Goal: Task Accomplishment & Management: Manage account settings

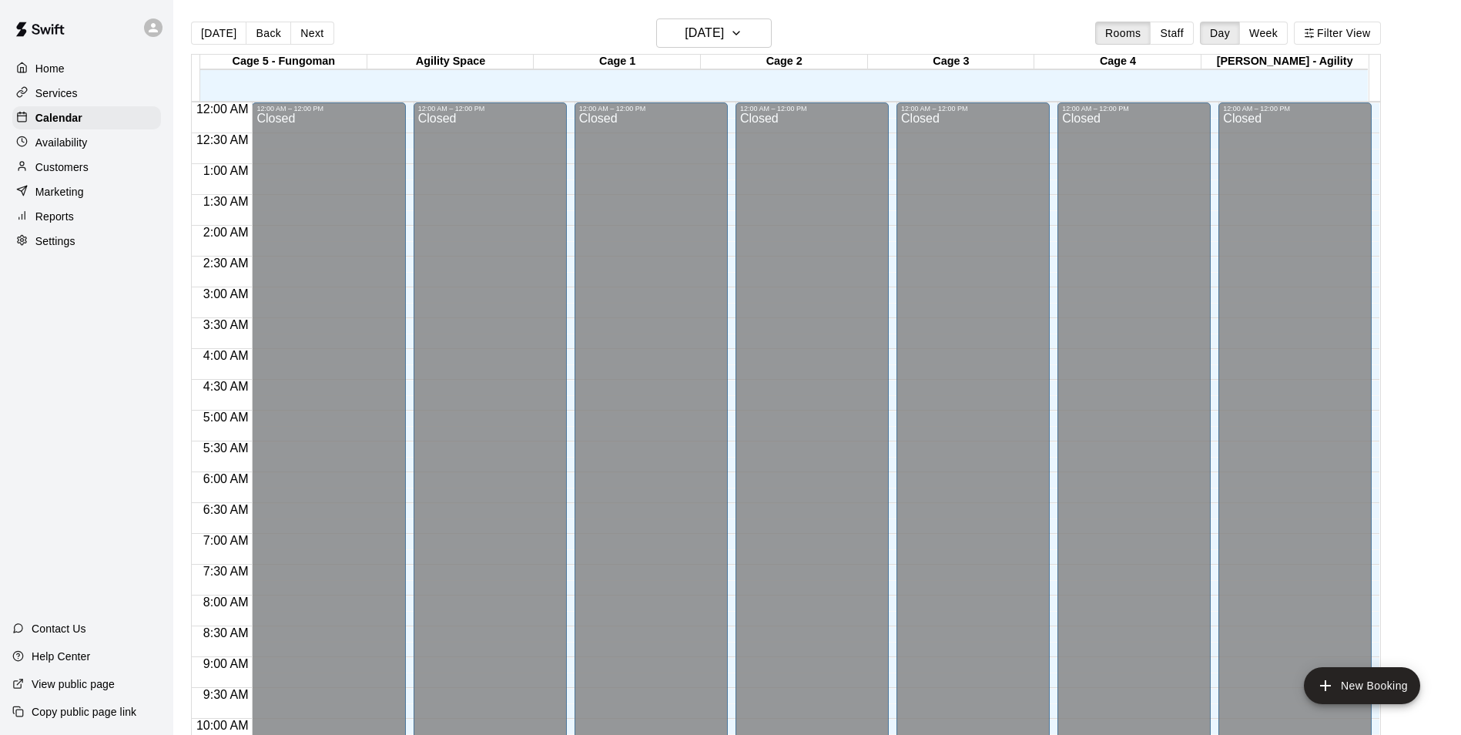
scroll to position [783, 0]
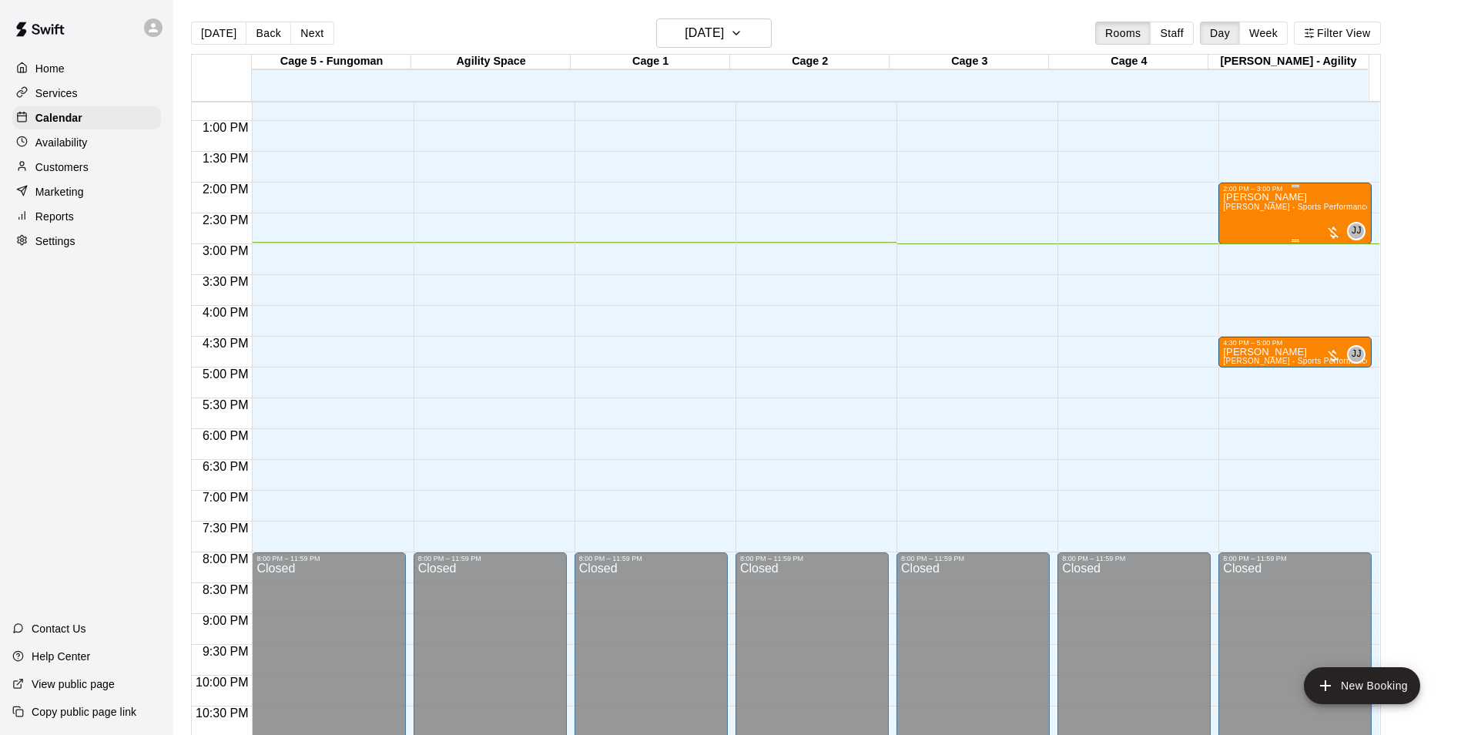
click at [1282, 206] on span "[PERSON_NAME] - Sports Performance Training (60 min)" at bounding box center [1329, 207] width 212 height 8
click at [1236, 256] on img "edit" at bounding box center [1238, 257] width 18 height 18
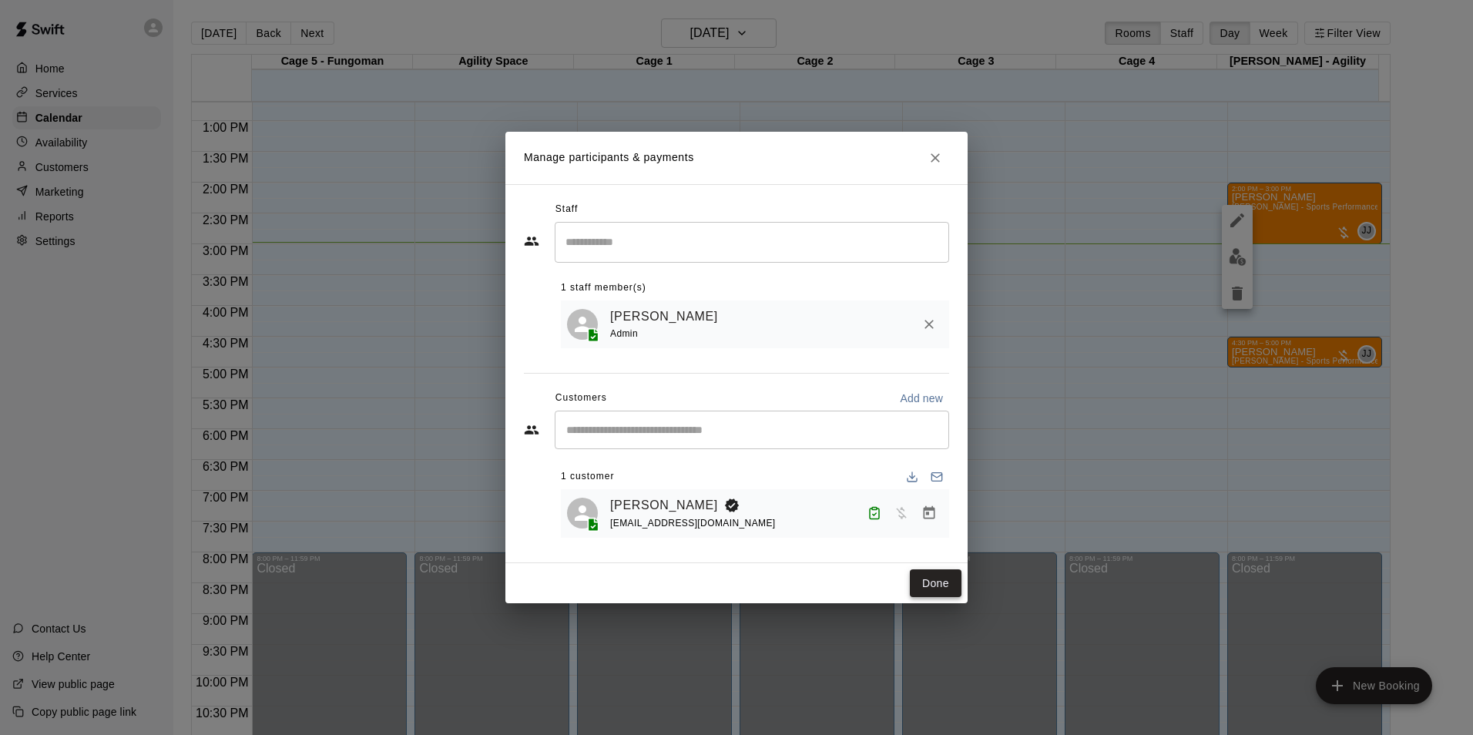
click at [944, 586] on button "Done" at bounding box center [936, 583] width 52 height 28
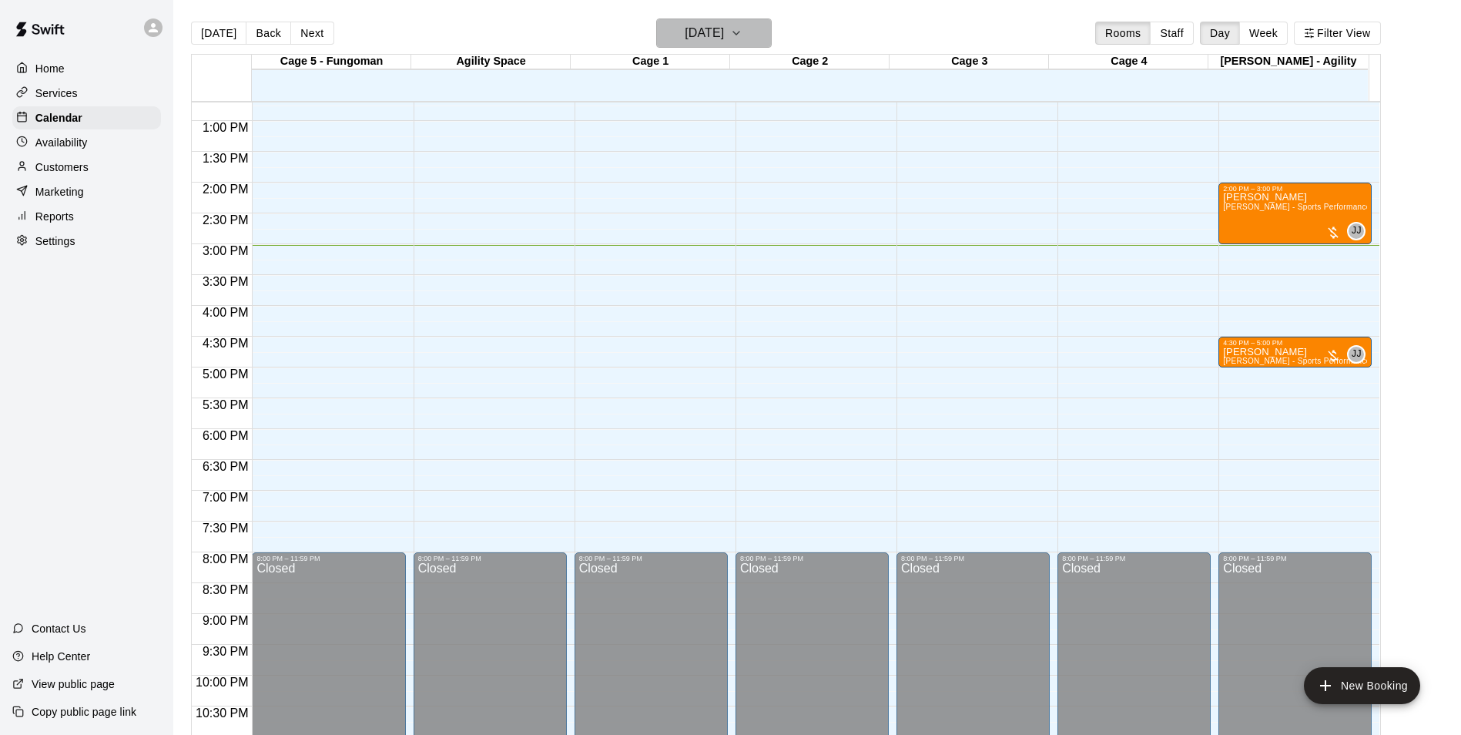
click at [685, 28] on h6 "[DATE]" at bounding box center [704, 33] width 39 height 22
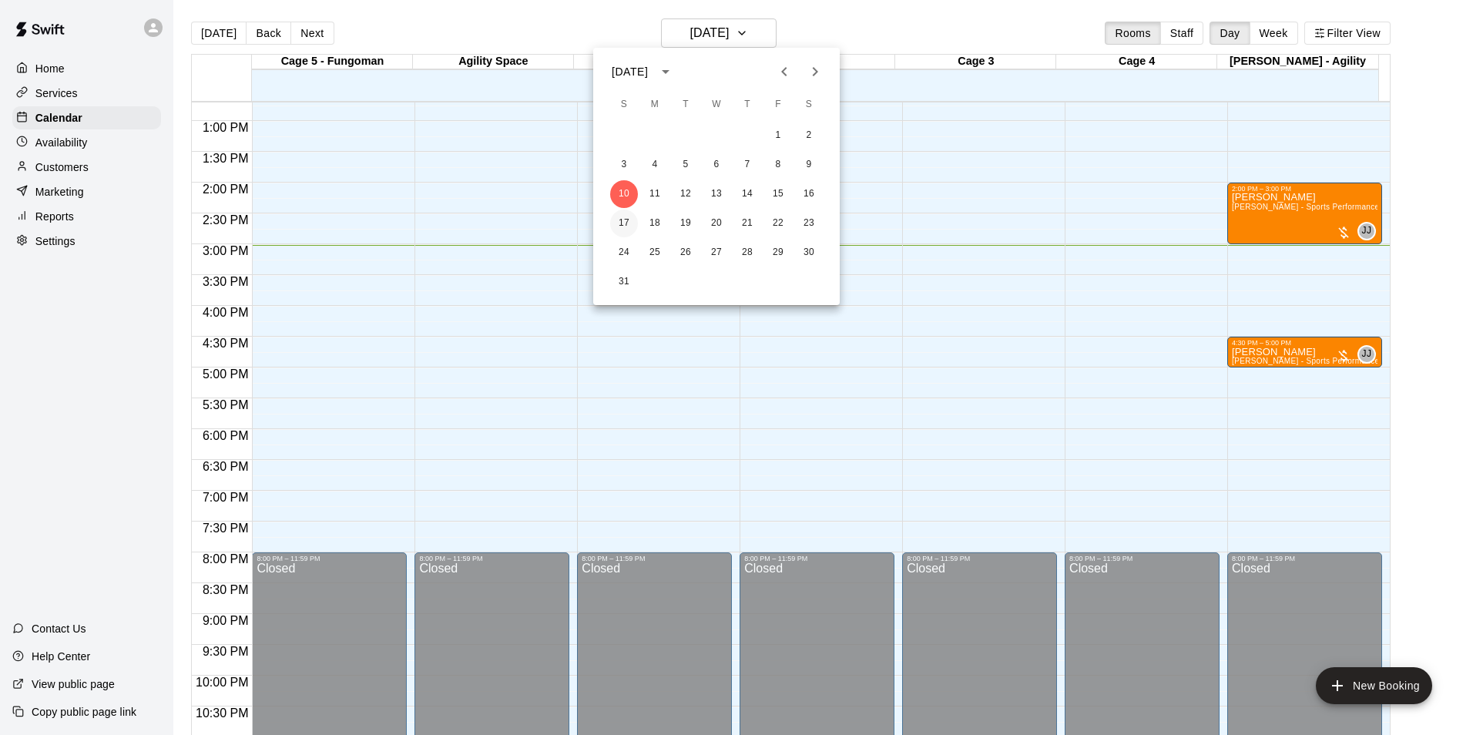
click at [632, 217] on button "17" at bounding box center [624, 224] width 28 height 28
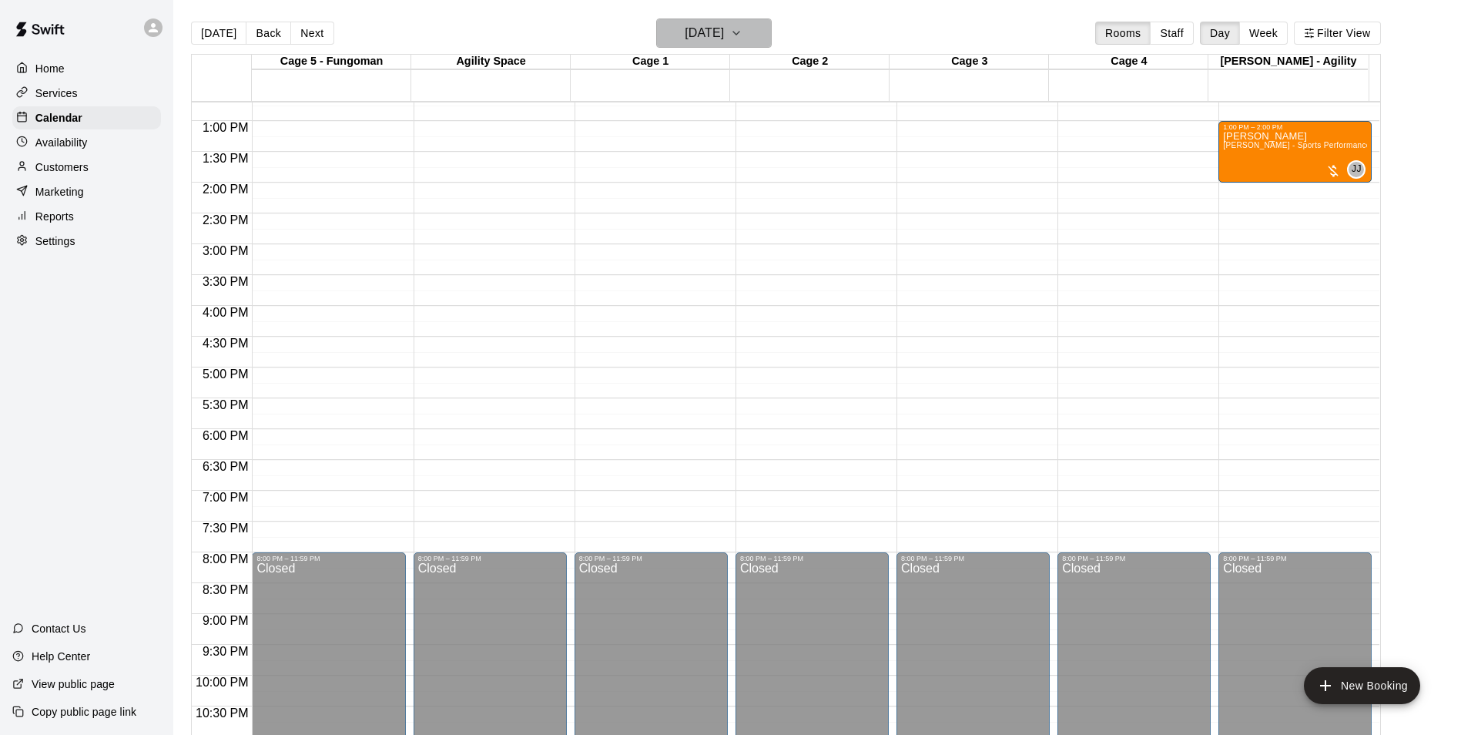
click at [754, 34] on button "[DATE]" at bounding box center [714, 32] width 116 height 29
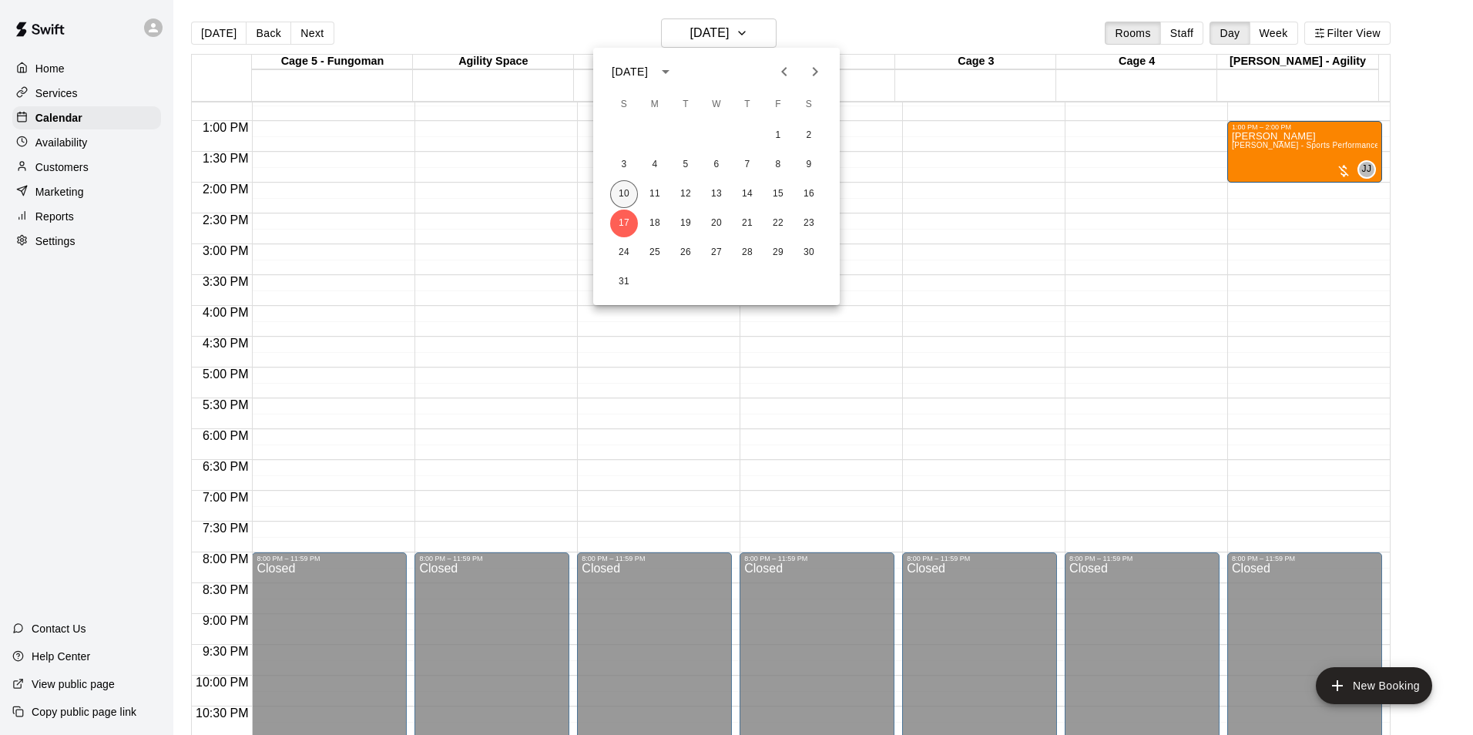
click at [615, 194] on button "10" at bounding box center [624, 194] width 28 height 28
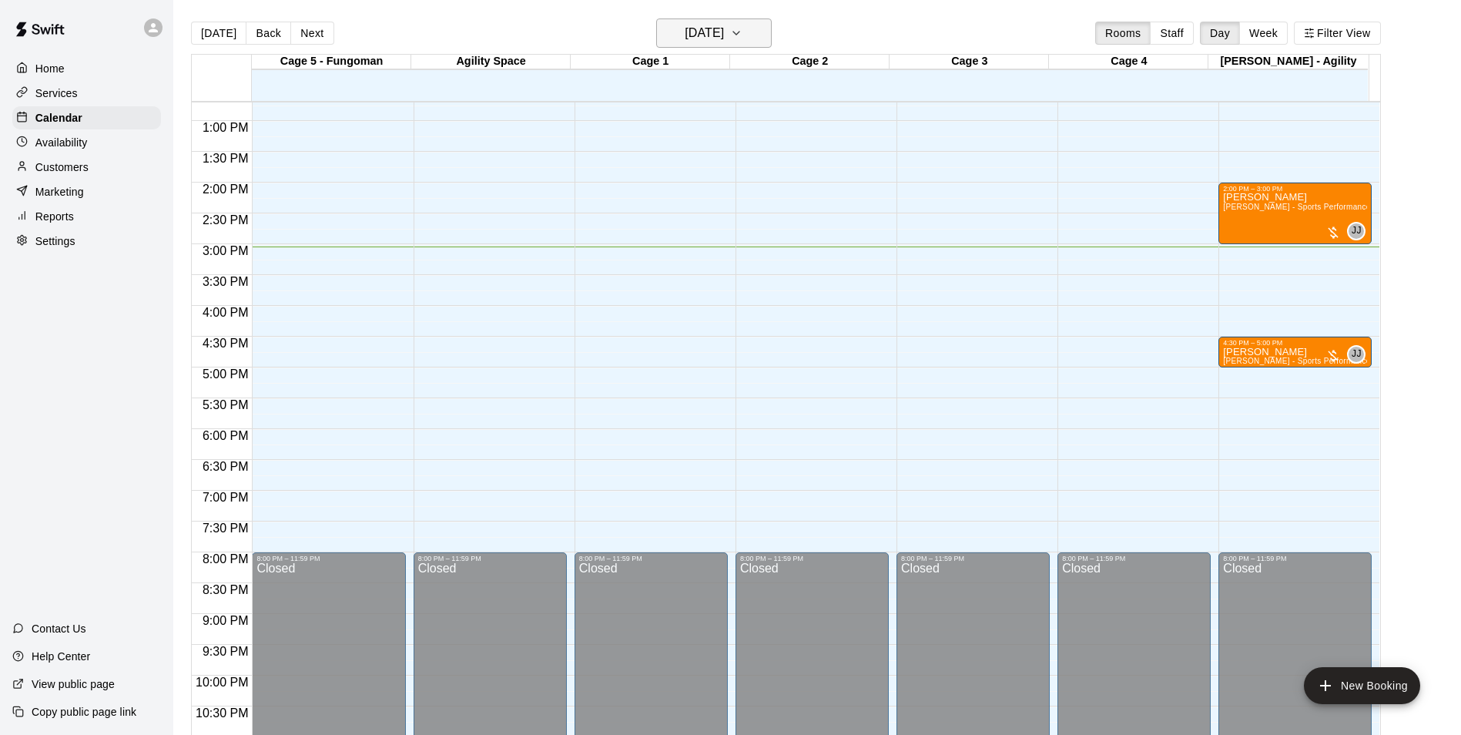
click at [724, 28] on h6 "[DATE]" at bounding box center [704, 33] width 39 height 22
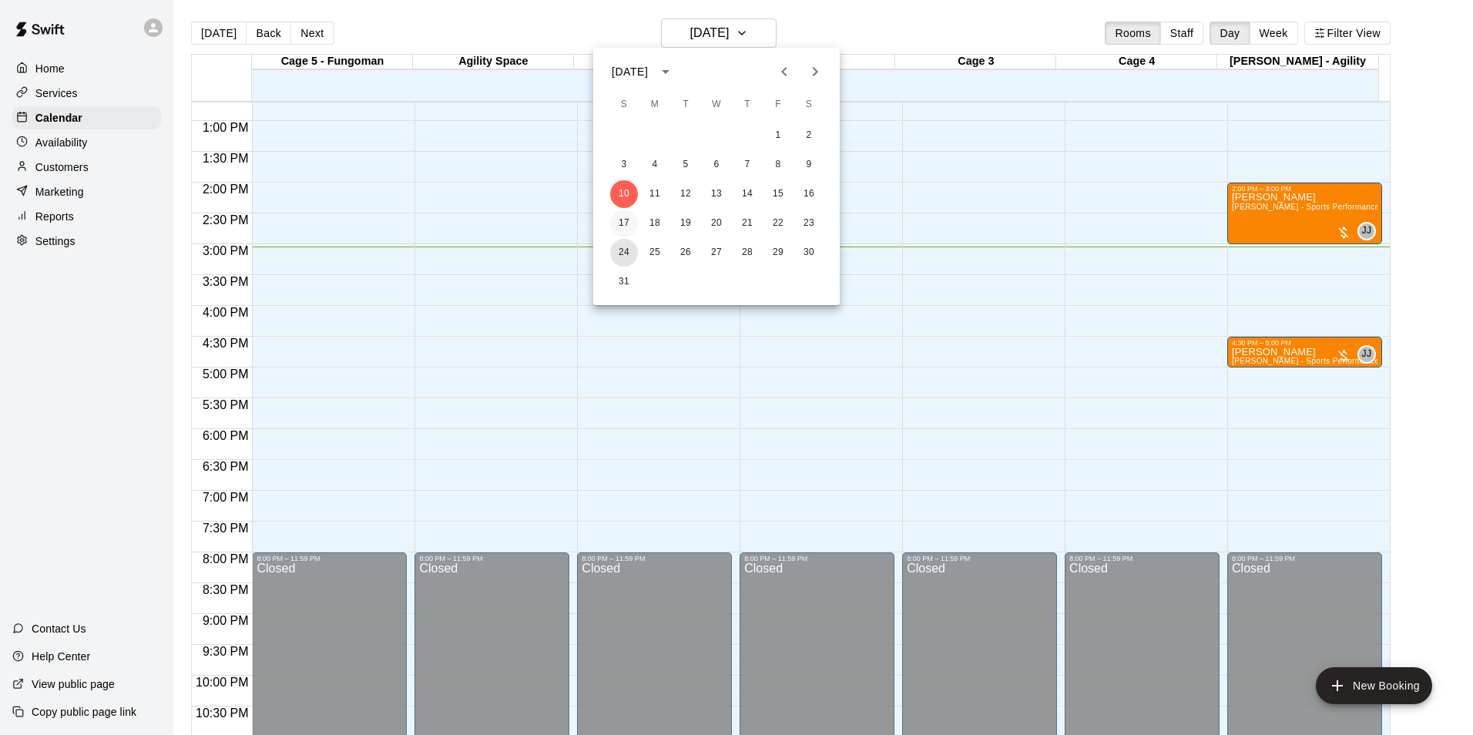
drag, startPoint x: 621, startPoint y: 250, endPoint x: 618, endPoint y: 230, distance: 20.3
click at [619, 251] on button "24" at bounding box center [624, 253] width 28 height 28
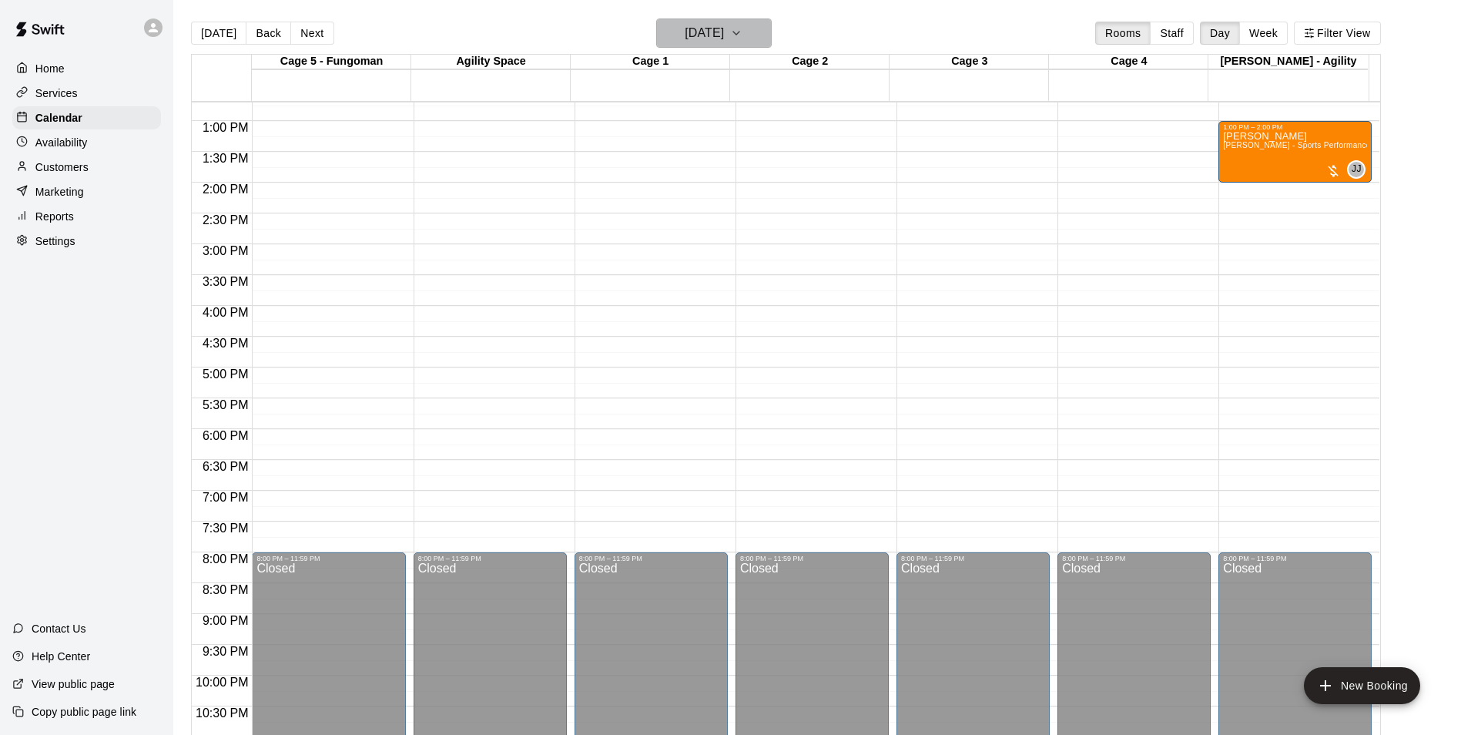
click at [724, 32] on h6 "[DATE]" at bounding box center [704, 33] width 39 height 22
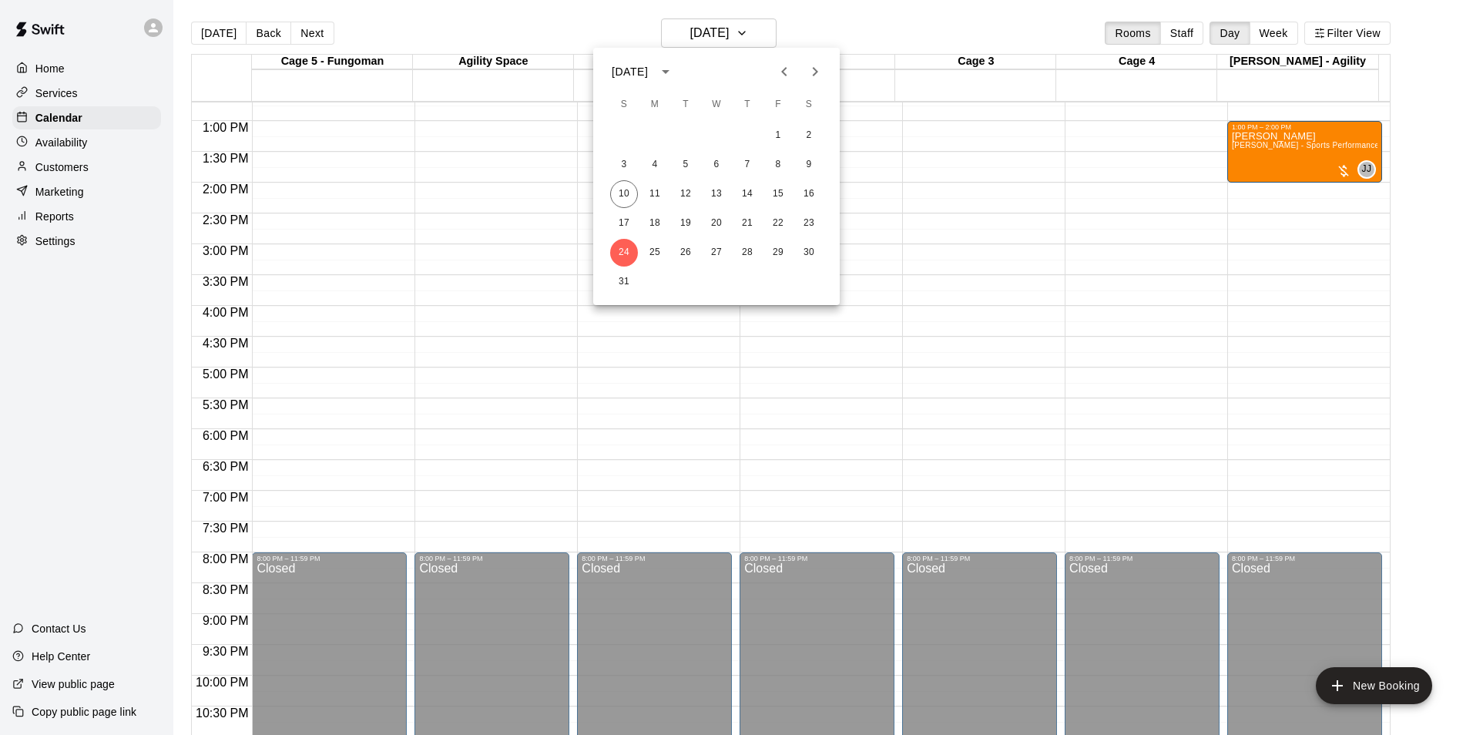
click at [609, 283] on div "31" at bounding box center [716, 282] width 246 height 28
click at [618, 282] on button "31" at bounding box center [624, 282] width 28 height 28
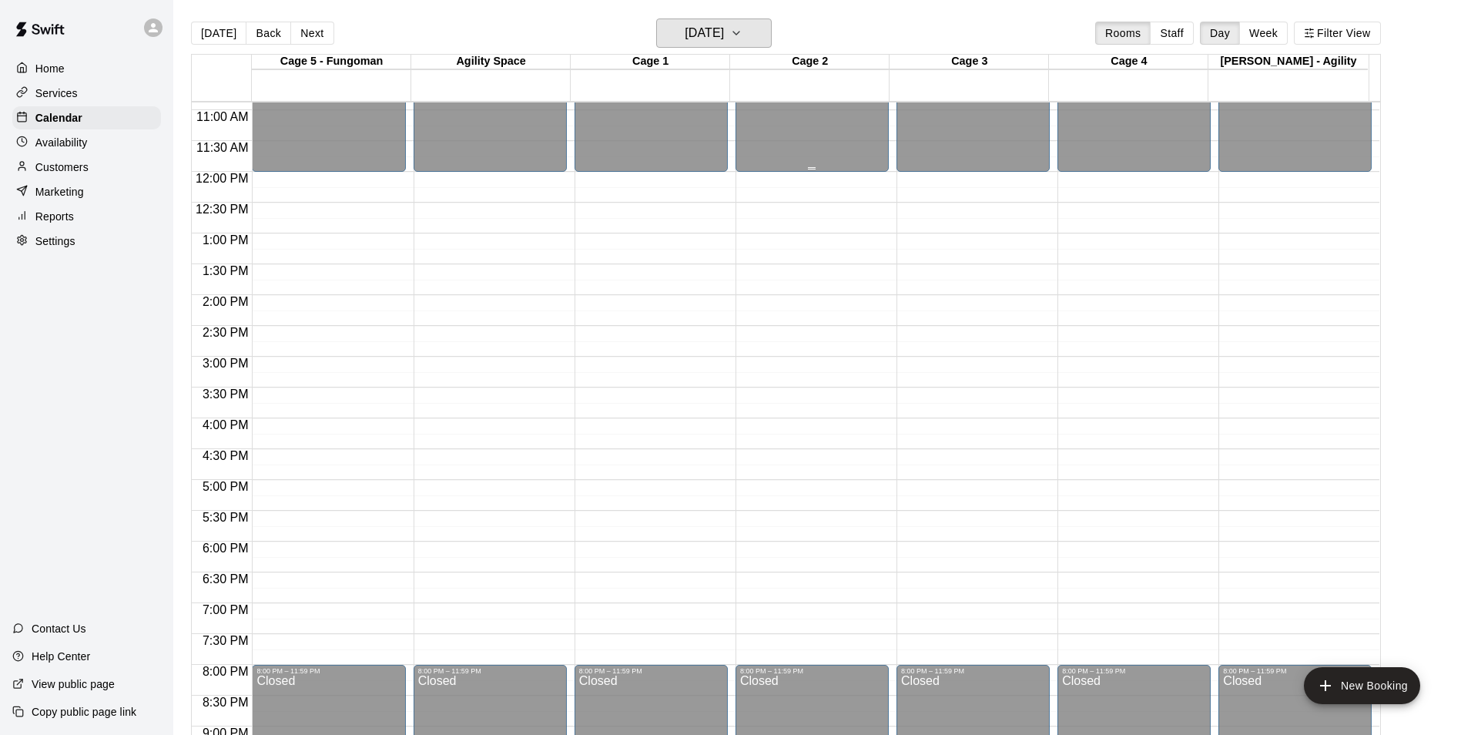
scroll to position [551, 0]
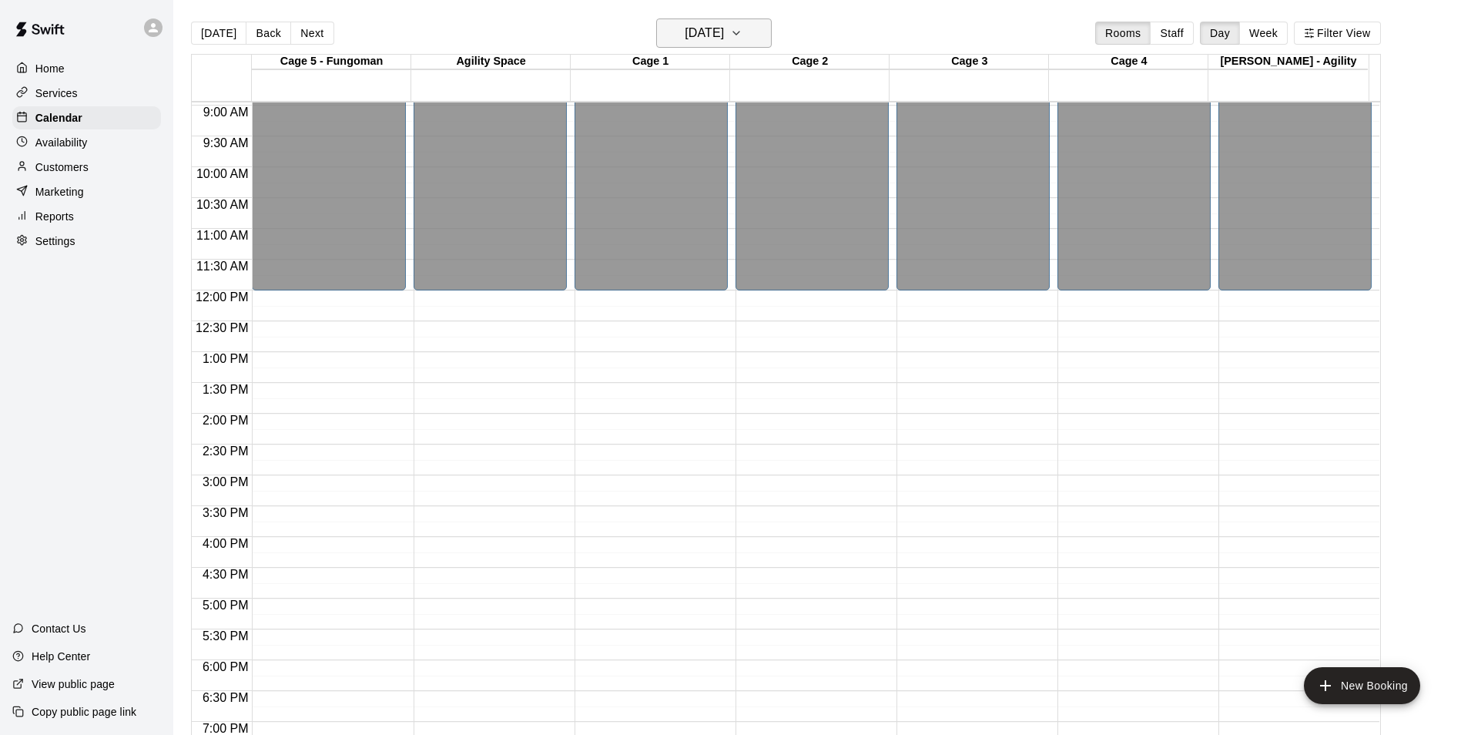
click at [697, 37] on h6 "[DATE]" at bounding box center [704, 33] width 39 height 22
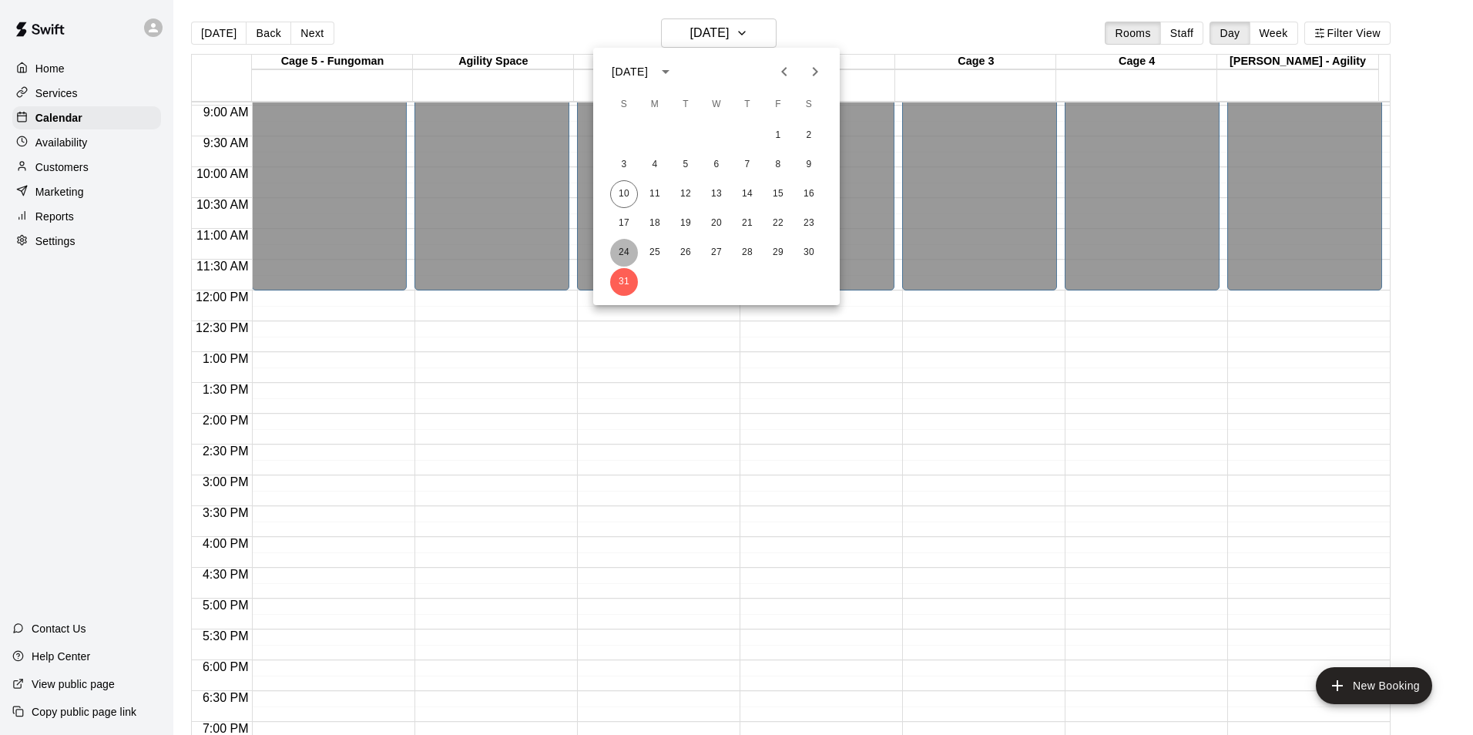
click at [618, 244] on button "24" at bounding box center [624, 253] width 28 height 28
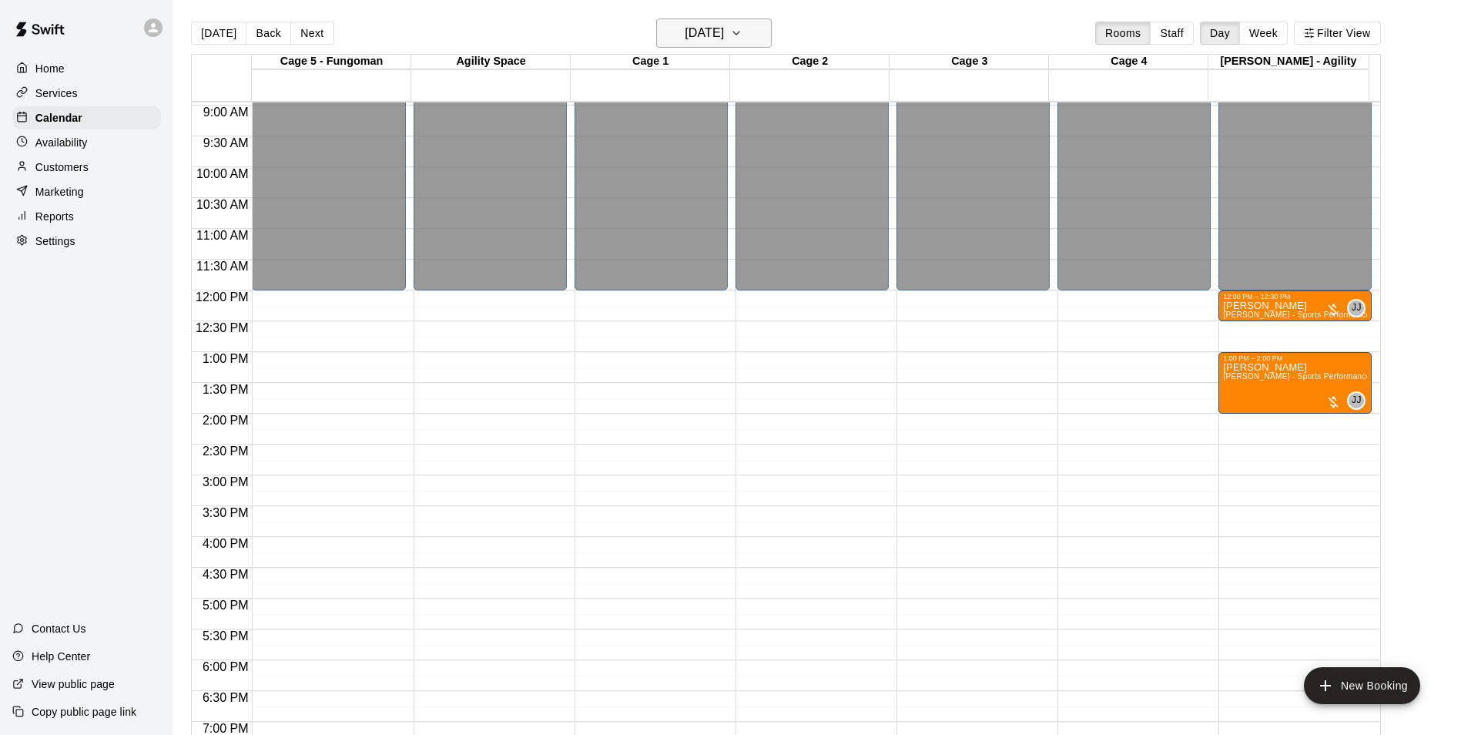
click at [724, 35] on h6 "[DATE]" at bounding box center [704, 33] width 39 height 22
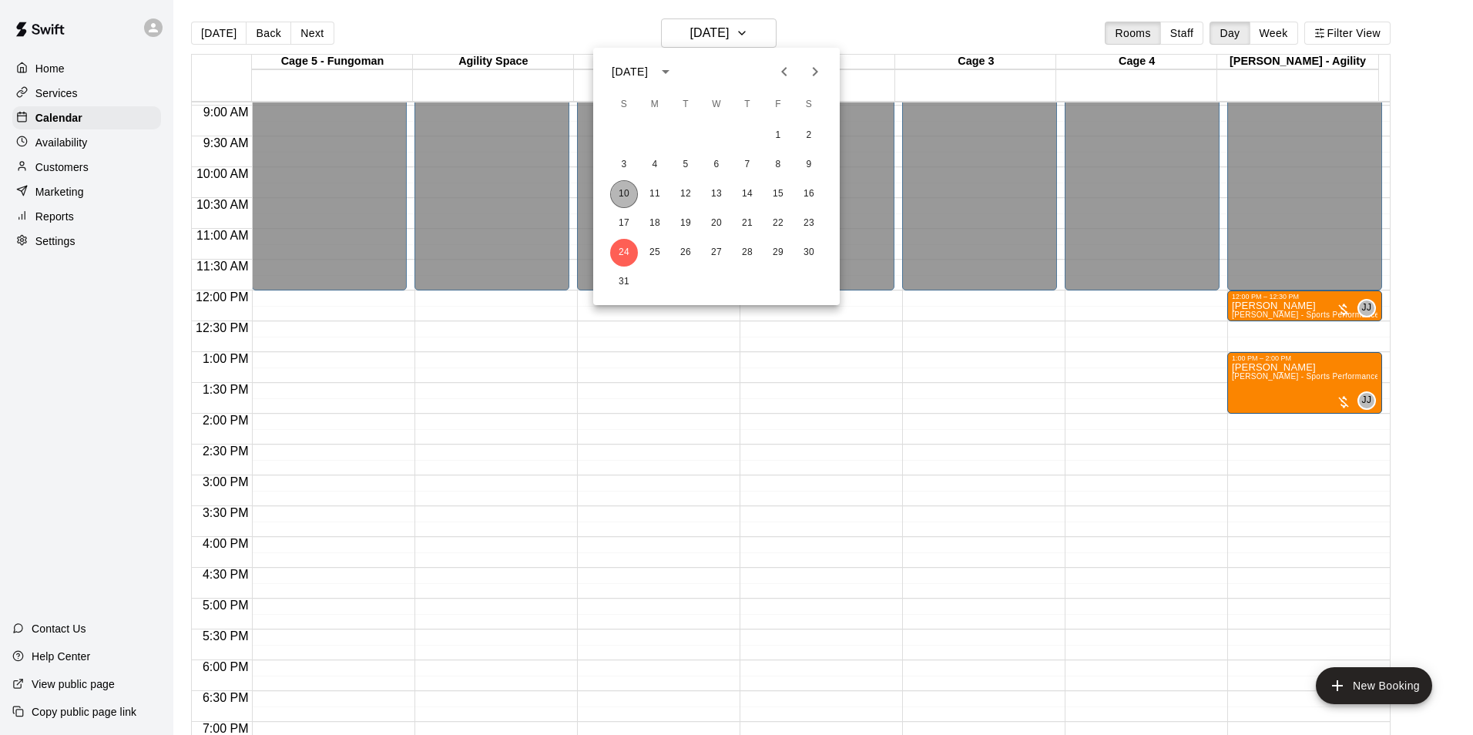
click at [620, 189] on button "10" at bounding box center [624, 194] width 28 height 28
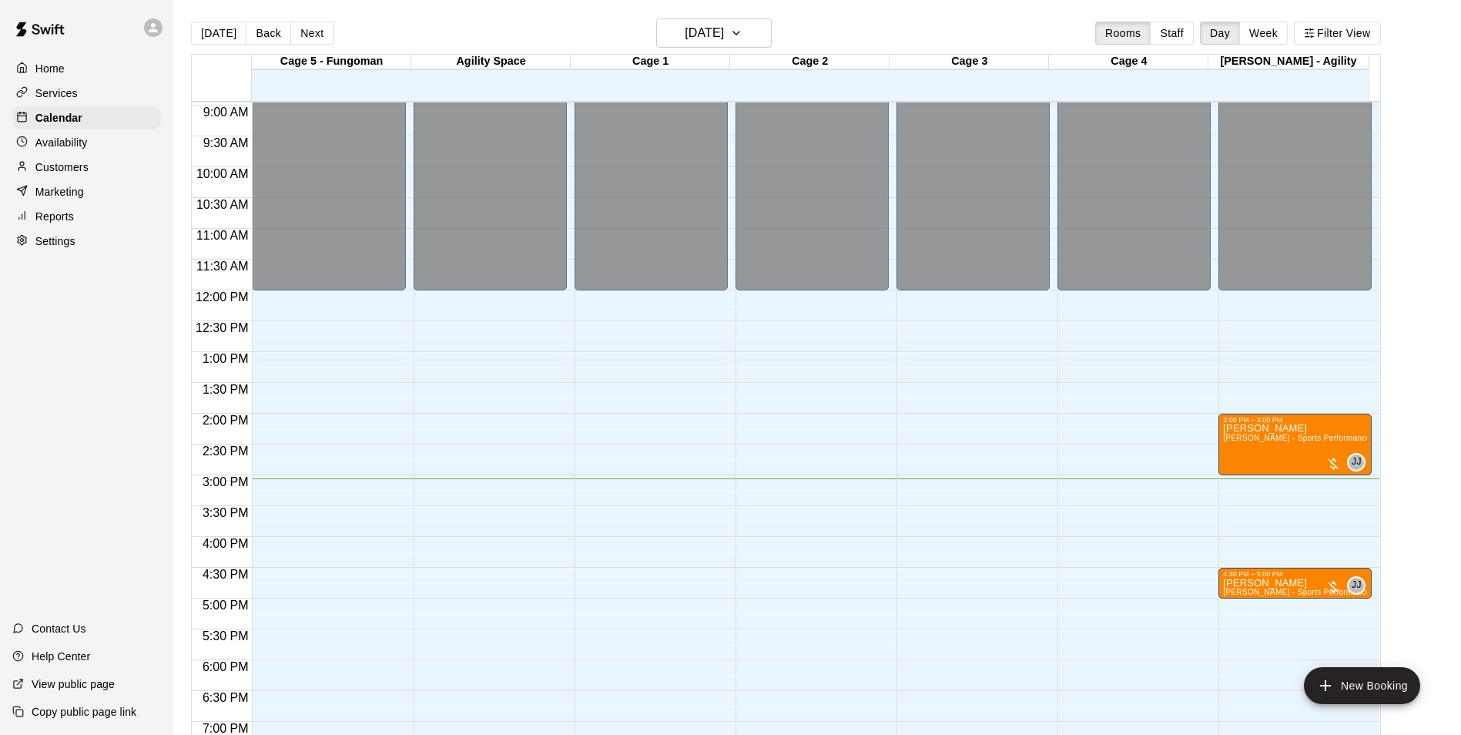
click at [98, 142] on div "Availability" at bounding box center [86, 142] width 149 height 23
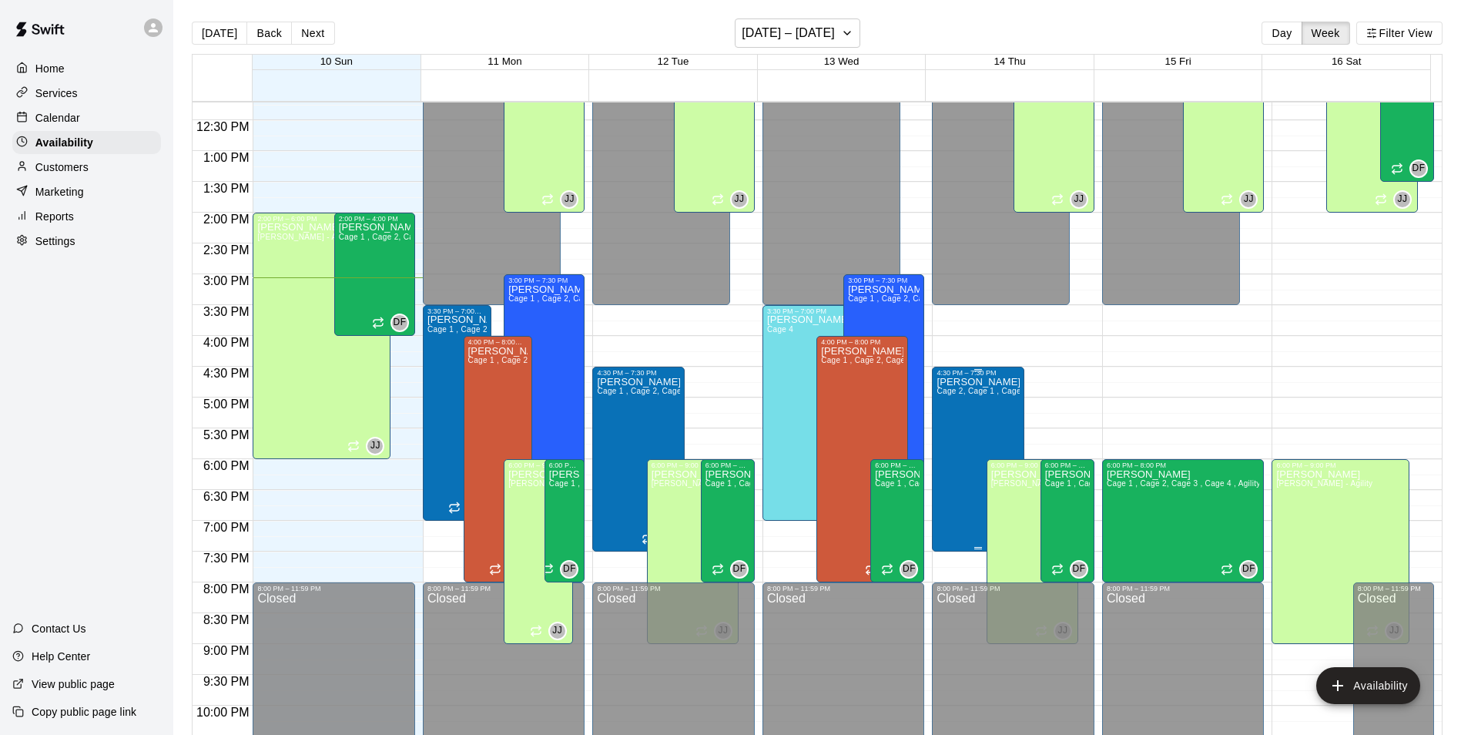
scroll to position [290, 0]
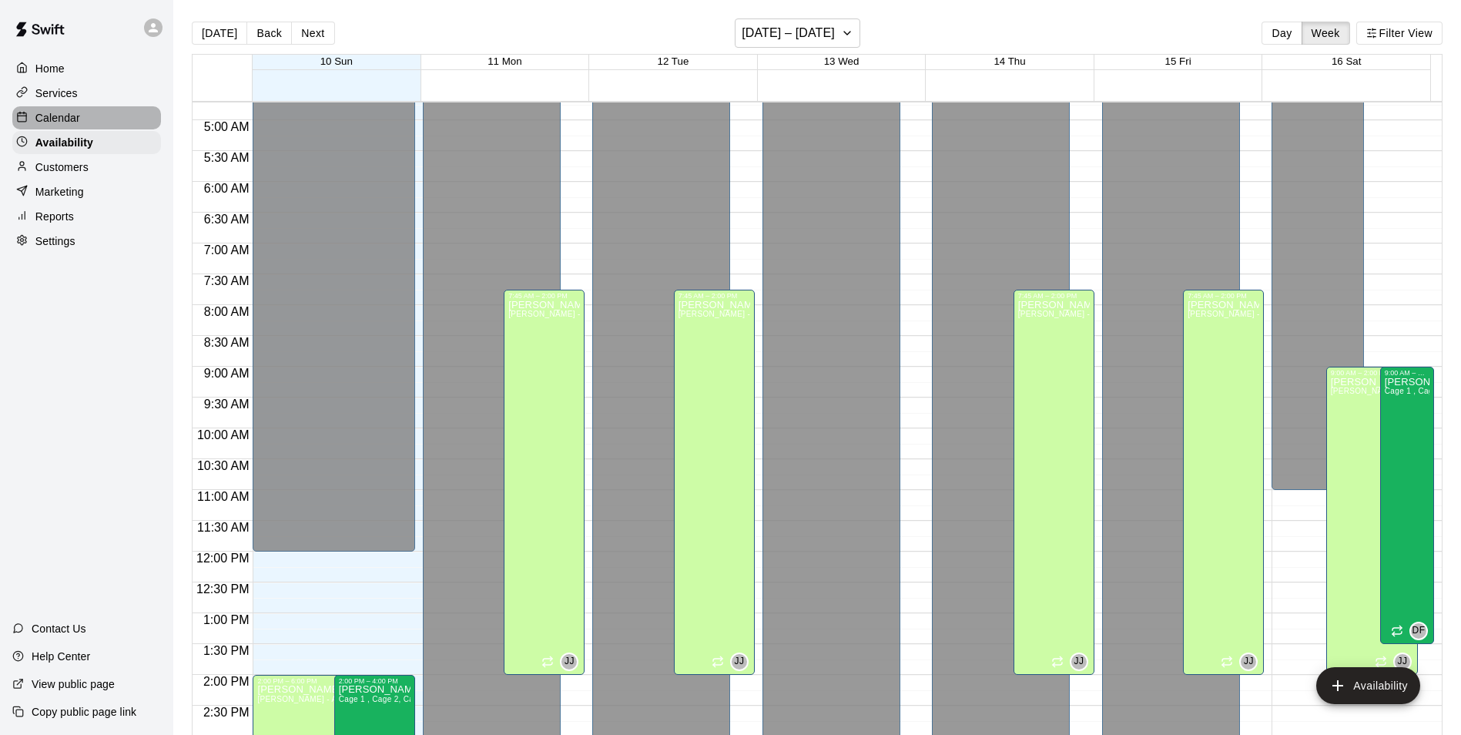
click at [110, 127] on div "Calendar" at bounding box center [86, 117] width 149 height 23
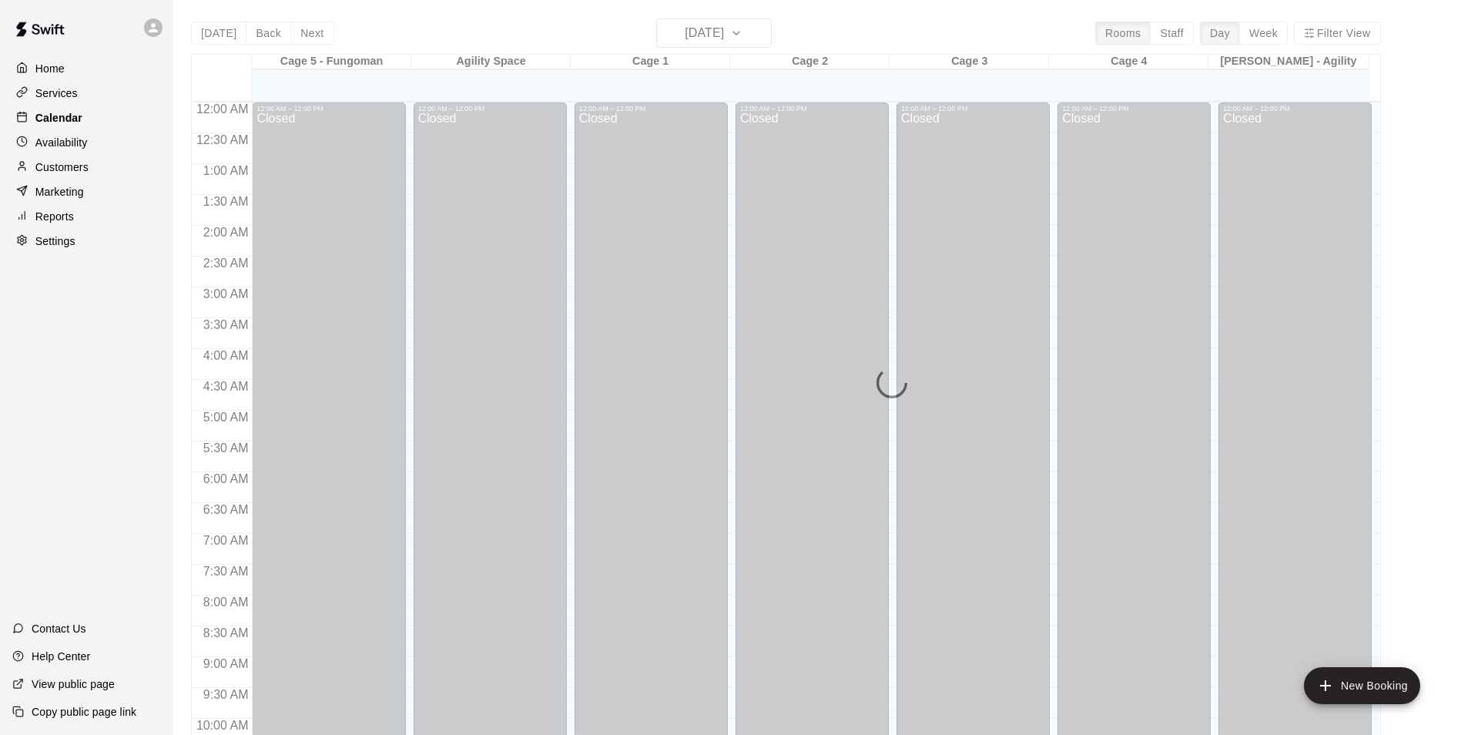
scroll to position [783, 0]
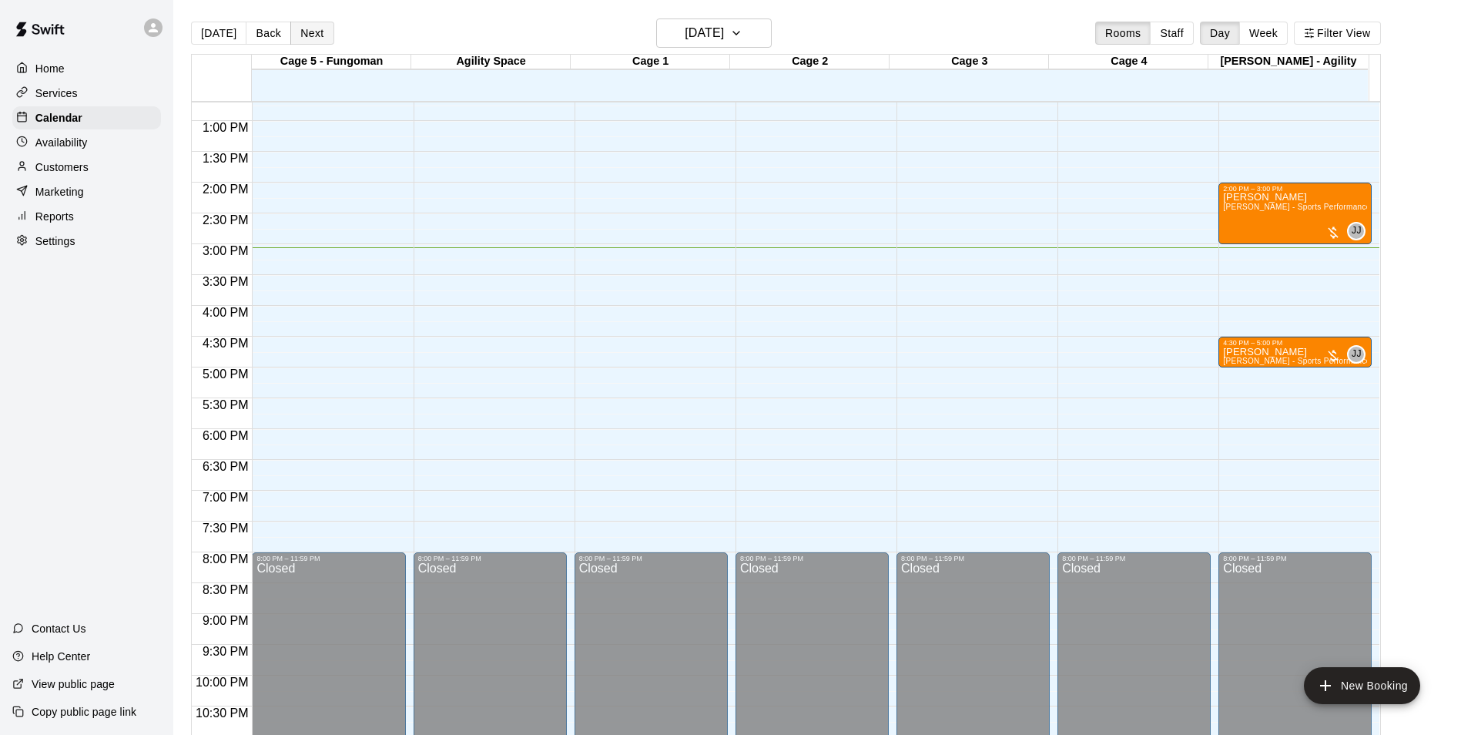
click at [317, 25] on button "Next" at bounding box center [311, 33] width 43 height 23
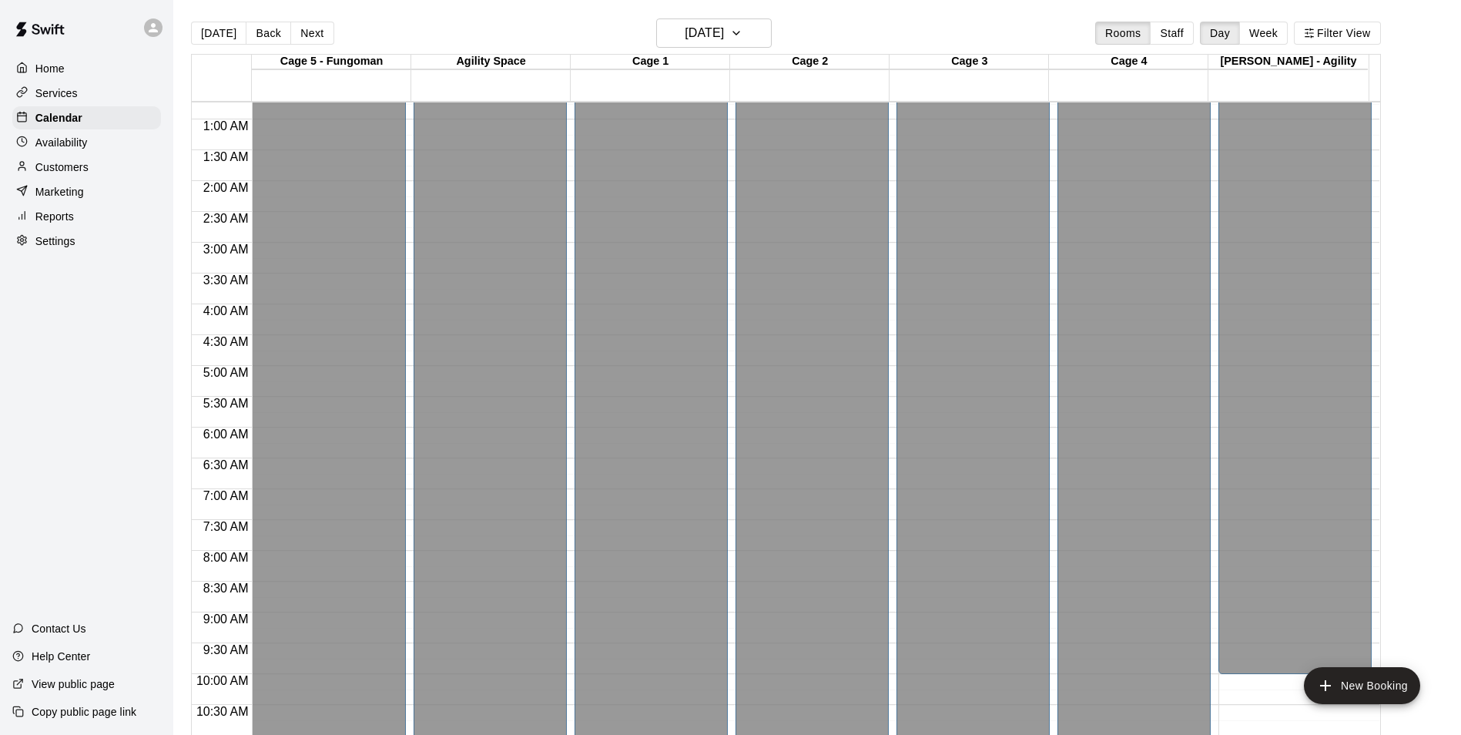
scroll to position [0, 0]
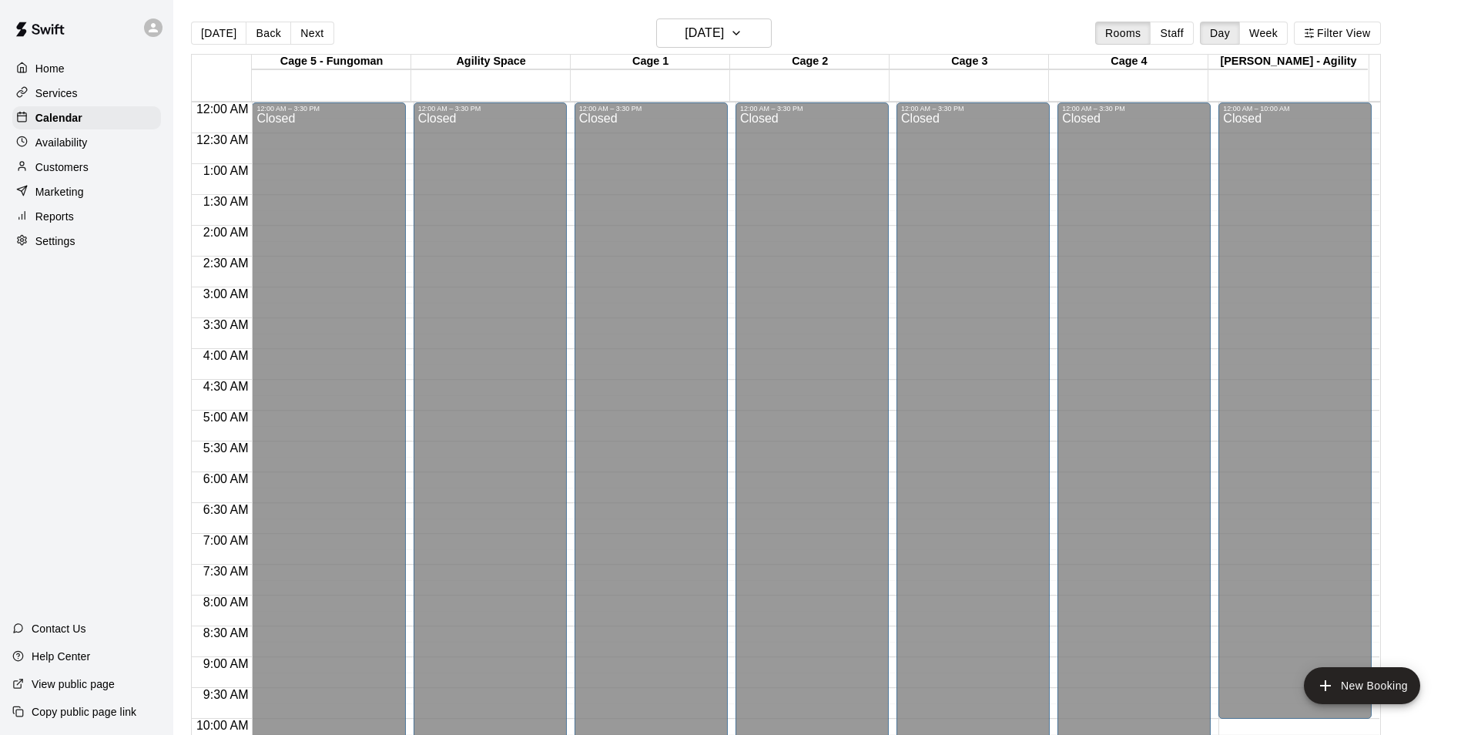
click at [75, 136] on div "Availability" at bounding box center [86, 142] width 149 height 23
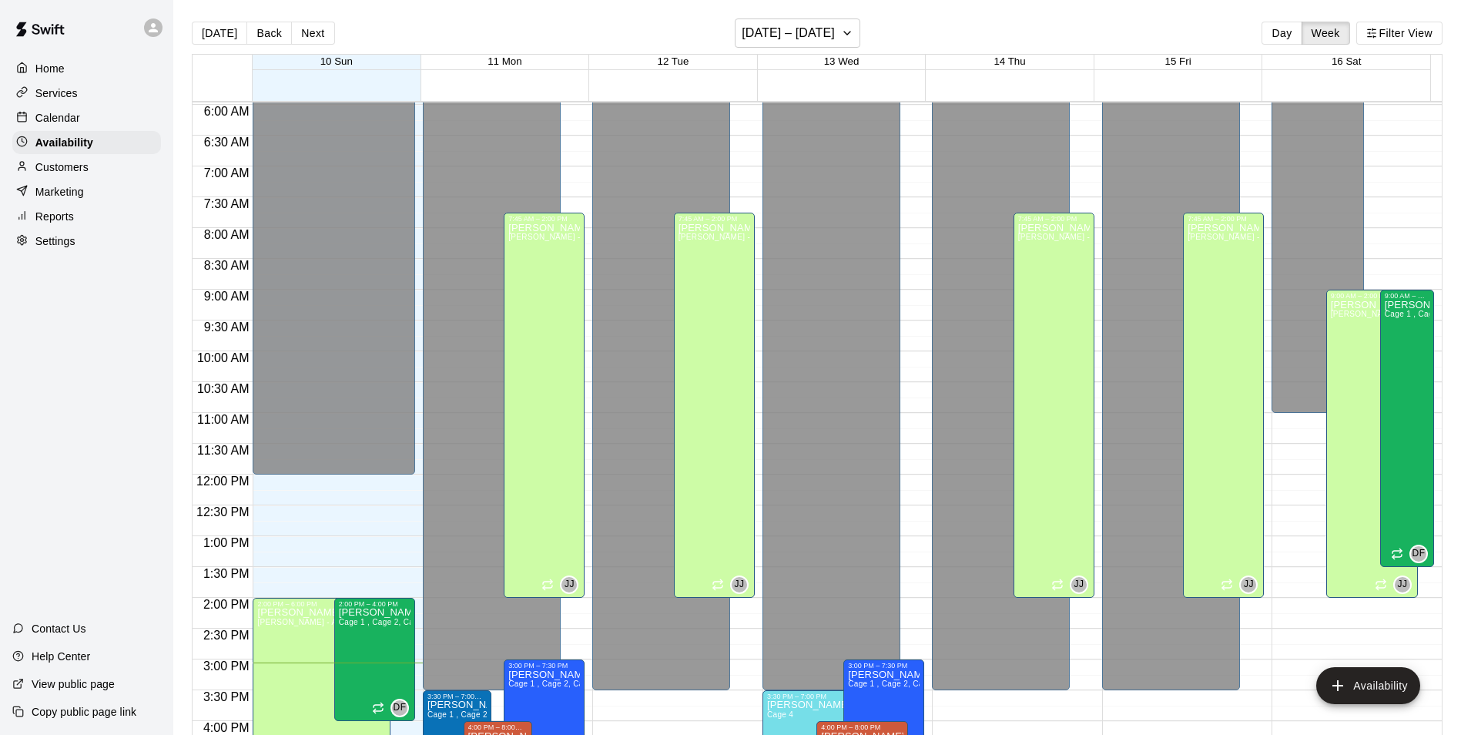
scroll to position [753, 0]
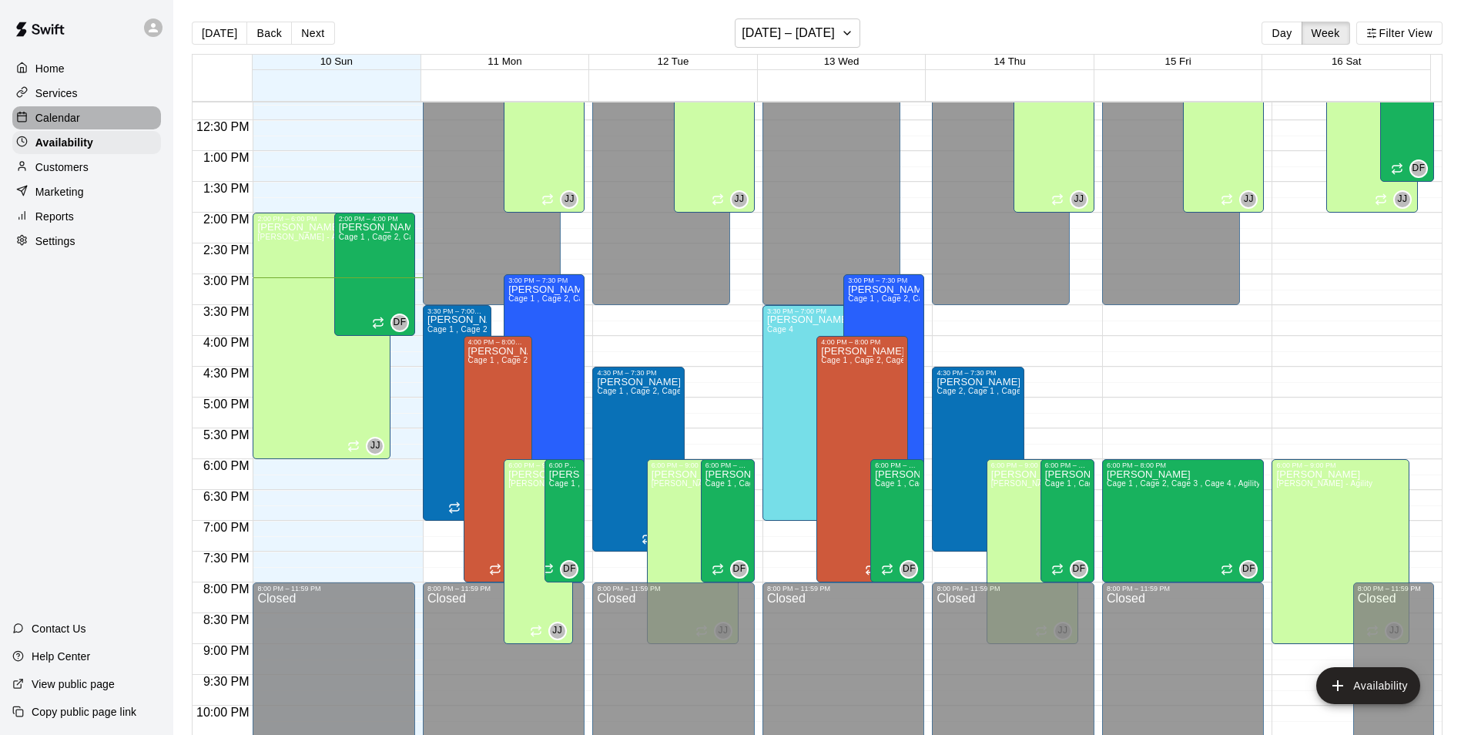
click at [82, 119] on div "Calendar" at bounding box center [86, 117] width 149 height 23
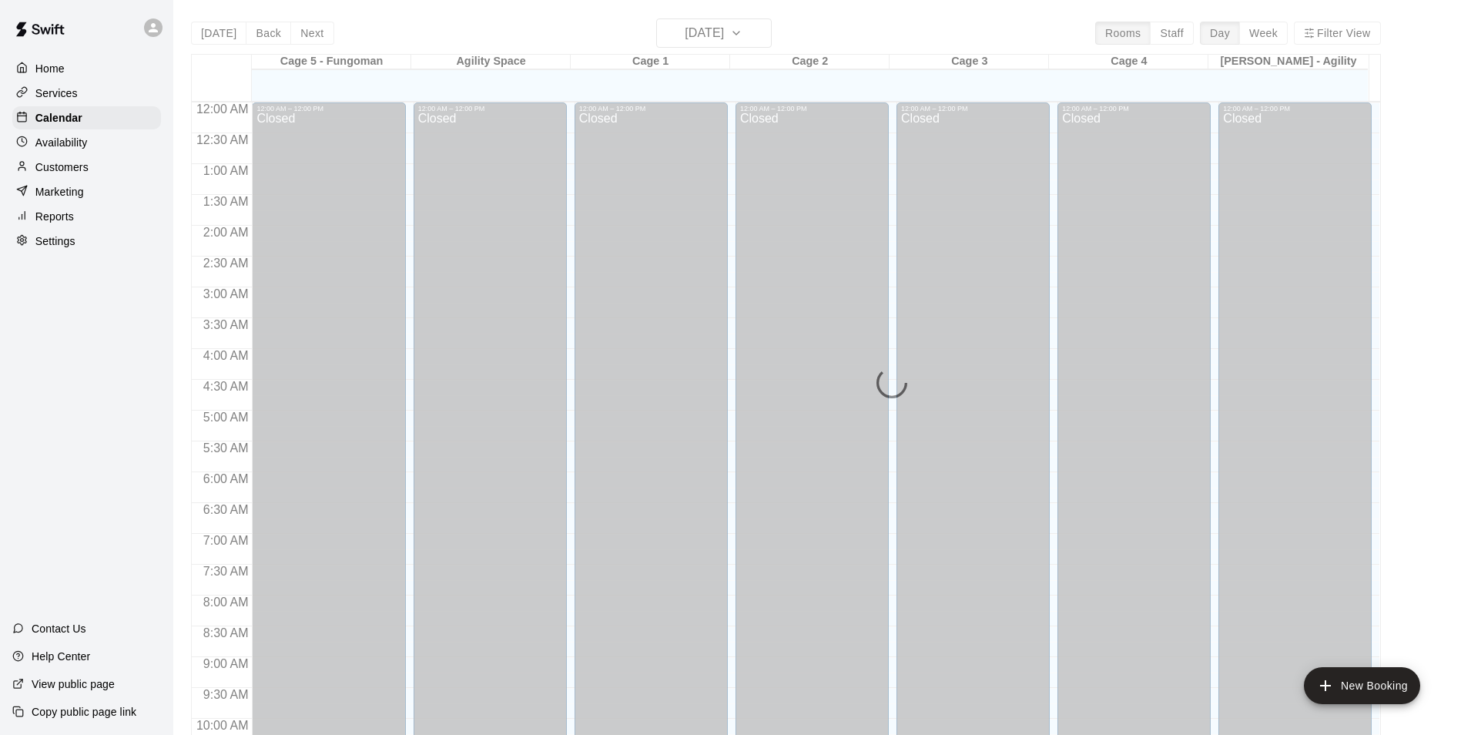
scroll to position [783, 0]
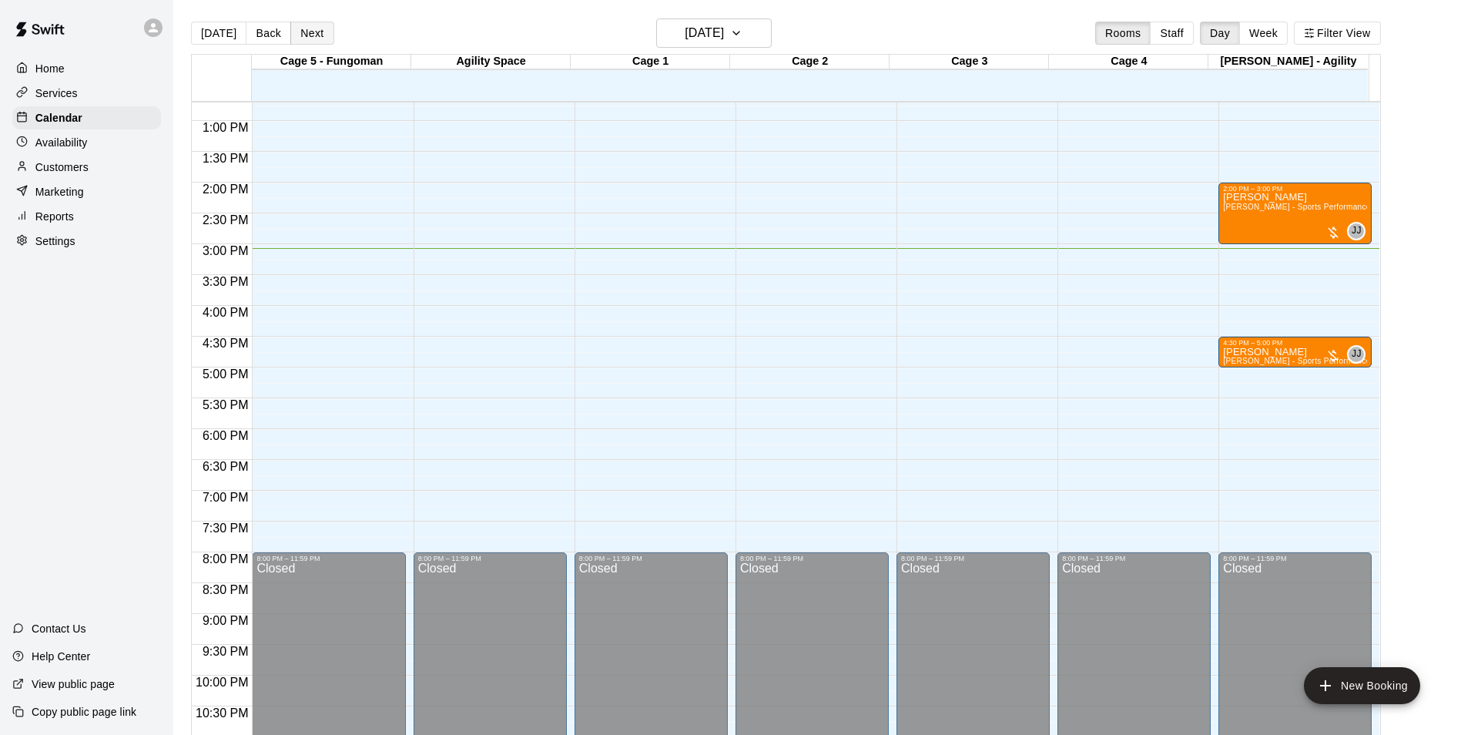
click at [307, 40] on button "Next" at bounding box center [311, 33] width 43 height 23
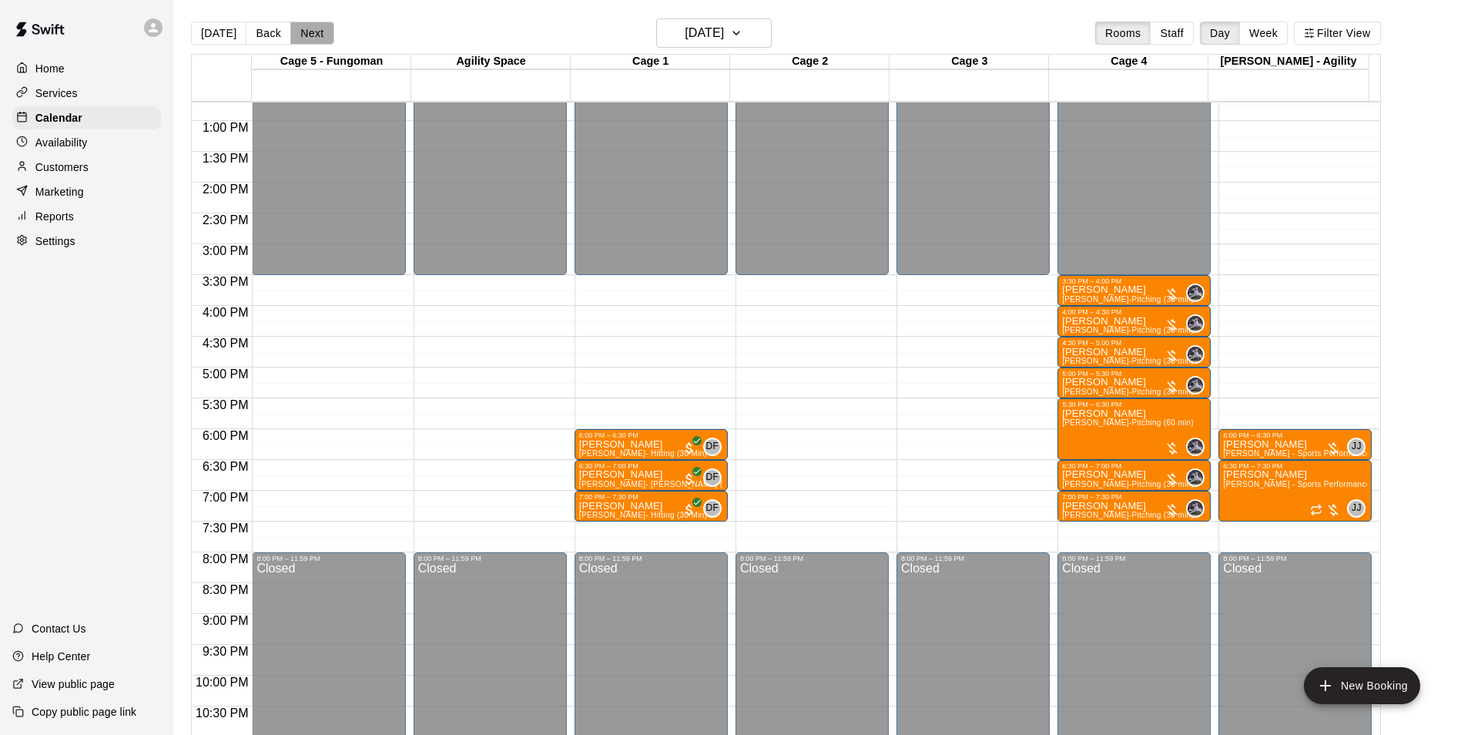
click at [322, 42] on button "Next" at bounding box center [311, 33] width 43 height 23
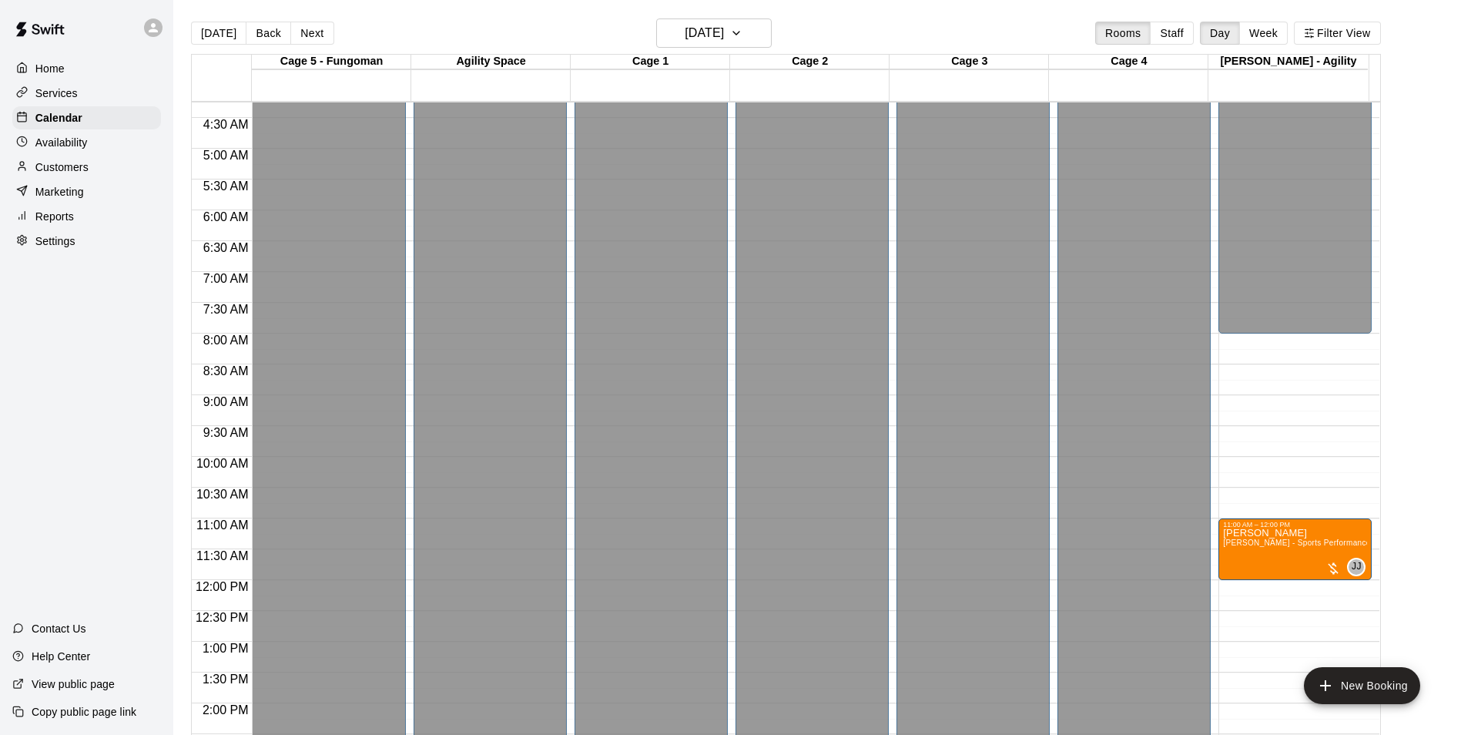
scroll to position [397, 0]
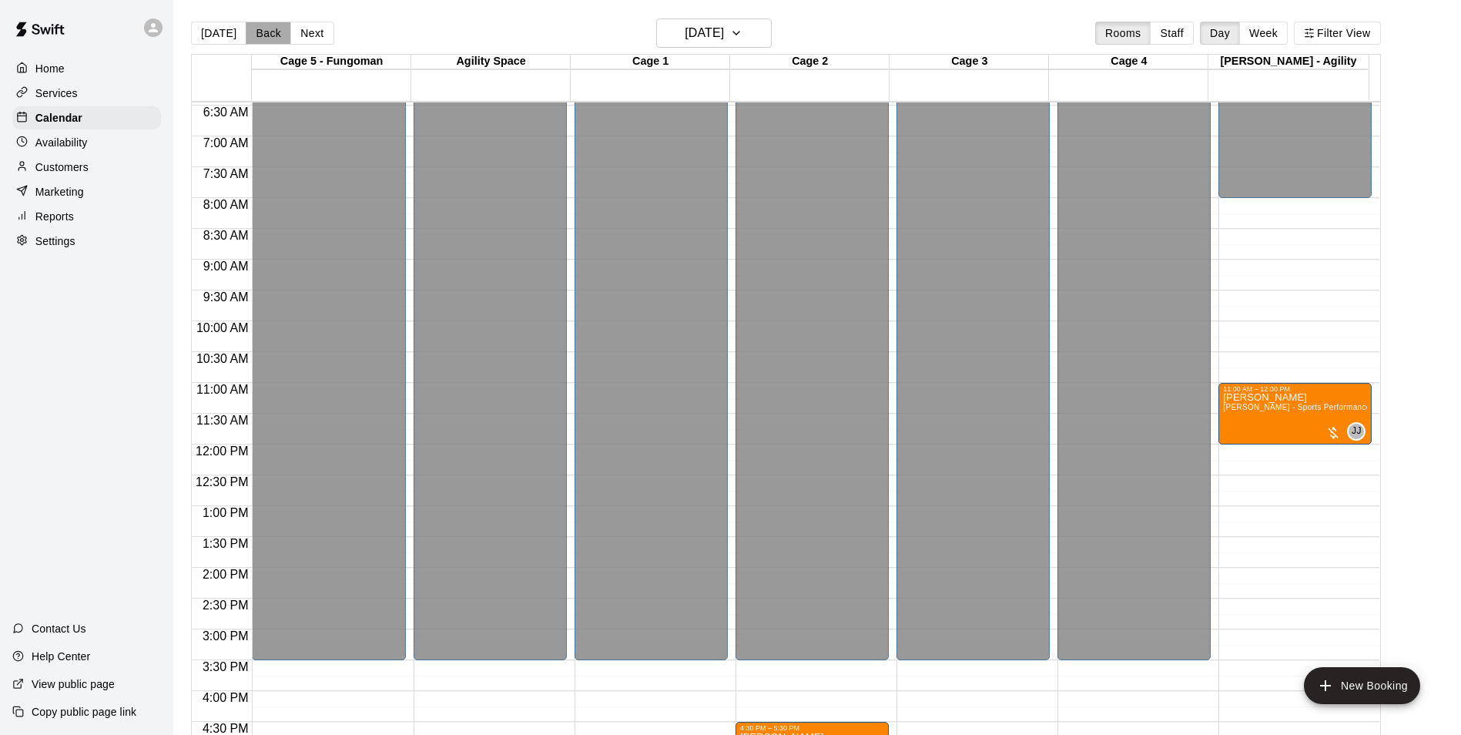
click at [275, 45] on button "Back" at bounding box center [268, 33] width 45 height 23
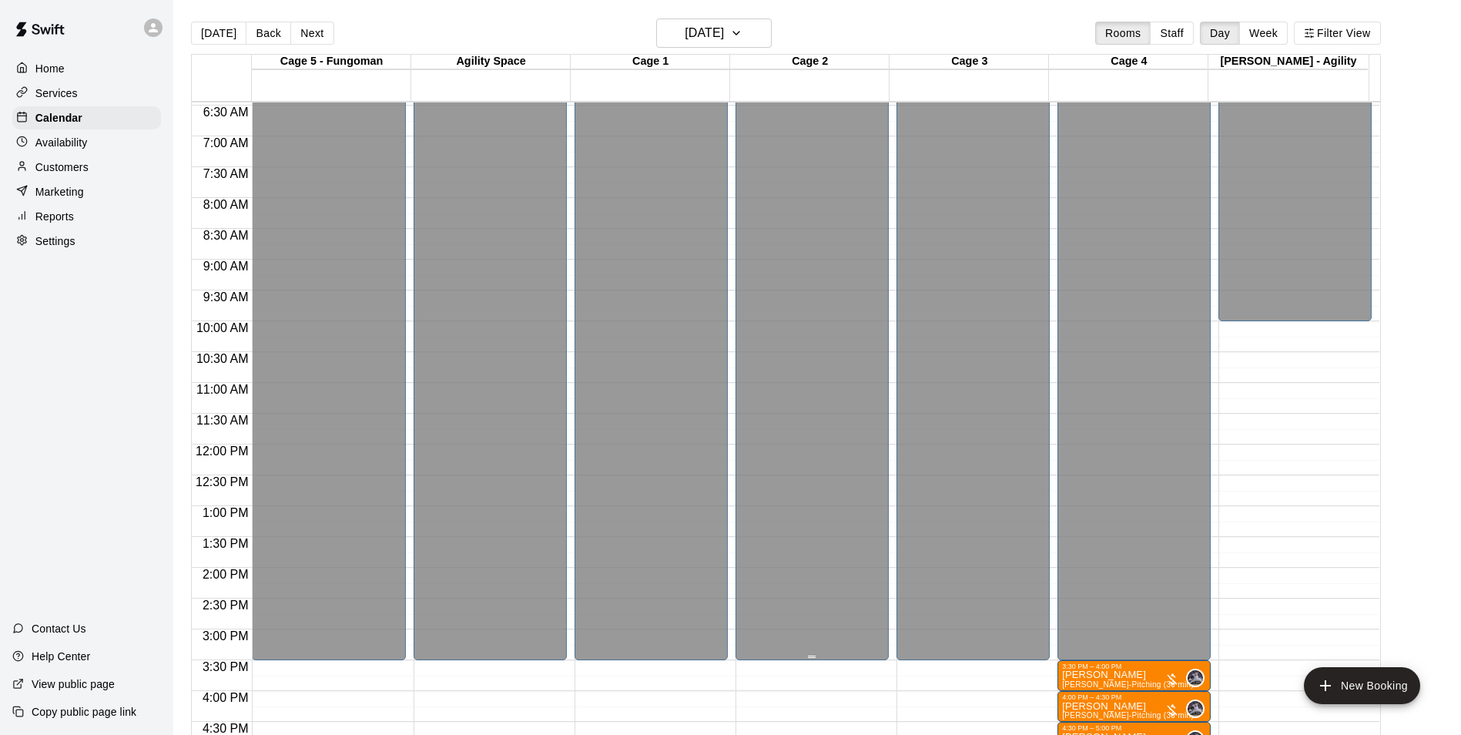
scroll to position [551, 0]
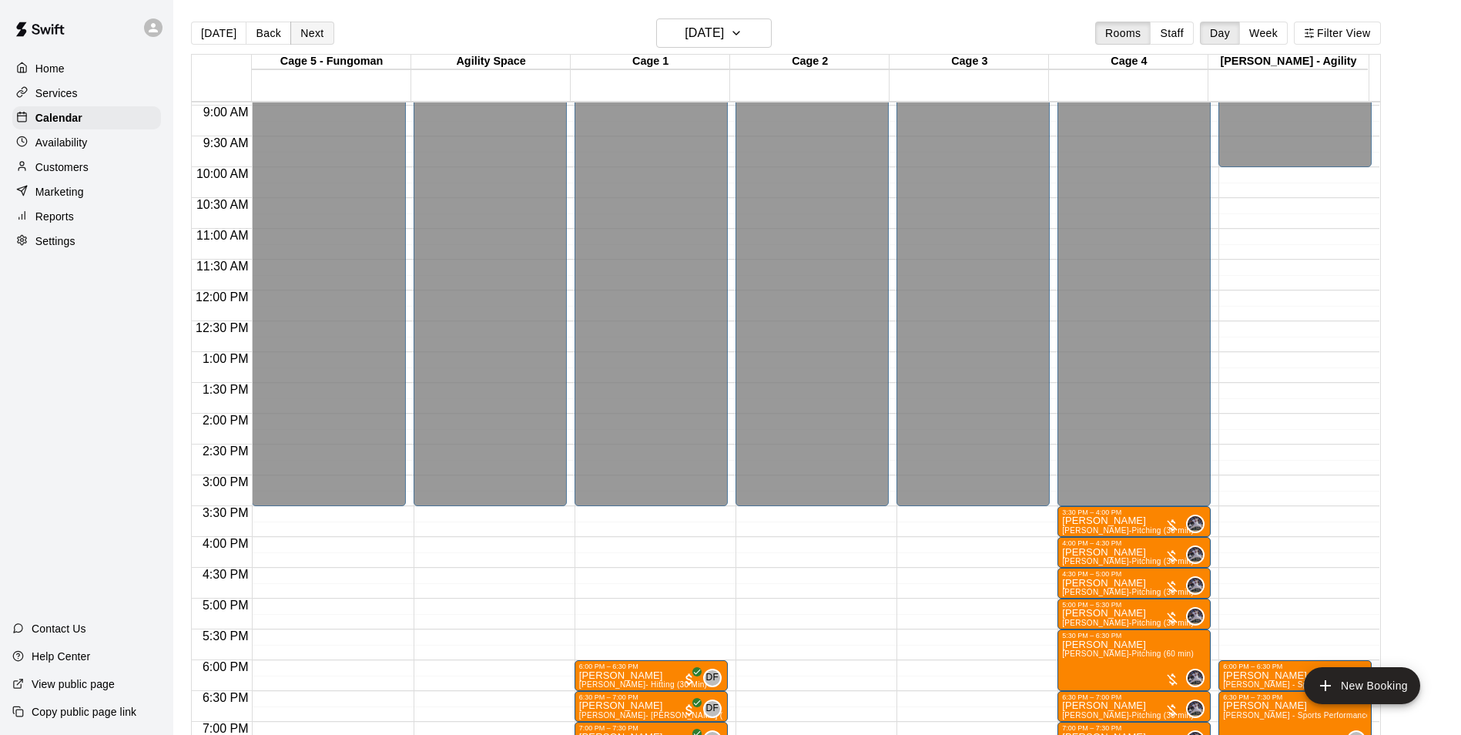
click at [328, 42] on button "Next" at bounding box center [311, 33] width 43 height 23
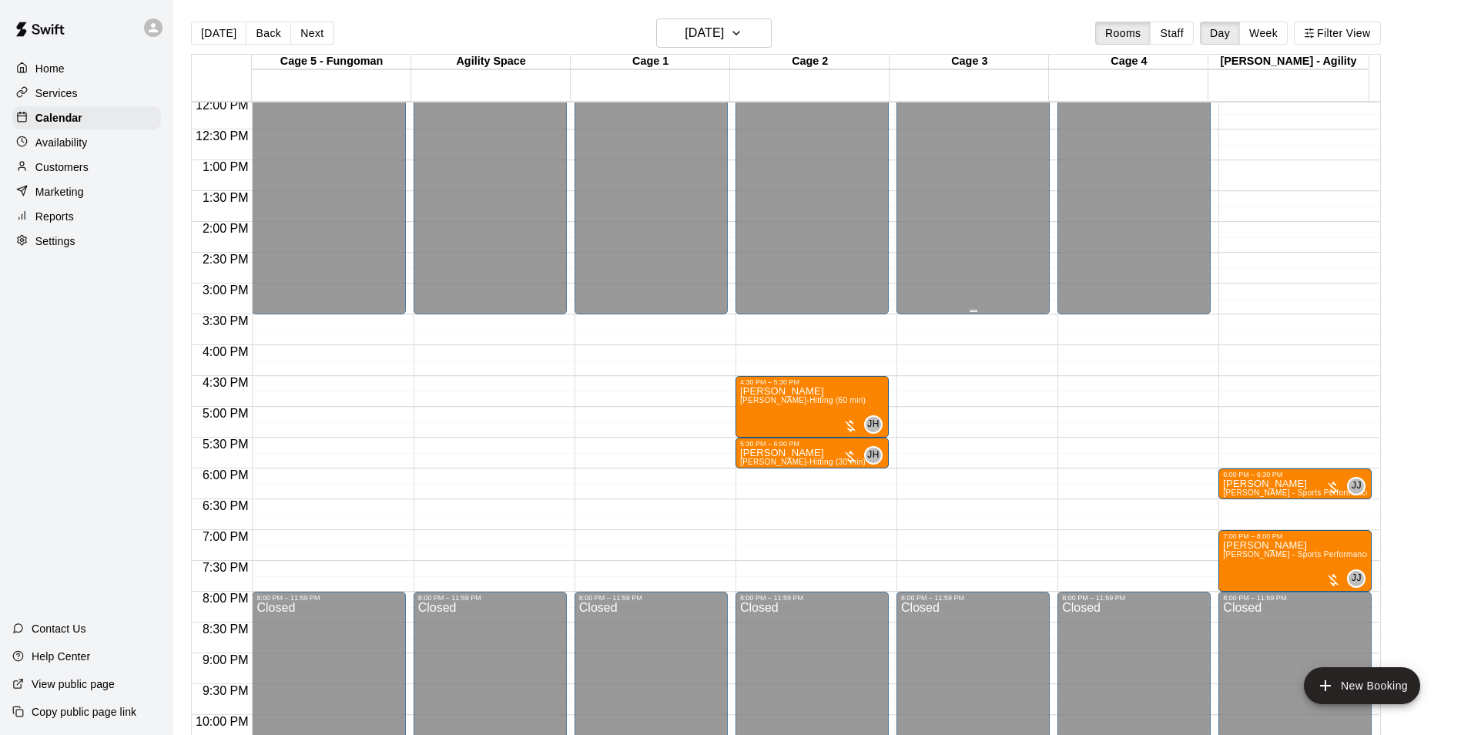
scroll to position [770, 0]
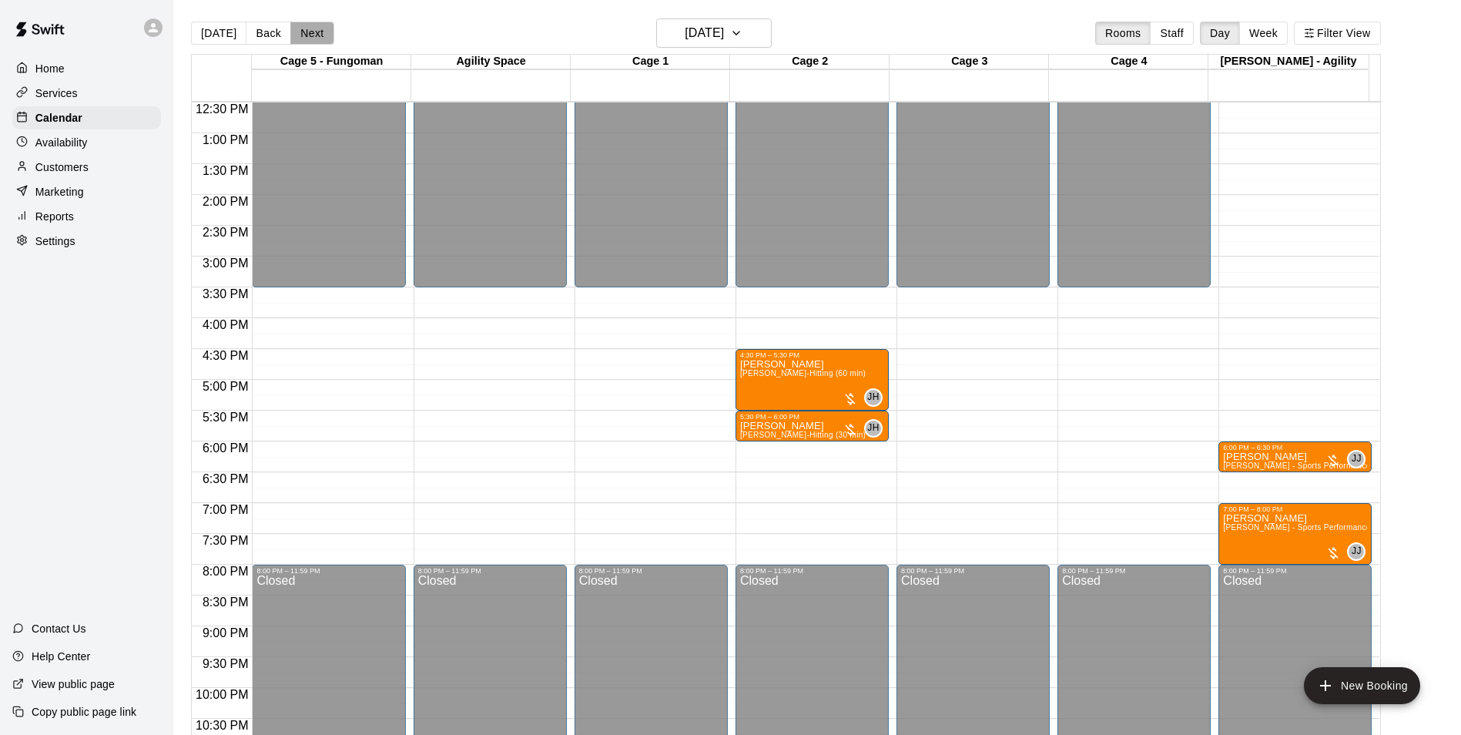
click at [322, 35] on button "Next" at bounding box center [311, 33] width 43 height 23
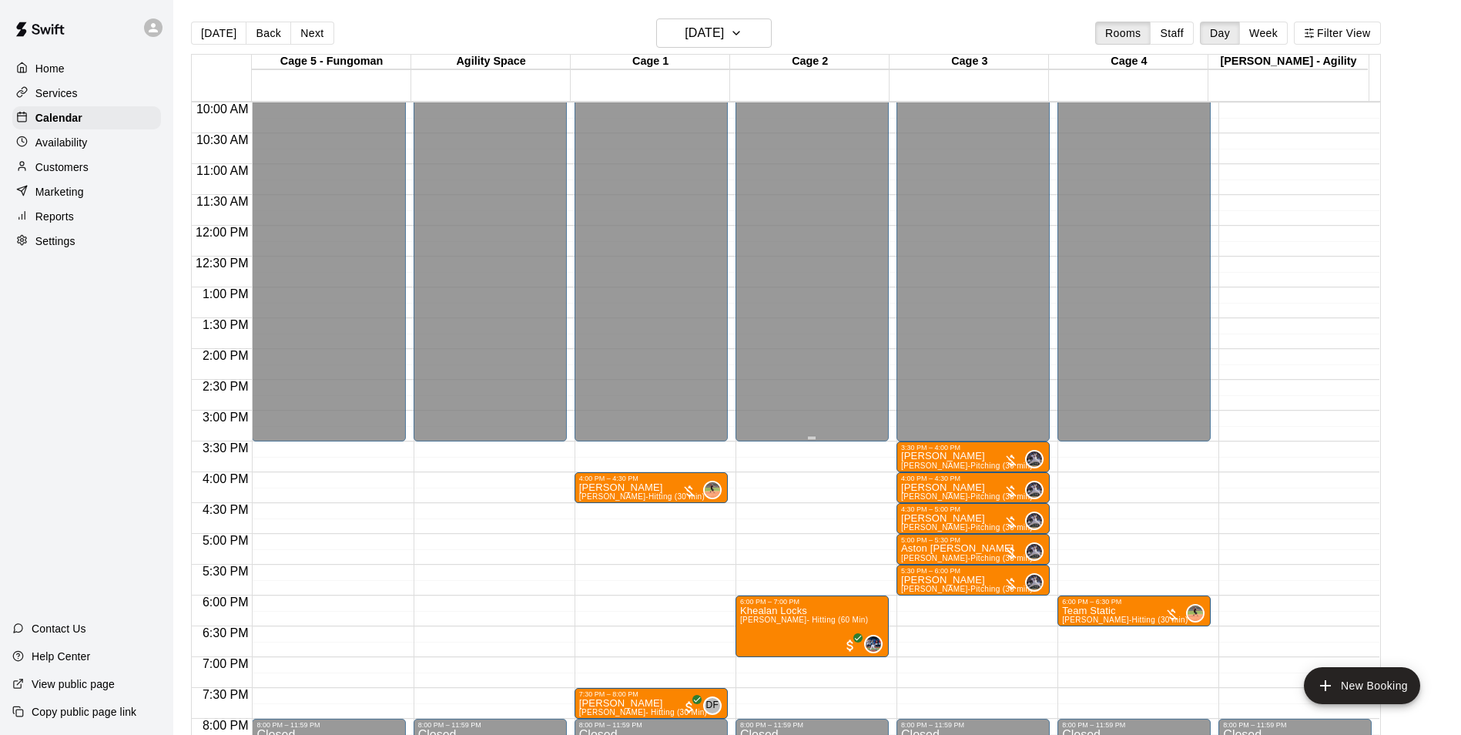
scroll to position [693, 0]
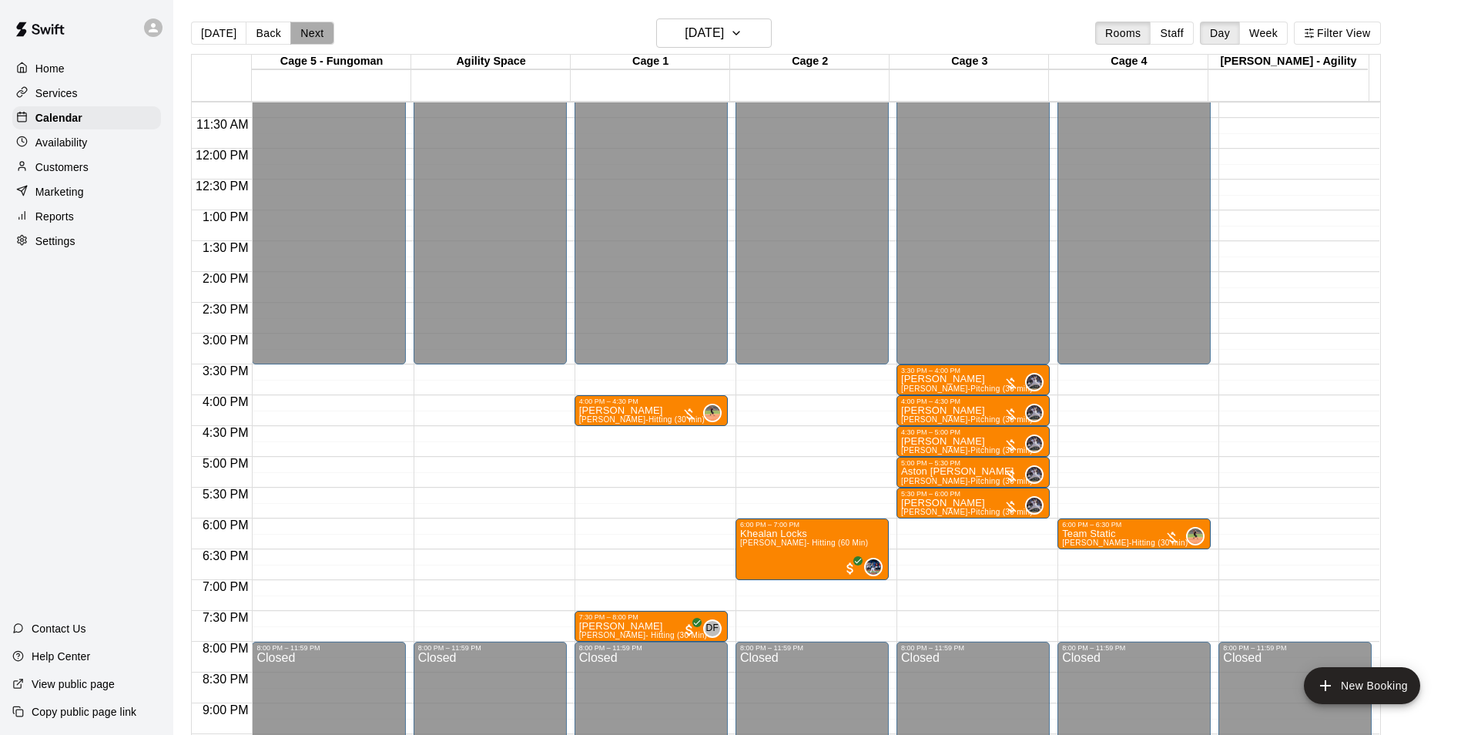
click at [297, 30] on button "Next" at bounding box center [311, 33] width 43 height 23
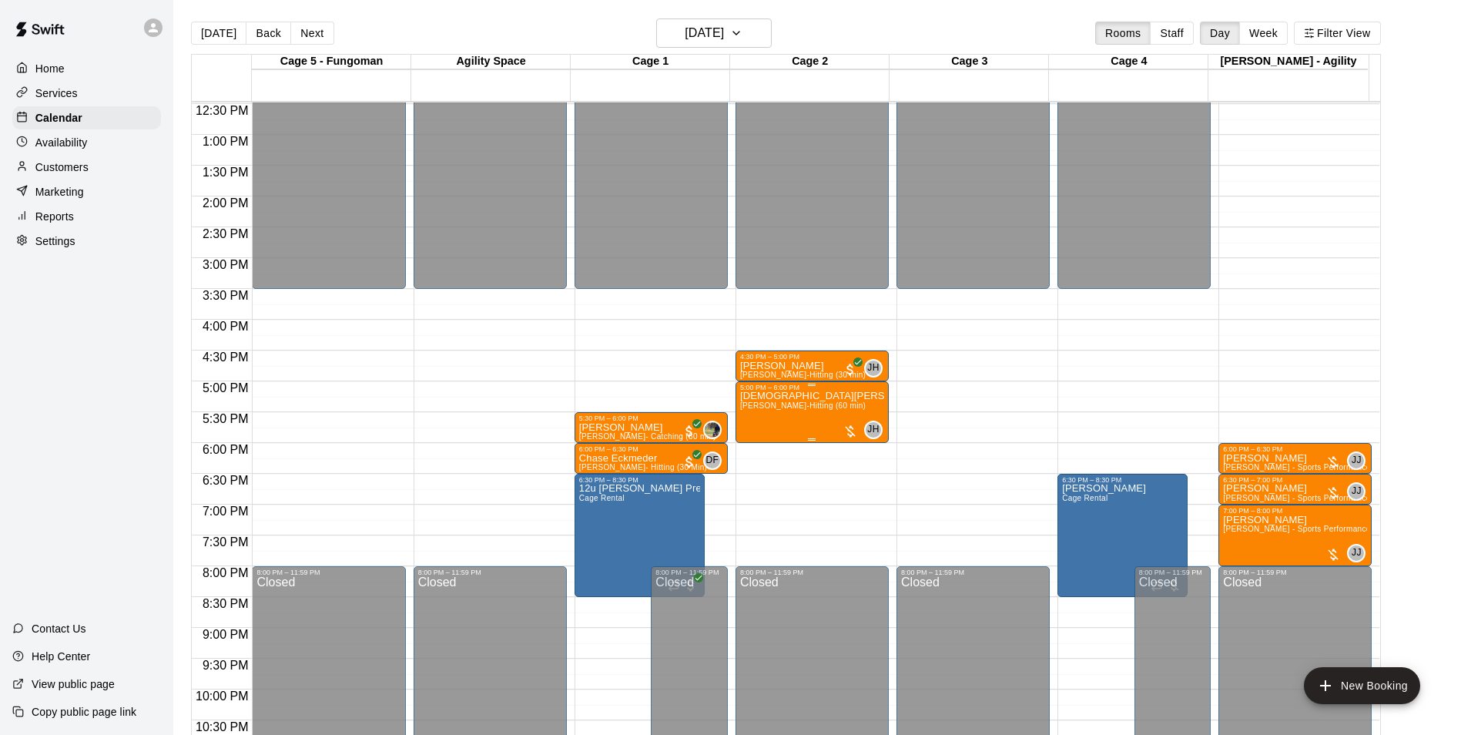
scroll to position [770, 0]
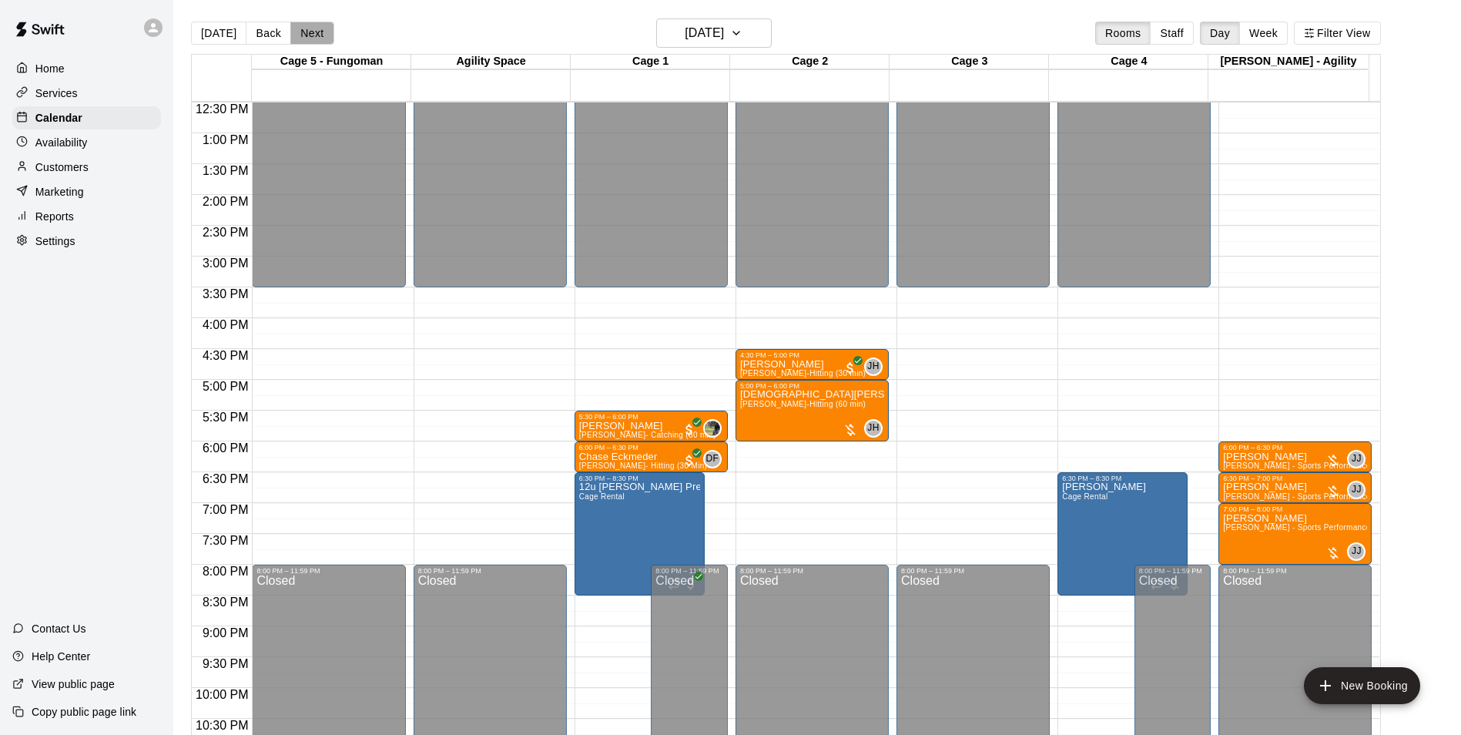
click at [303, 34] on button "Next" at bounding box center [311, 33] width 43 height 23
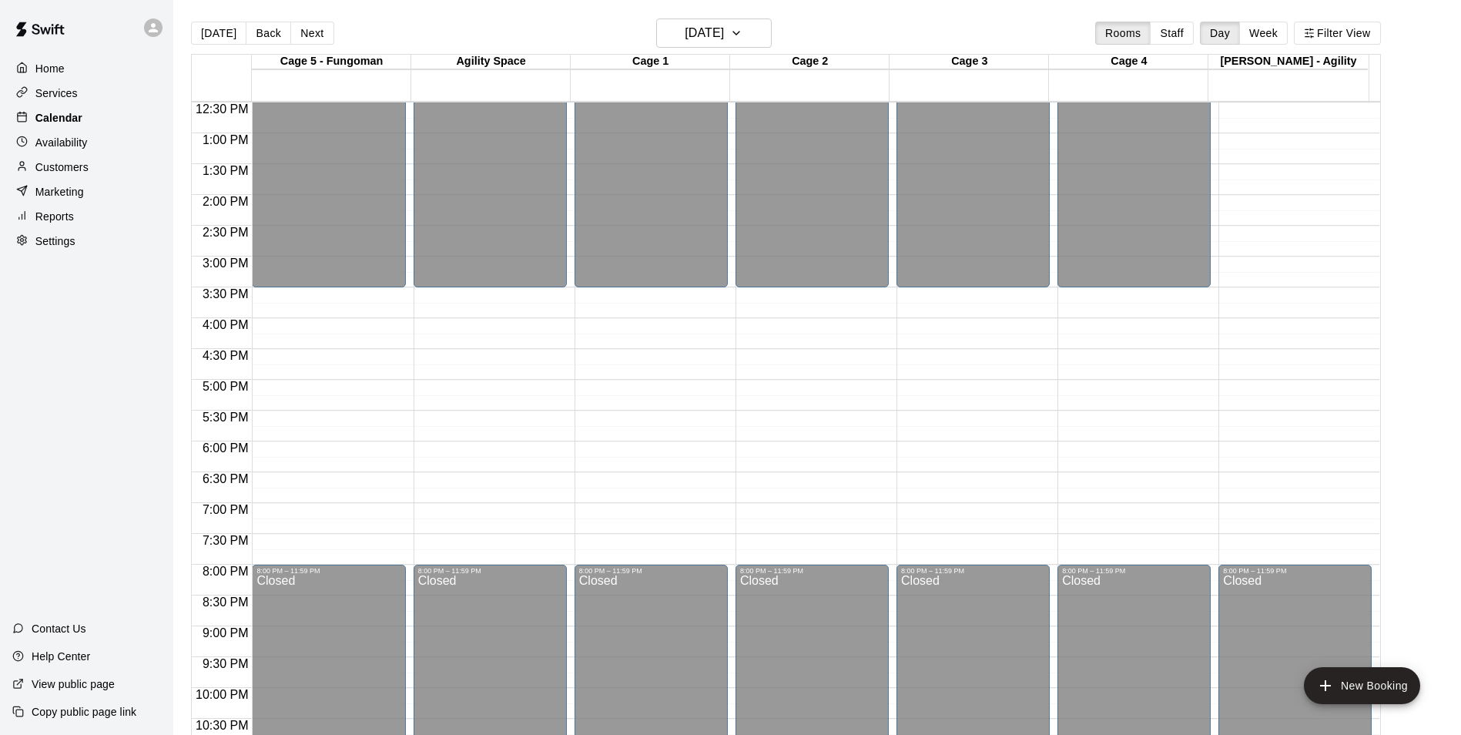
click at [69, 126] on p "Calendar" at bounding box center [58, 117] width 47 height 15
click at [709, 35] on h6 "[DATE]" at bounding box center [704, 33] width 39 height 22
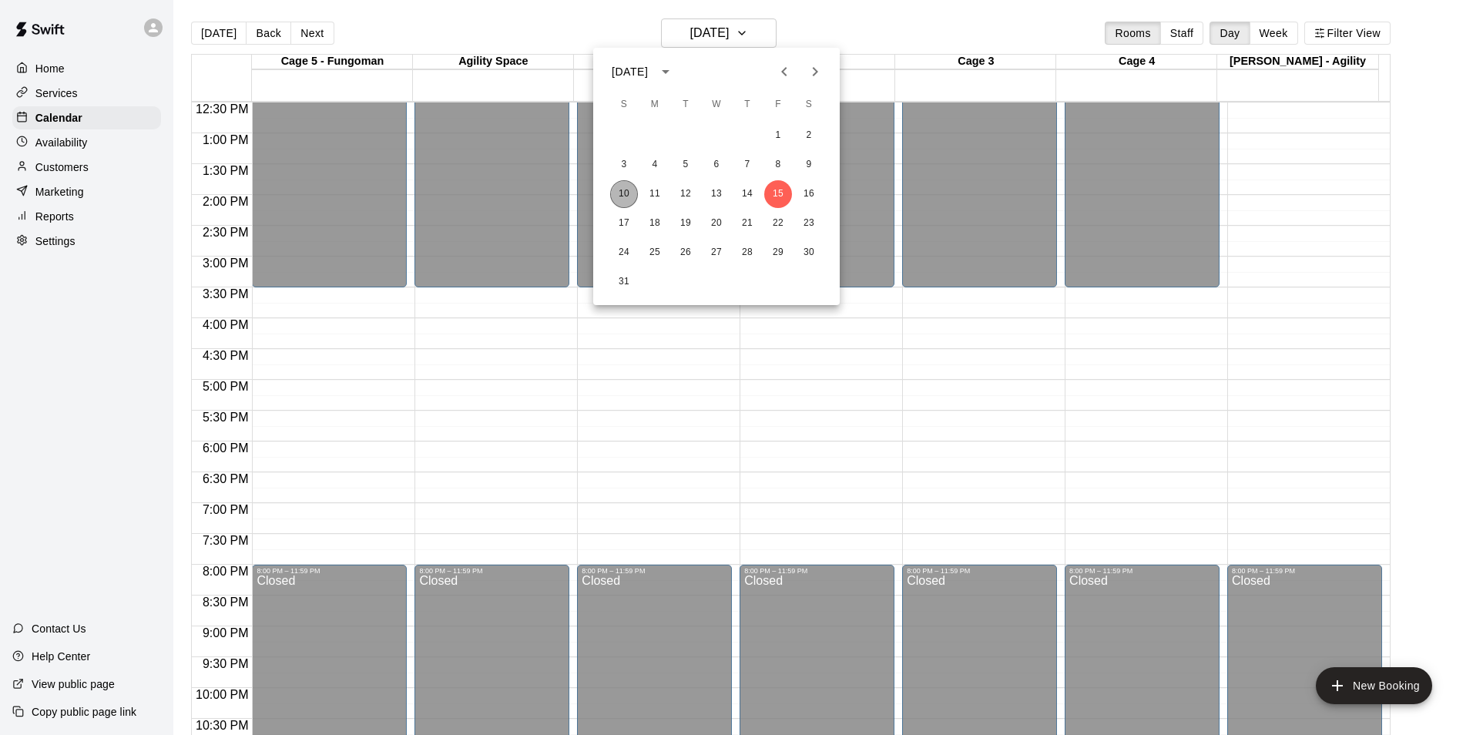
click at [620, 197] on button "10" at bounding box center [624, 194] width 28 height 28
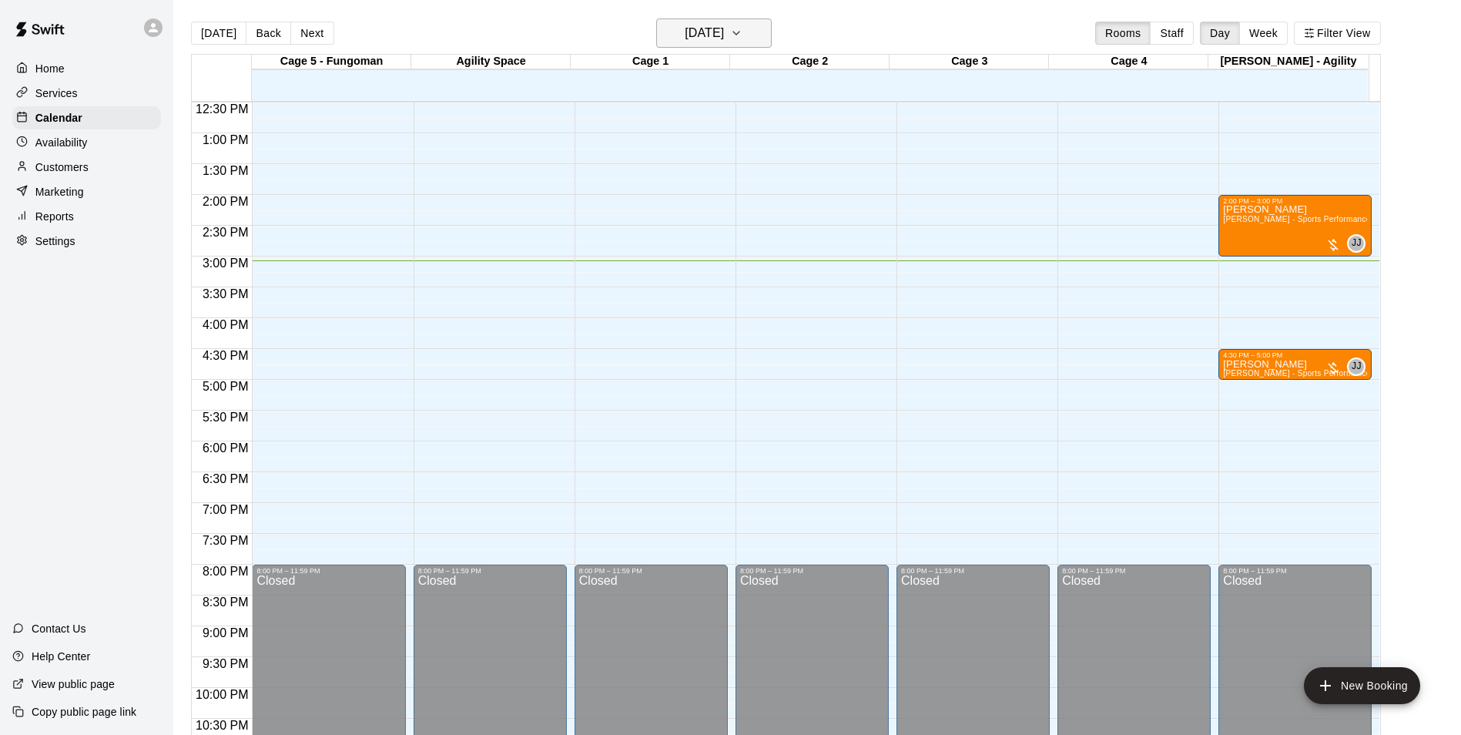
click at [707, 45] on button "[DATE]" at bounding box center [714, 32] width 116 height 29
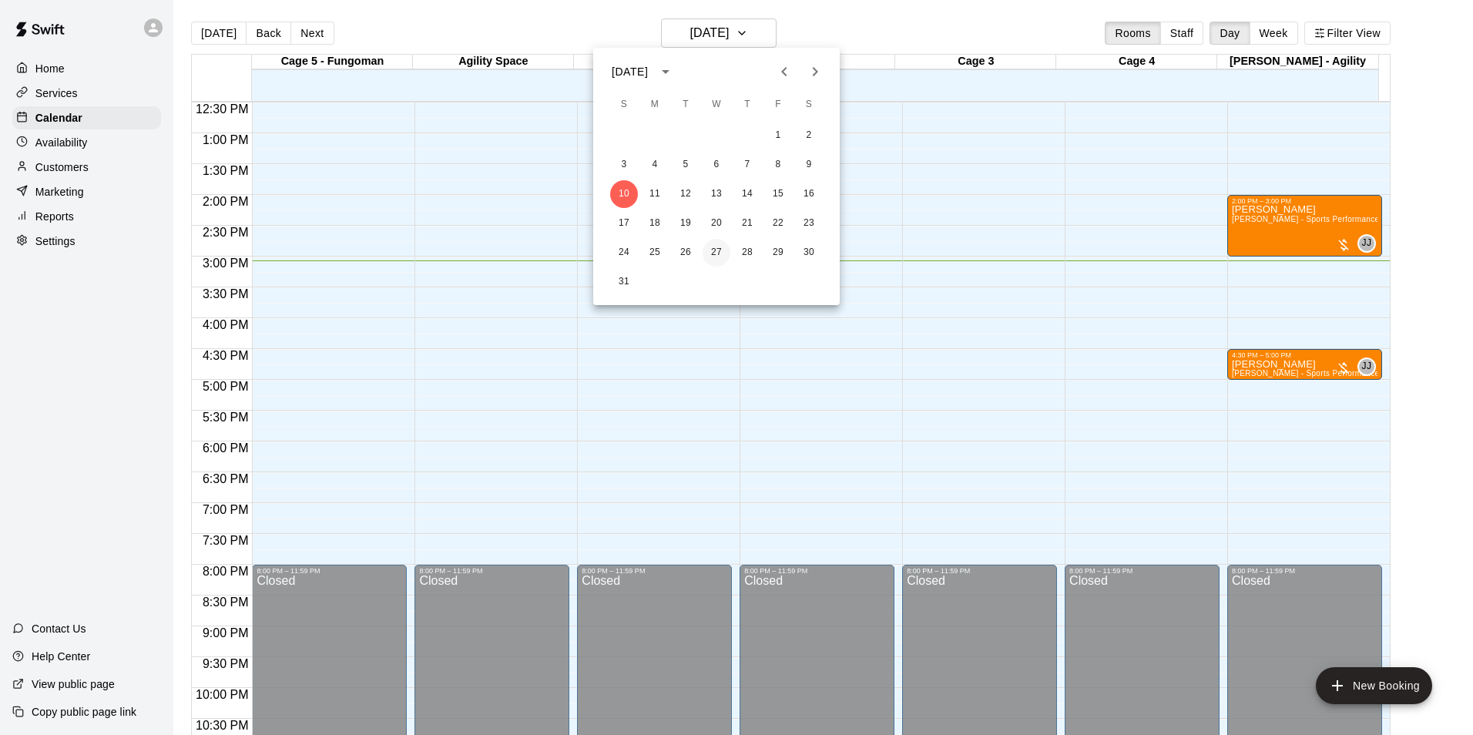
click at [705, 250] on button "27" at bounding box center [716, 253] width 28 height 28
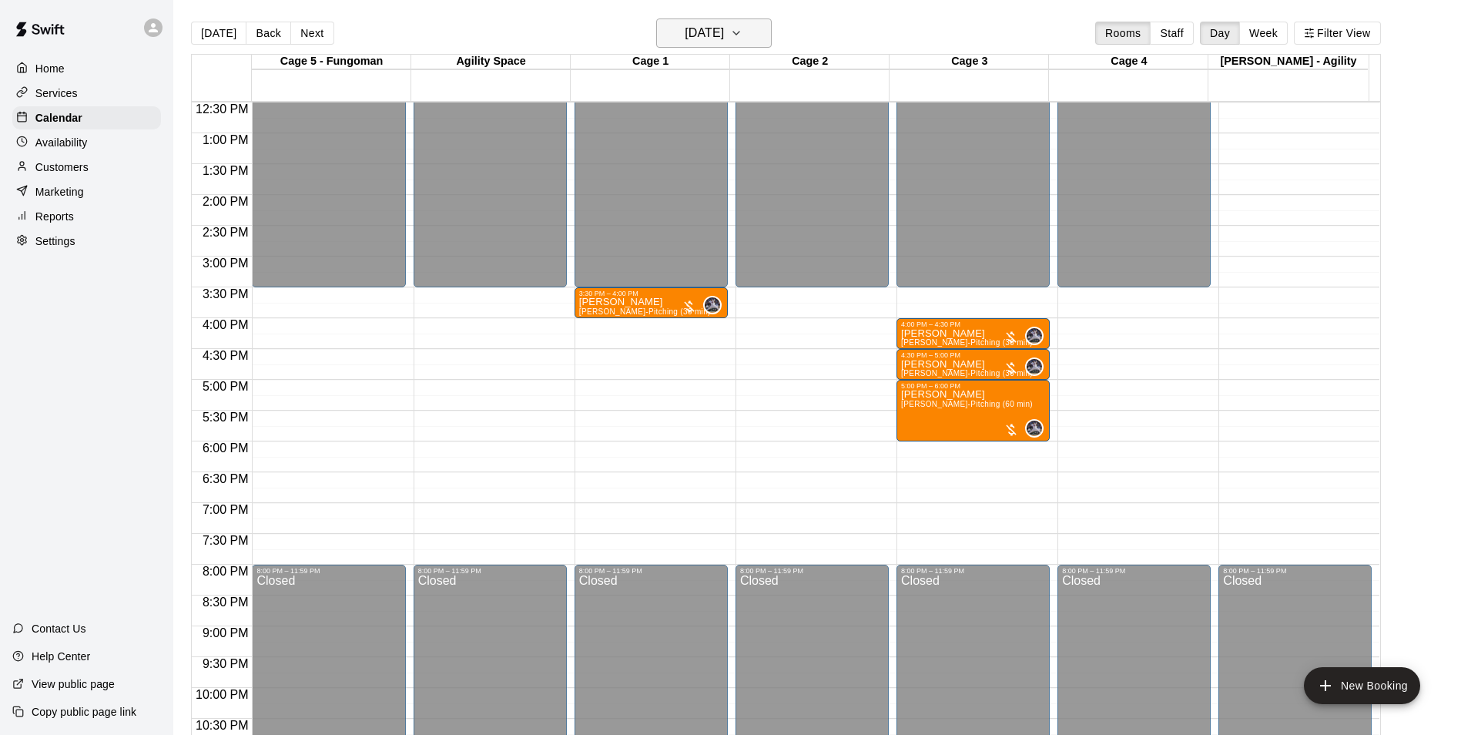
click at [724, 40] on h6 "[DATE]" at bounding box center [704, 33] width 39 height 22
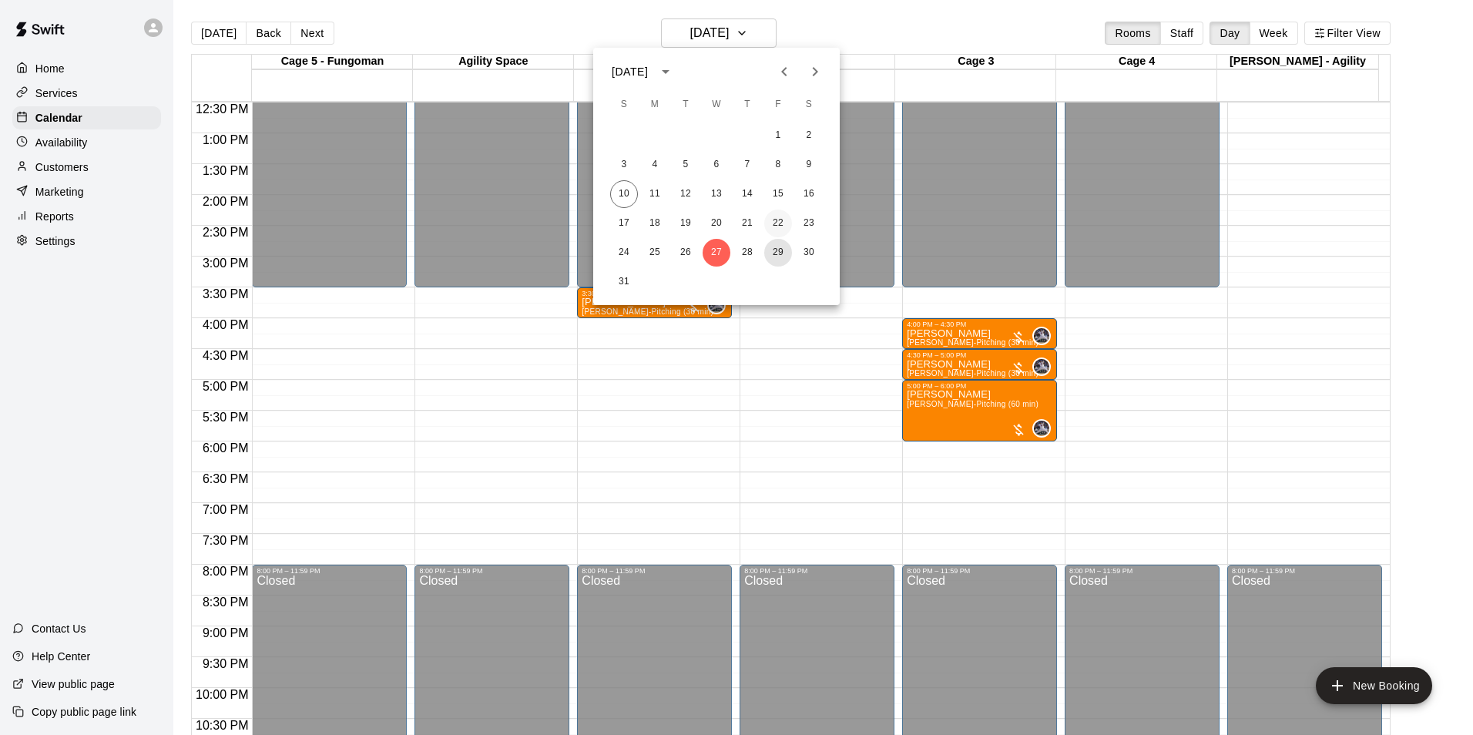
drag, startPoint x: 780, startPoint y: 250, endPoint x: 788, endPoint y: 233, distance: 18.6
click at [781, 250] on button "29" at bounding box center [778, 253] width 28 height 28
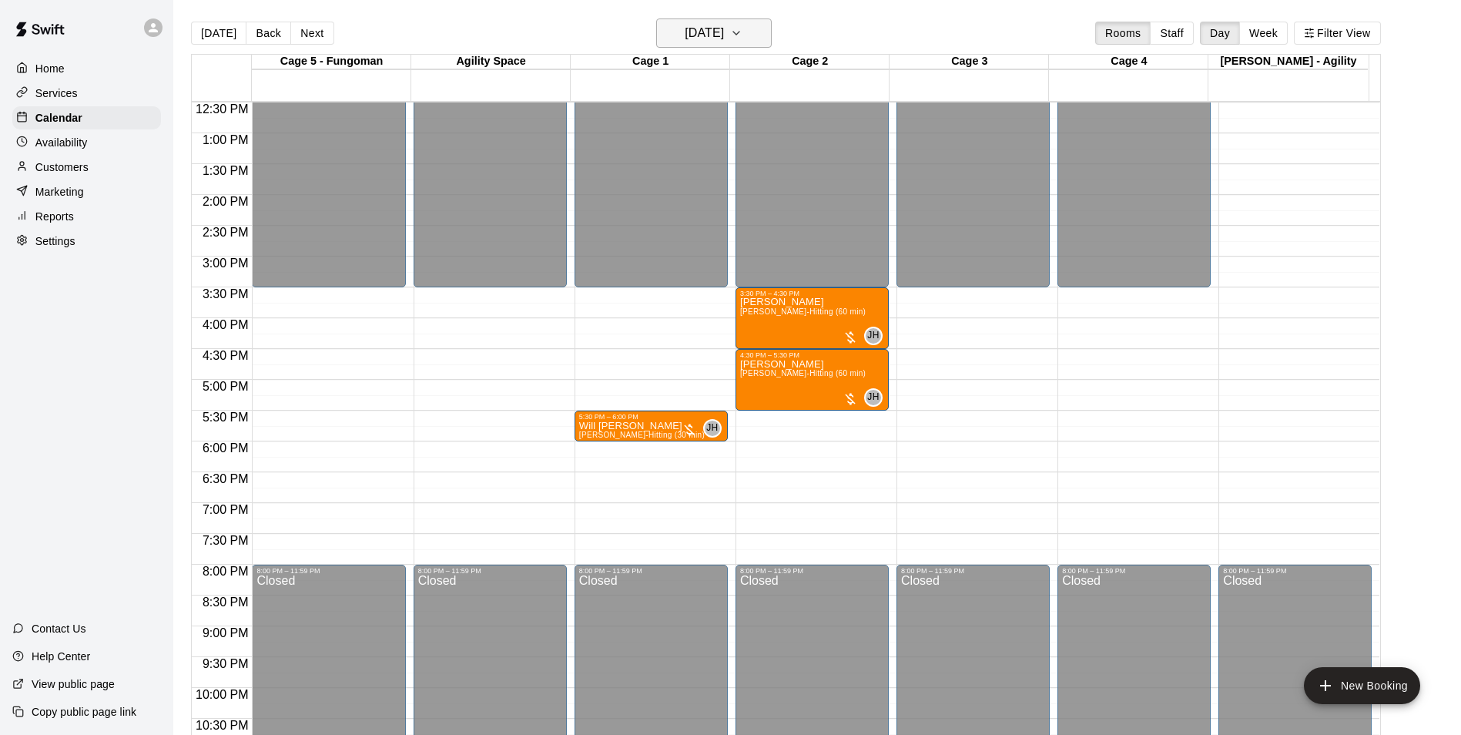
click at [716, 43] on h6 "[DATE]" at bounding box center [704, 33] width 39 height 22
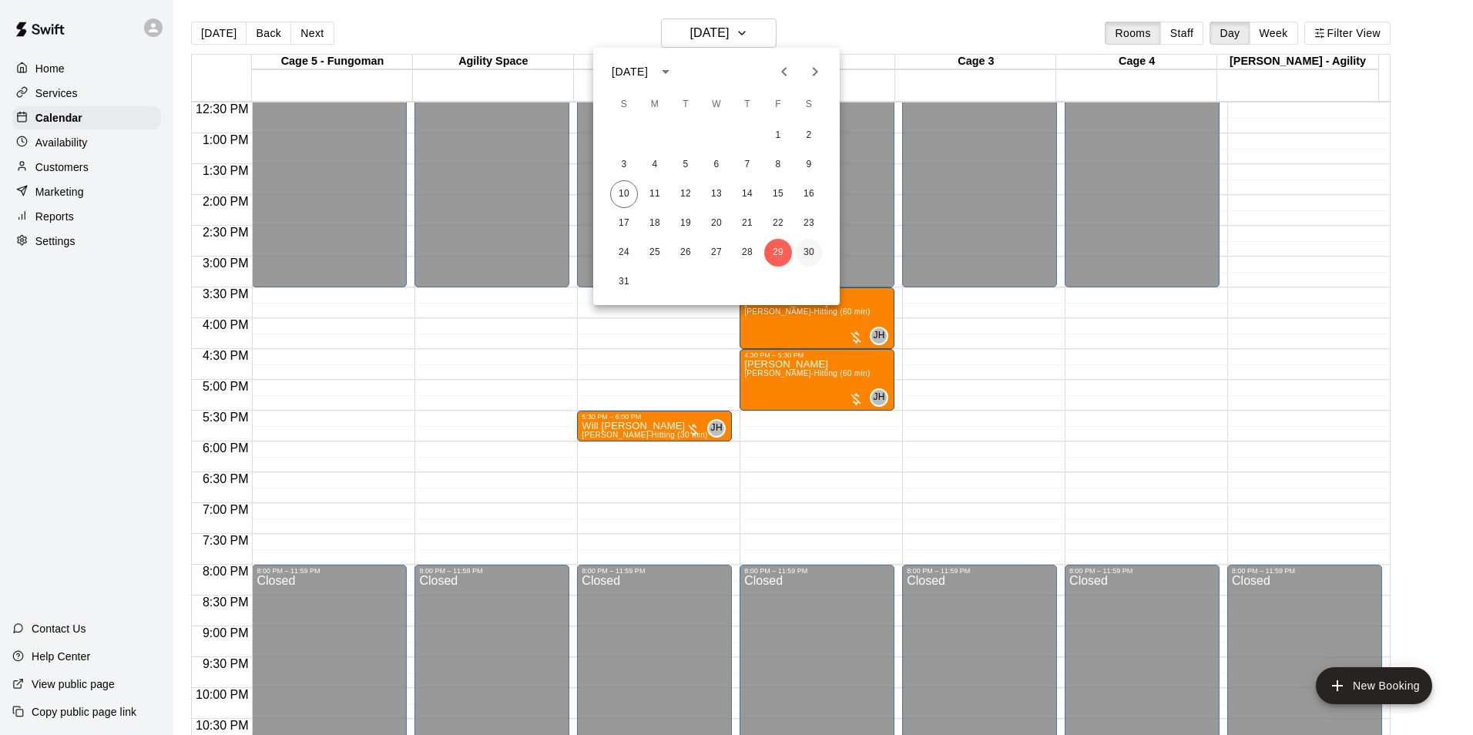
click at [806, 248] on button "30" at bounding box center [809, 253] width 28 height 28
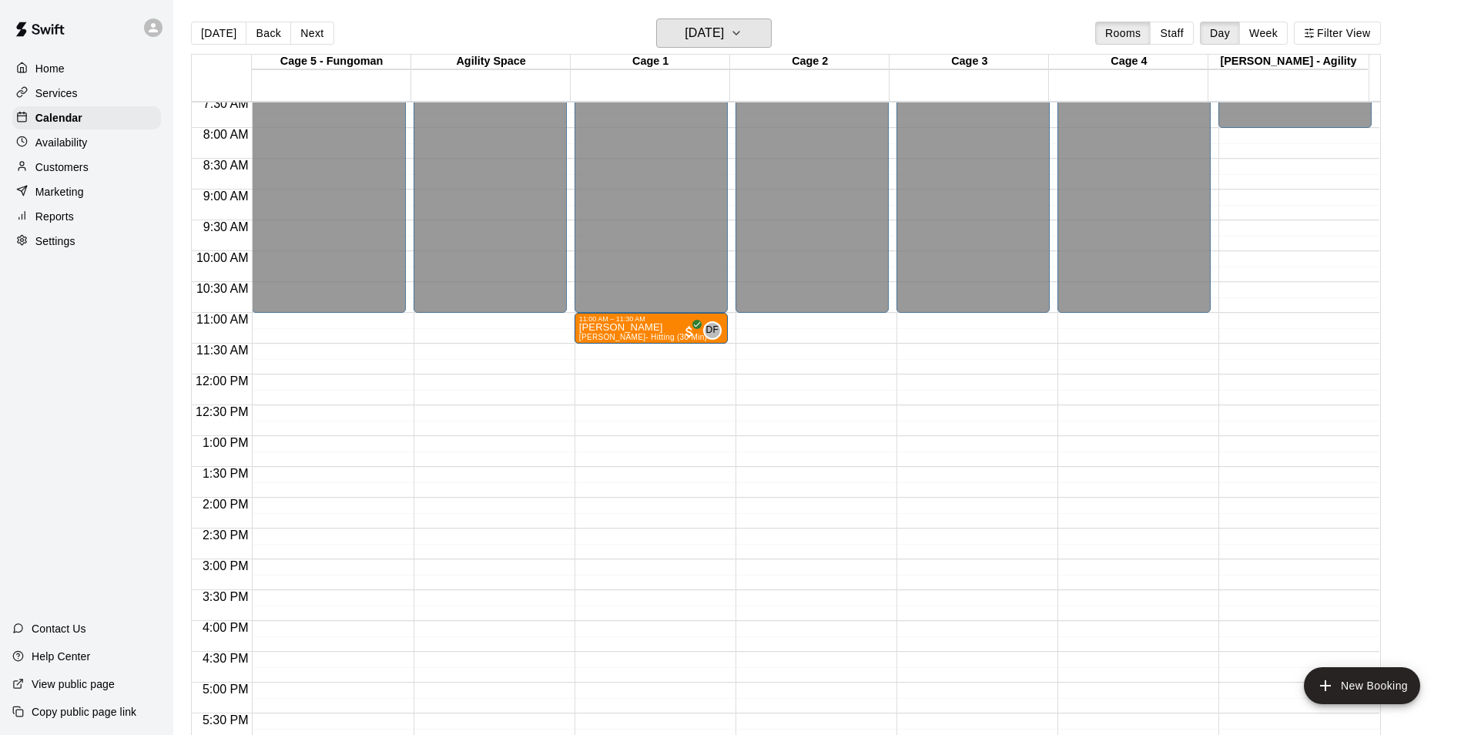
scroll to position [462, 0]
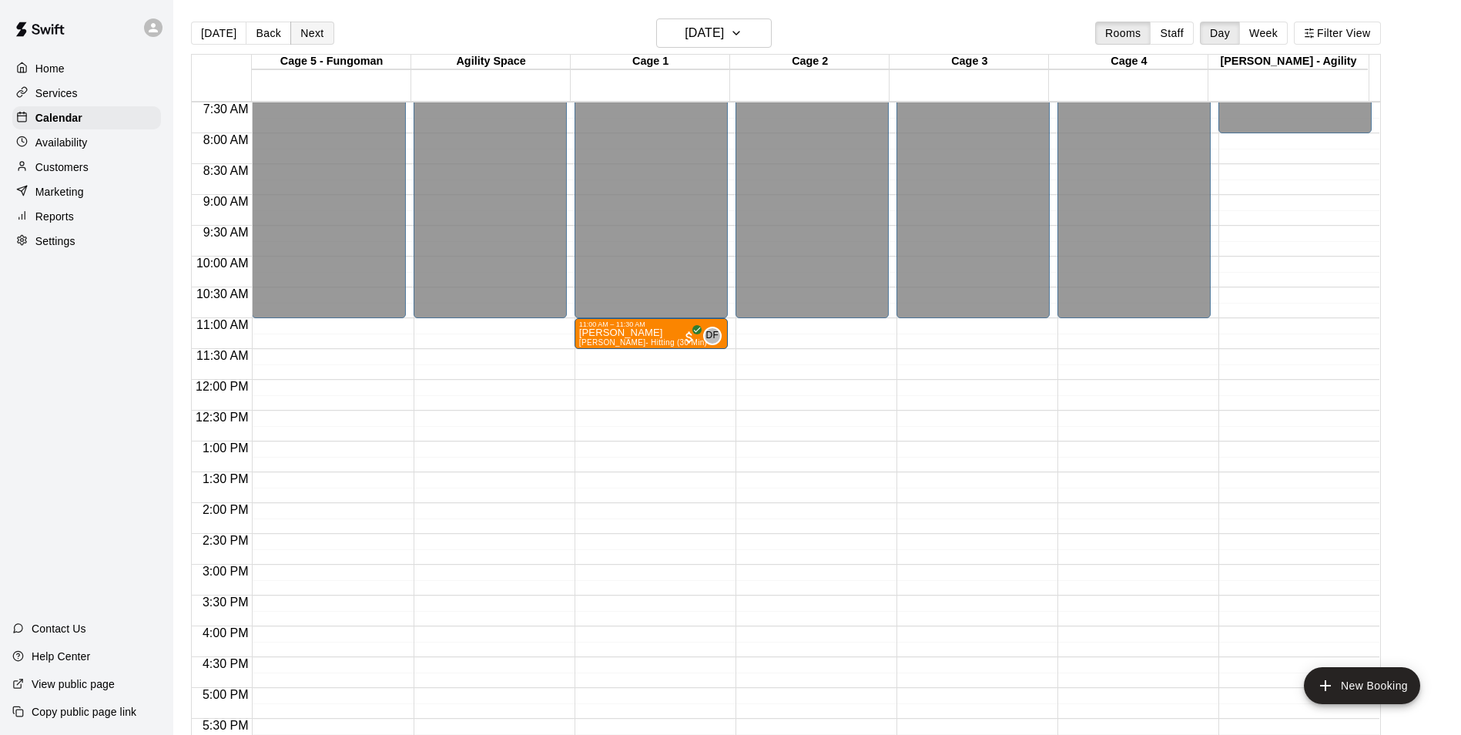
click at [318, 36] on button "Next" at bounding box center [311, 33] width 43 height 23
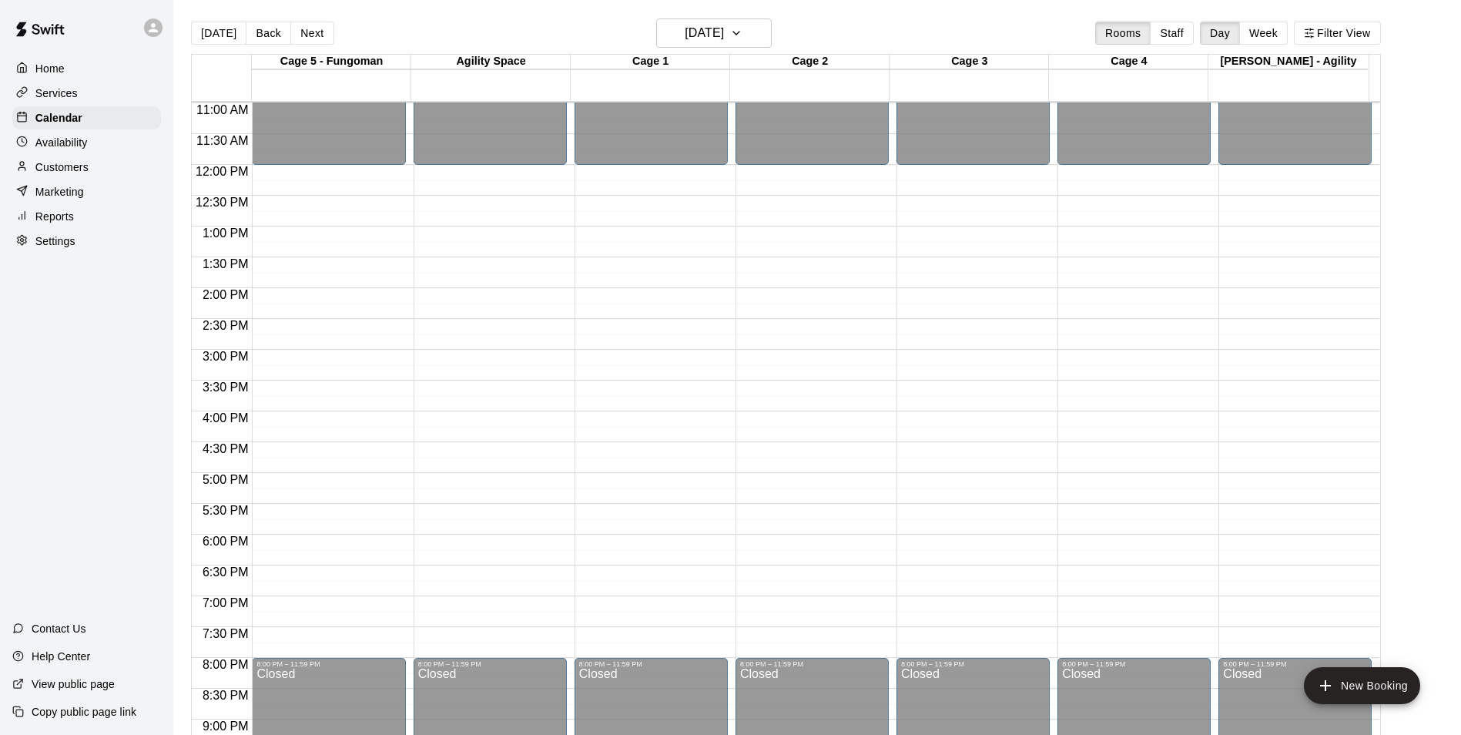
scroll to position [676, 0]
click at [705, 42] on h6 "[DATE]" at bounding box center [704, 33] width 39 height 22
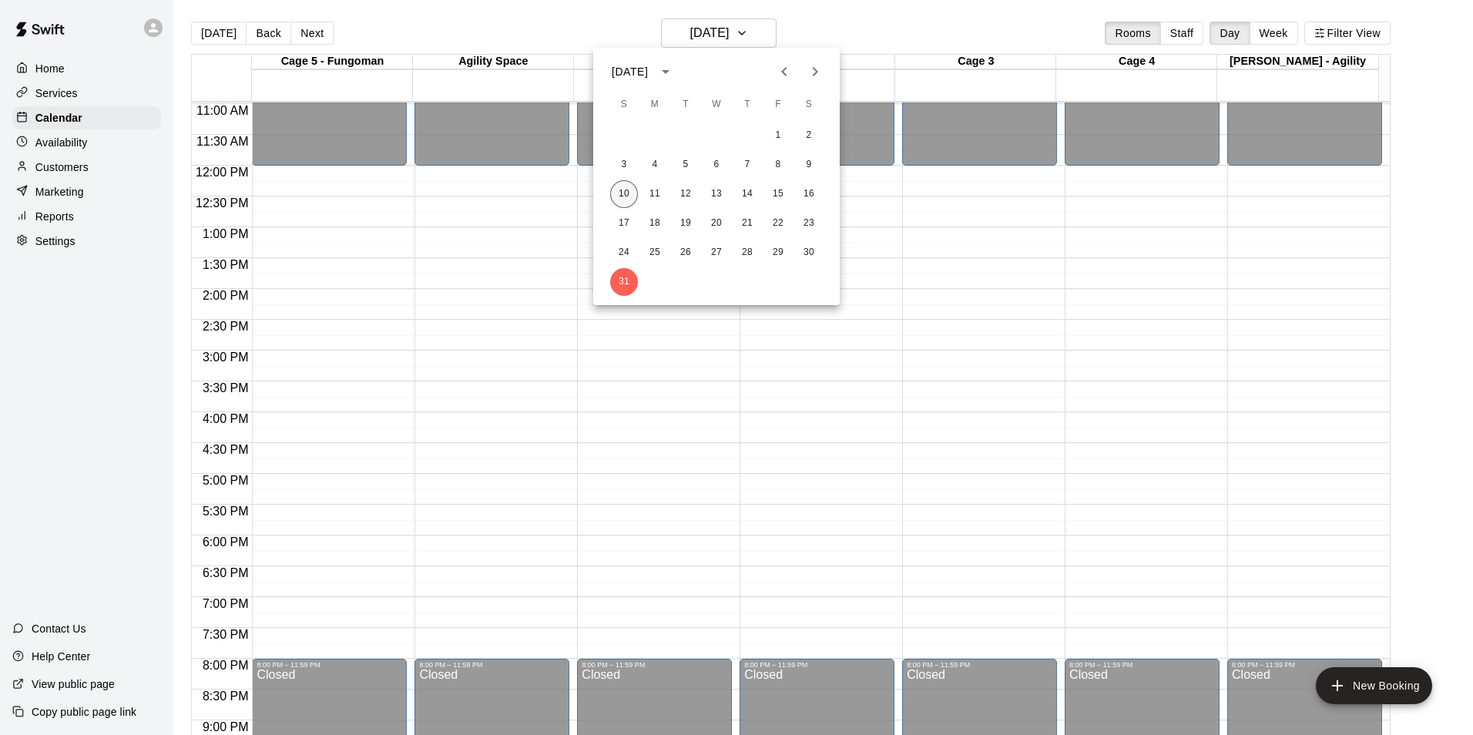
click at [623, 186] on button "10" at bounding box center [624, 194] width 28 height 28
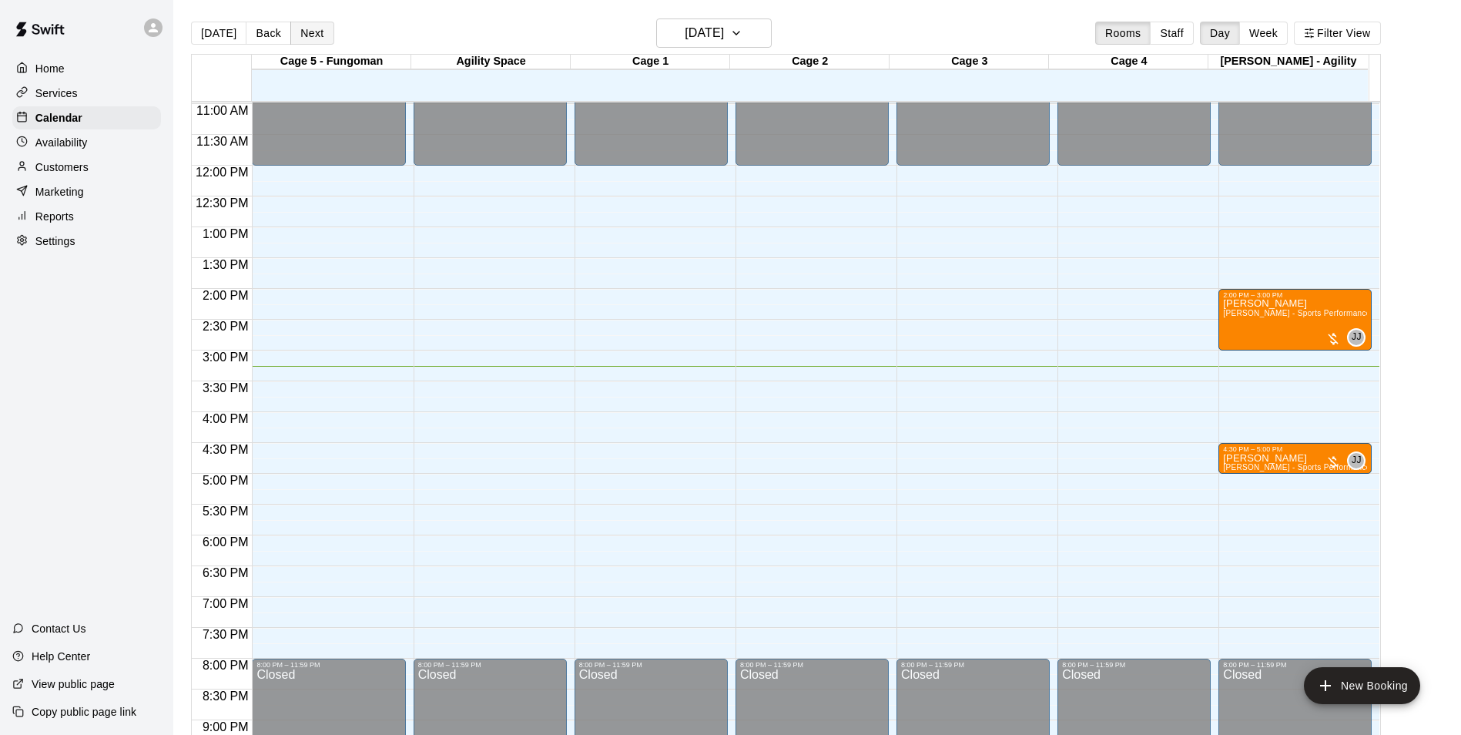
click at [323, 30] on button "Next" at bounding box center [311, 33] width 43 height 23
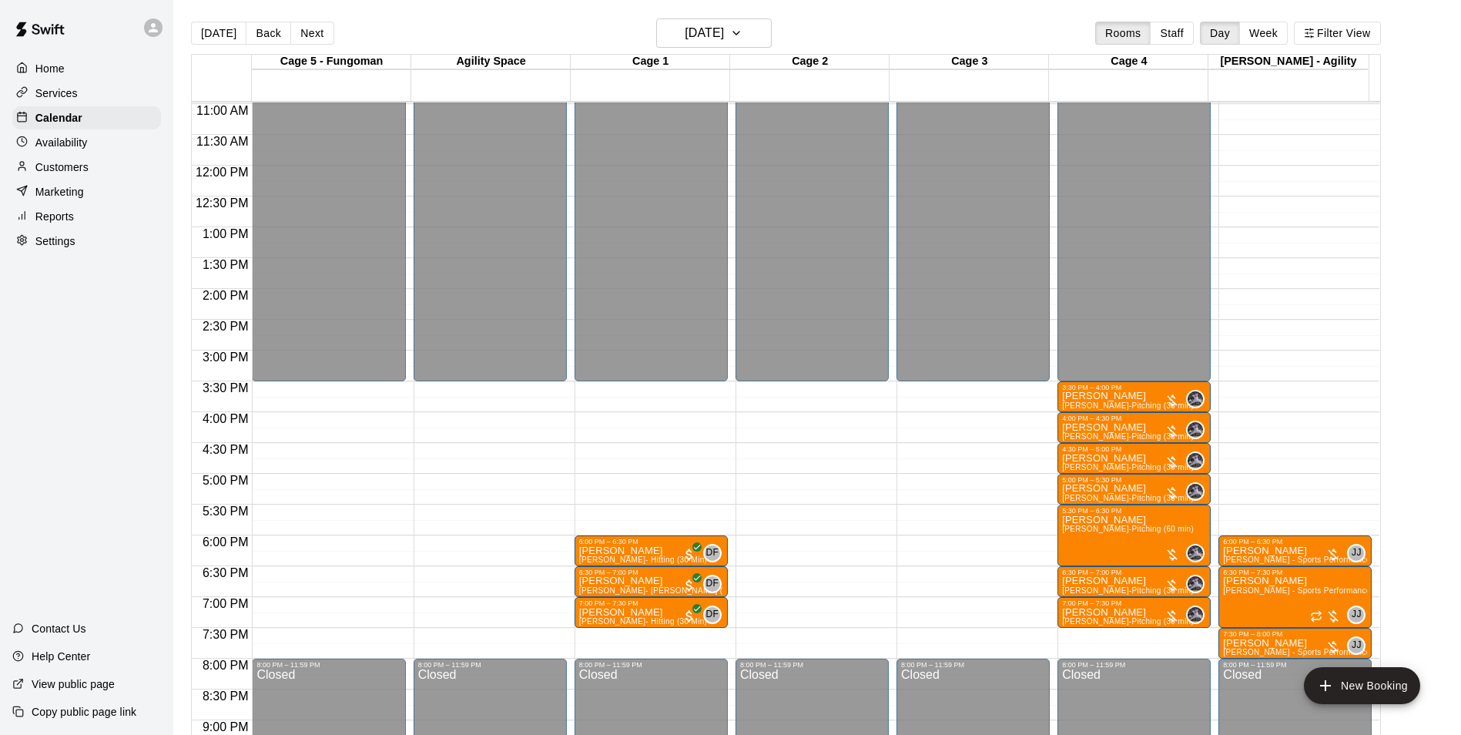
click at [305, 46] on div "[DATE] Back [DATE][DATE] Rooms Staff Day Week Filter View" at bounding box center [786, 35] width 1190 height 35
click at [317, 34] on button "Next" at bounding box center [311, 33] width 43 height 23
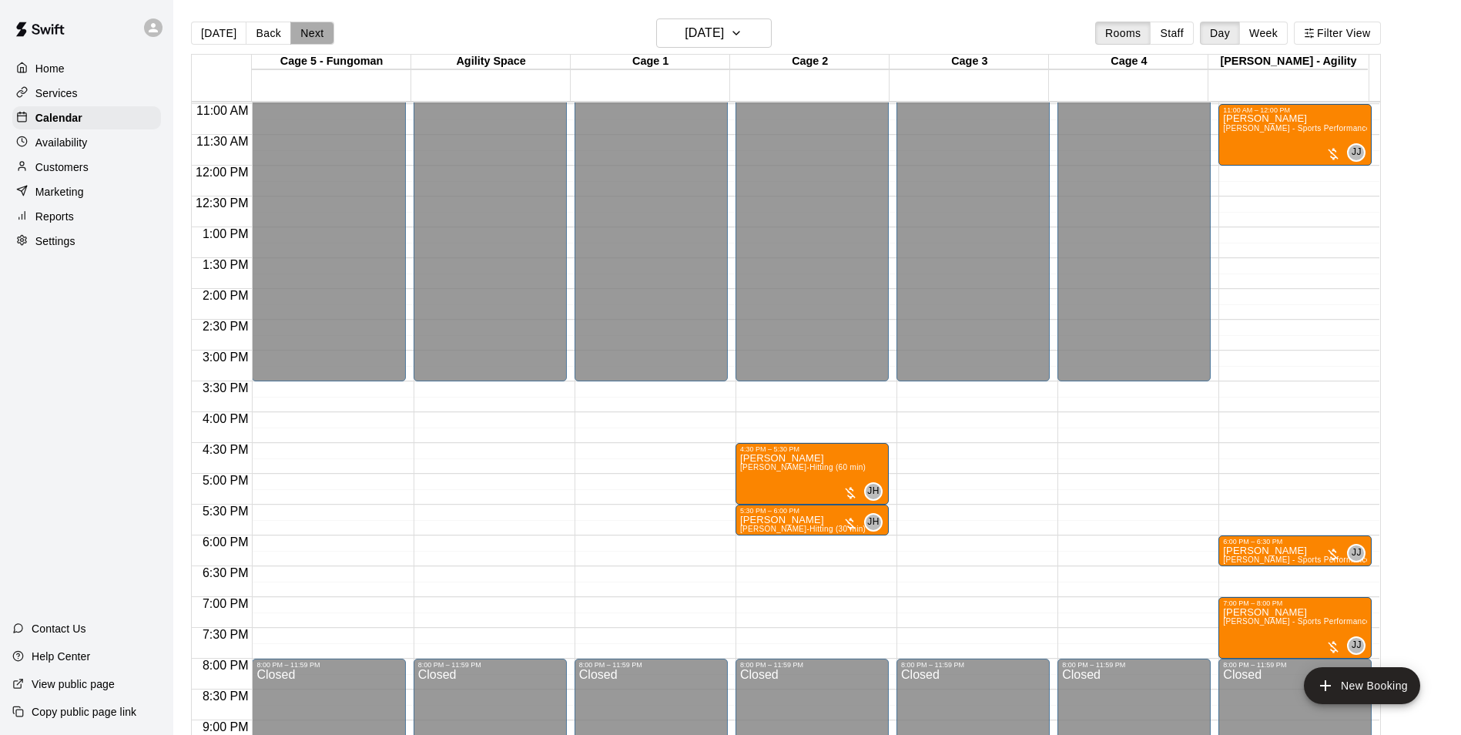
click at [317, 34] on button "Next" at bounding box center [311, 33] width 43 height 23
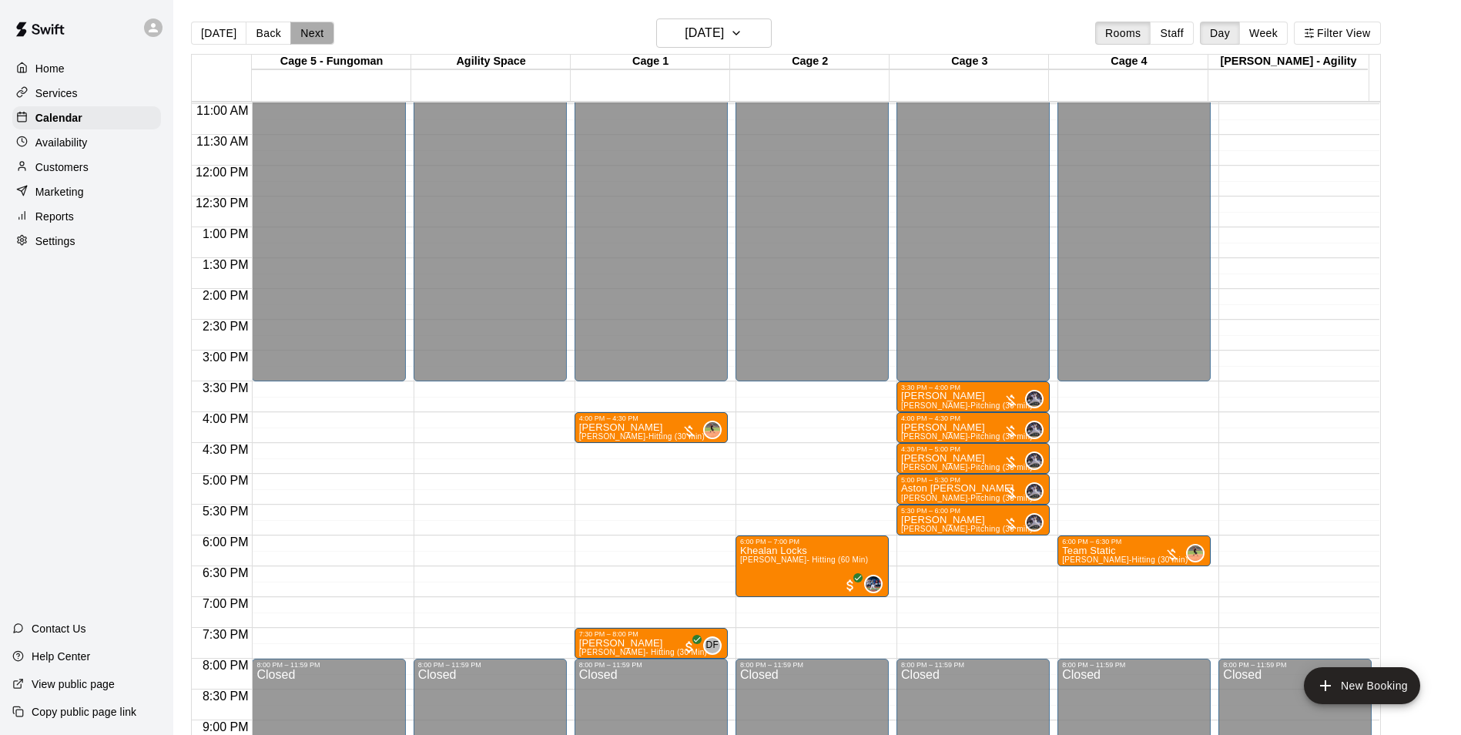
click at [317, 34] on button "Next" at bounding box center [311, 33] width 43 height 23
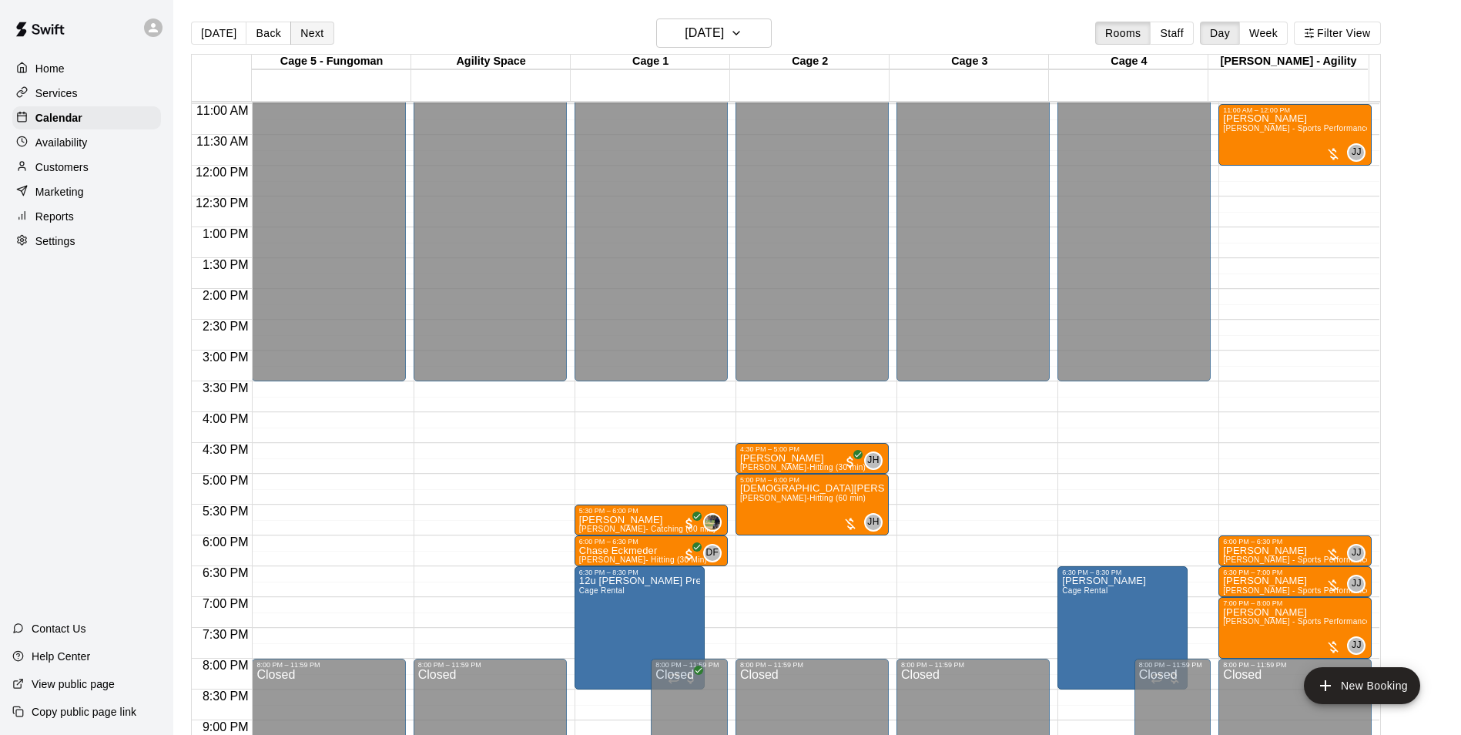
click at [317, 34] on button "Next" at bounding box center [311, 33] width 43 height 23
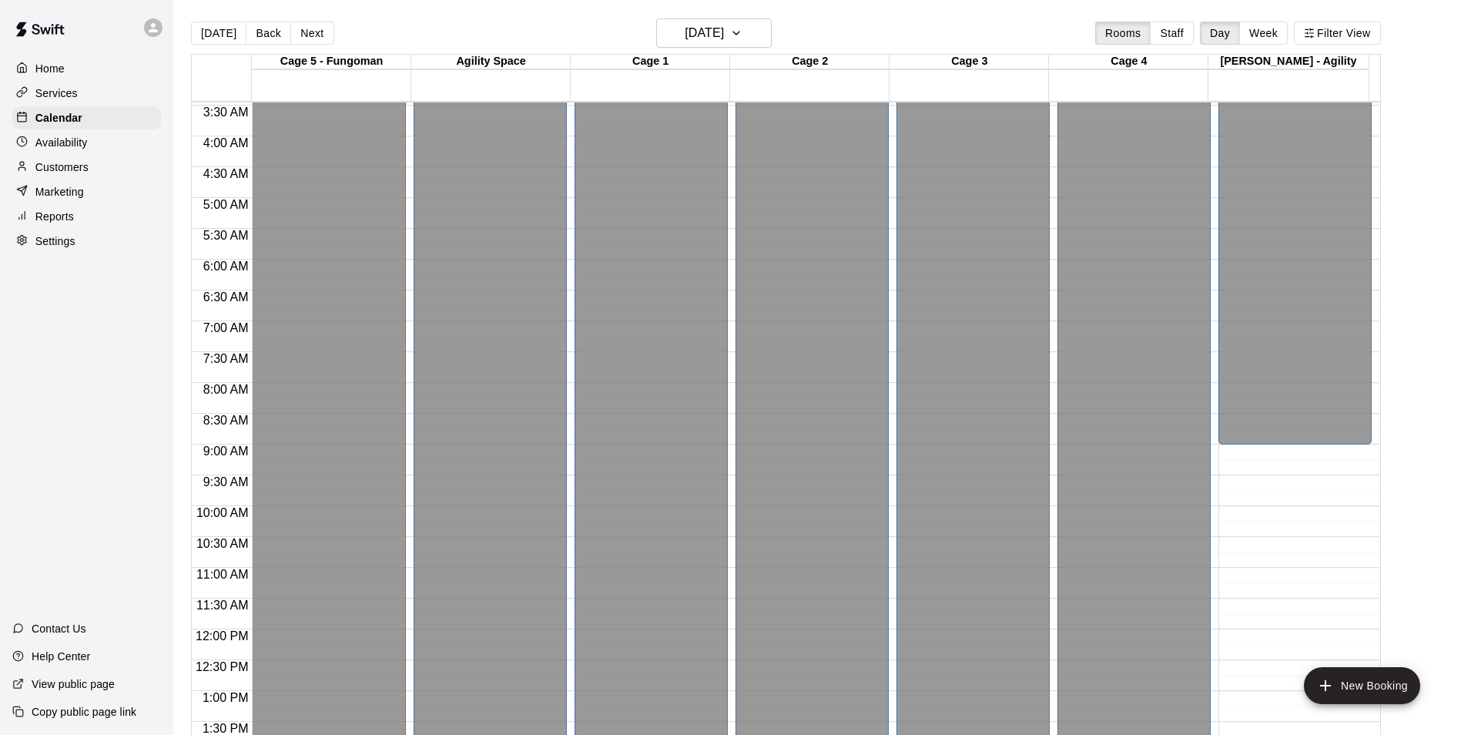
scroll to position [214, 0]
click at [258, 38] on button "Back" at bounding box center [268, 33] width 45 height 23
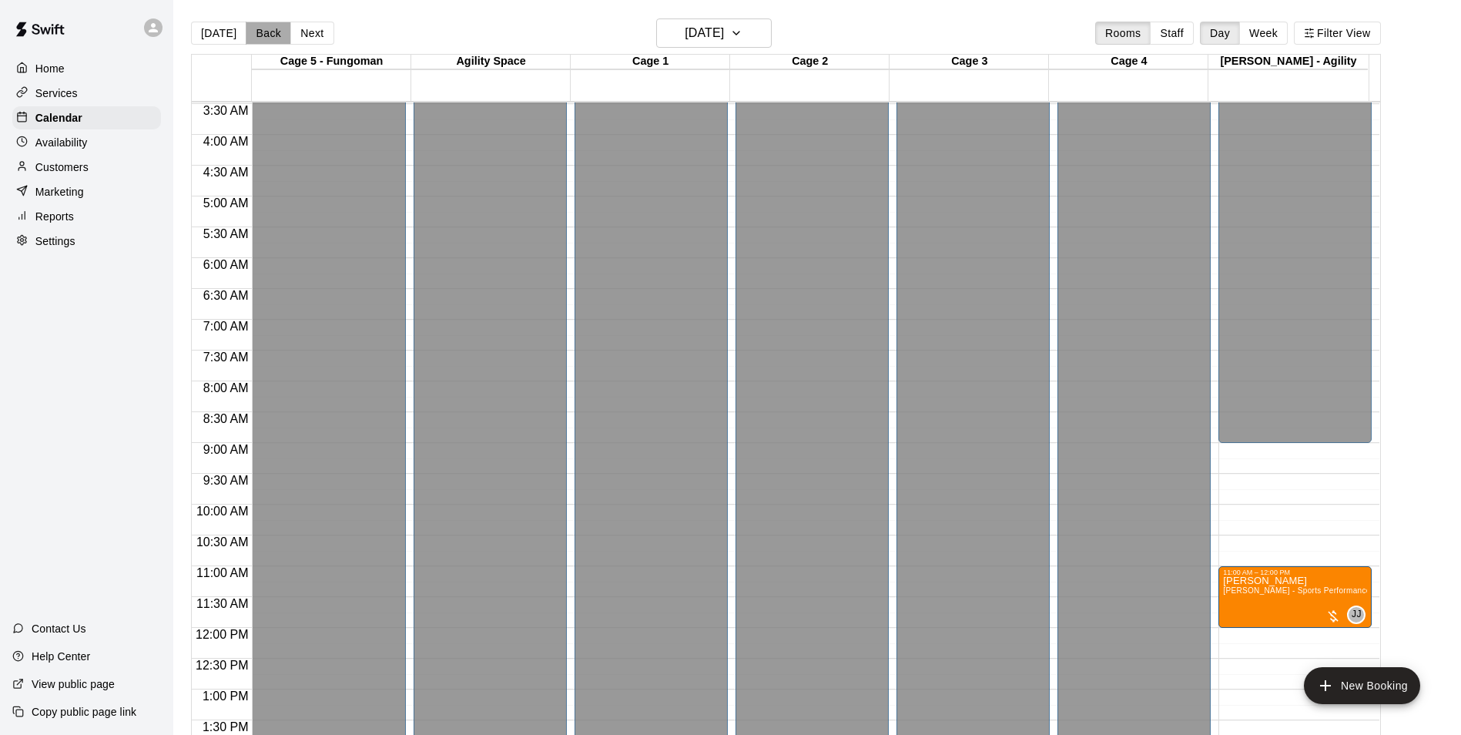
click at [258, 38] on button "Back" at bounding box center [268, 33] width 45 height 23
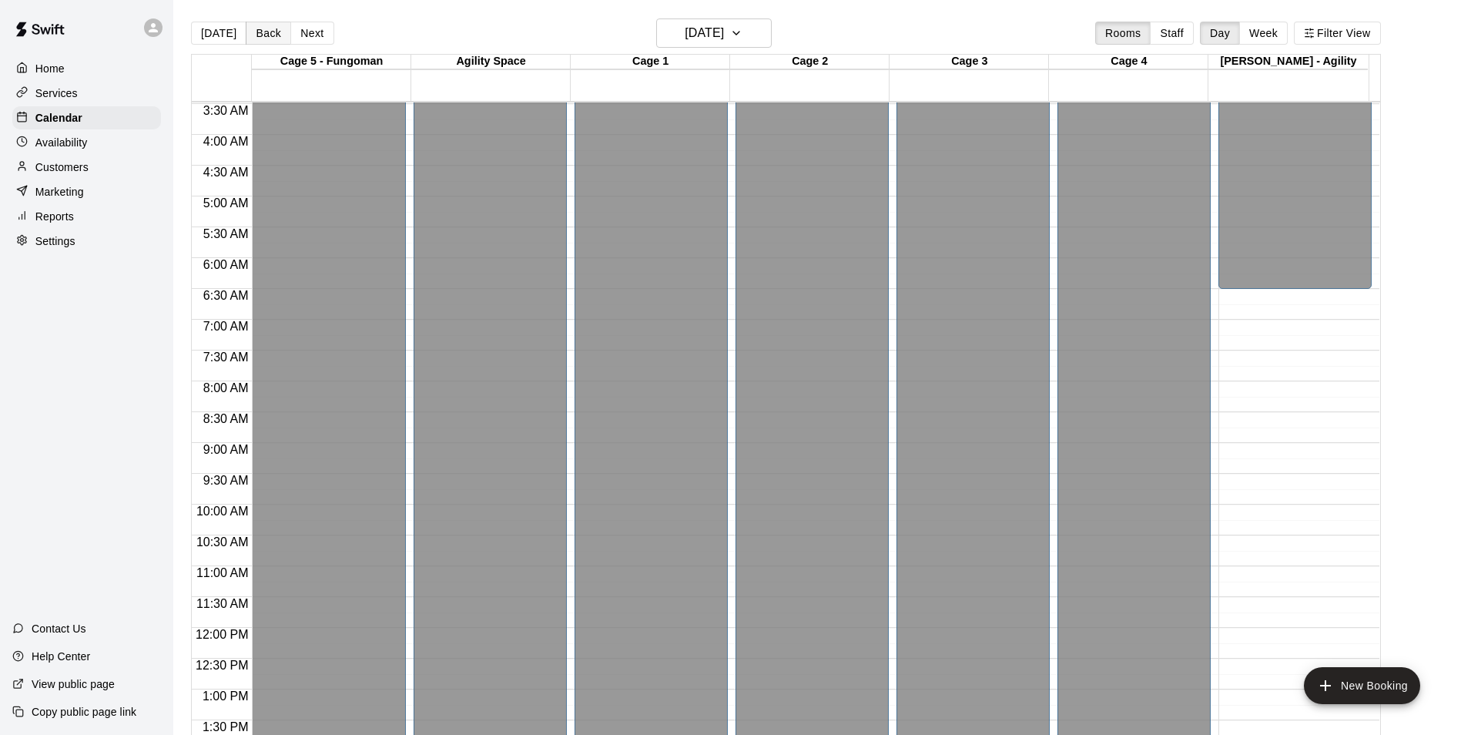
click at [262, 31] on button "Back" at bounding box center [268, 33] width 45 height 23
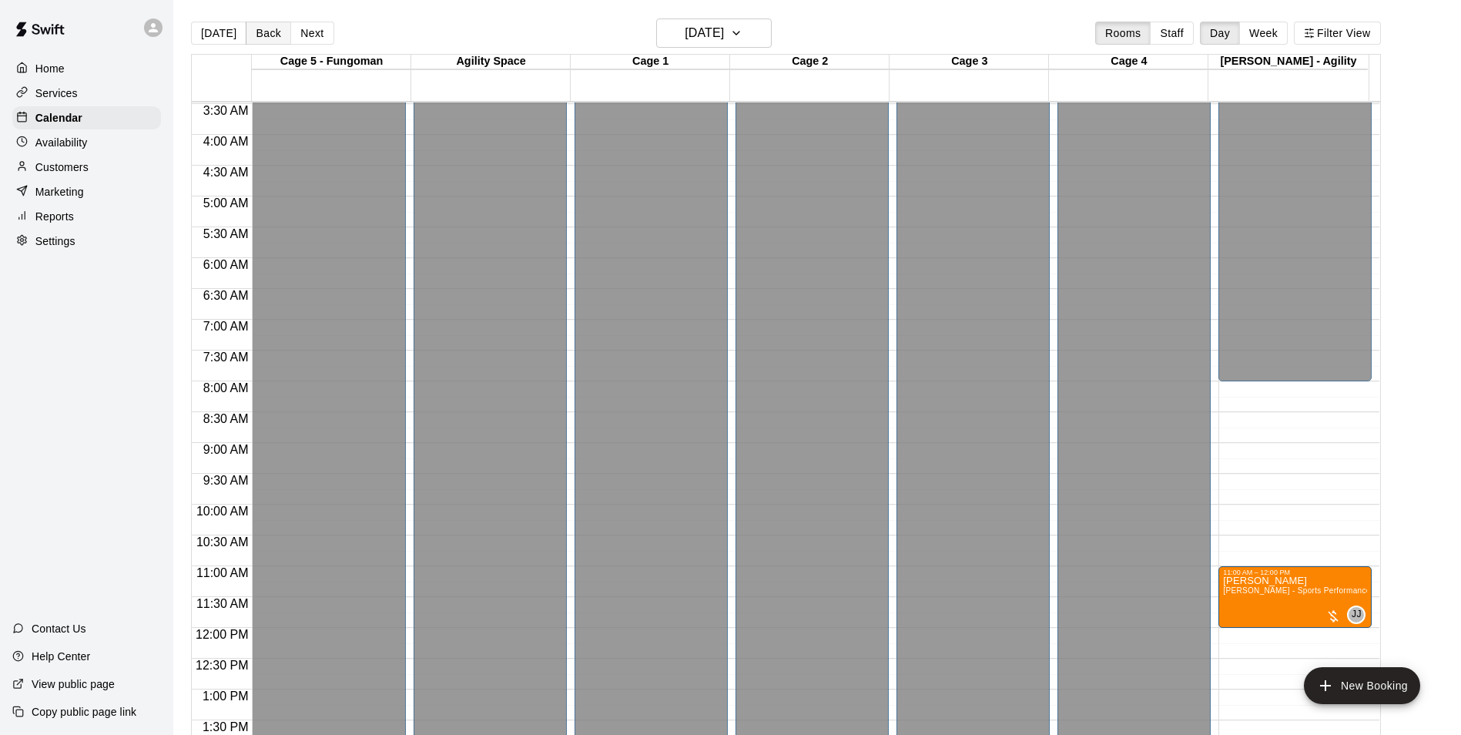
click at [259, 42] on button "Back" at bounding box center [268, 33] width 45 height 23
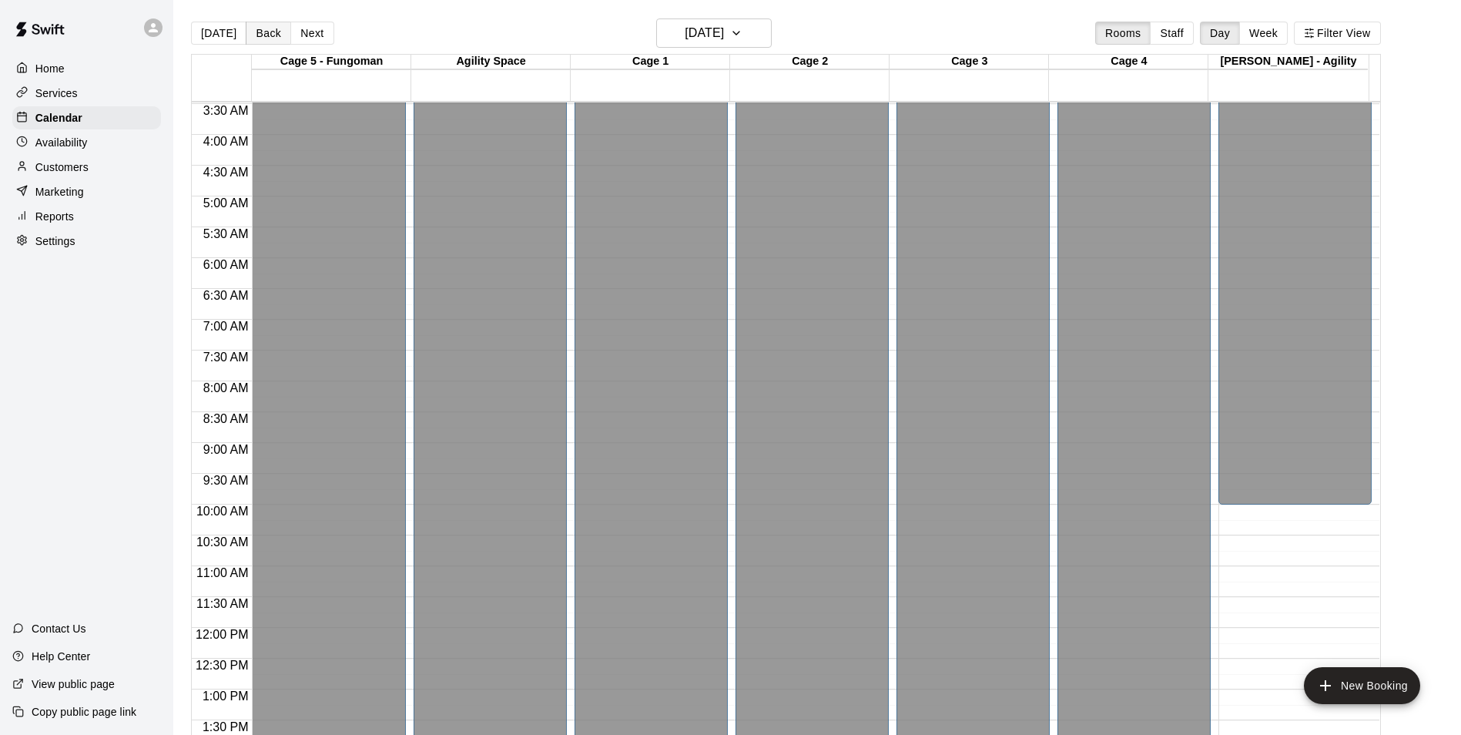
click at [259, 42] on button "Back" at bounding box center [268, 33] width 45 height 23
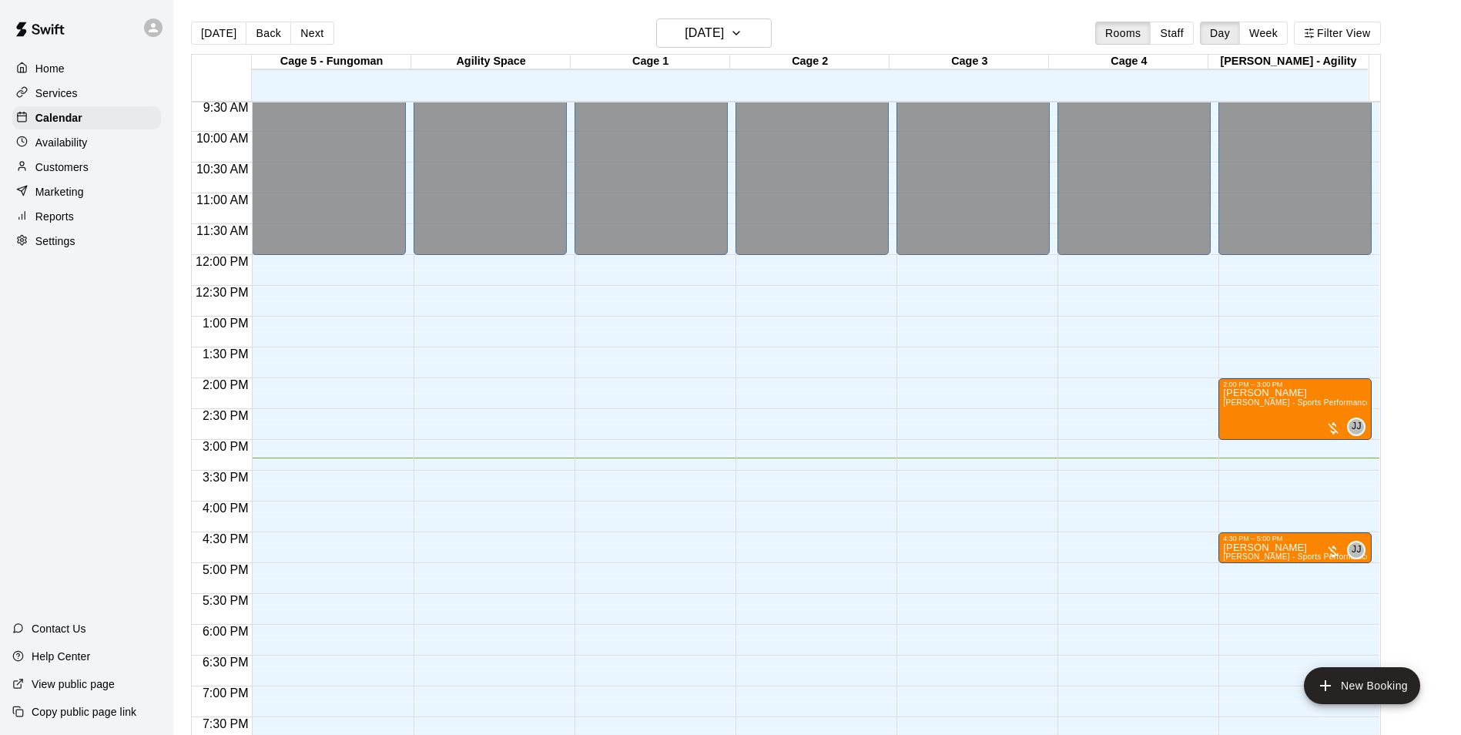
scroll to position [599, 0]
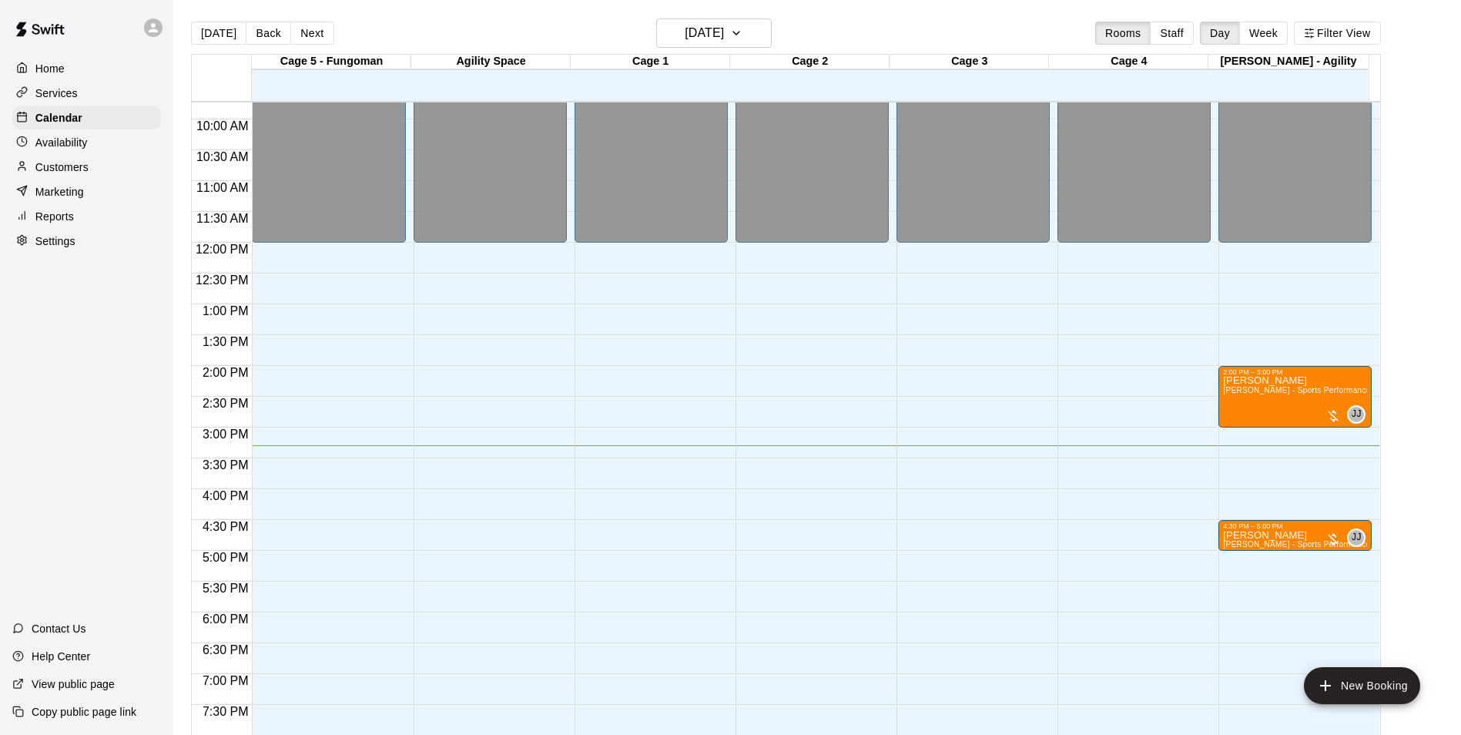
click at [99, 163] on div "Customers" at bounding box center [86, 167] width 149 height 23
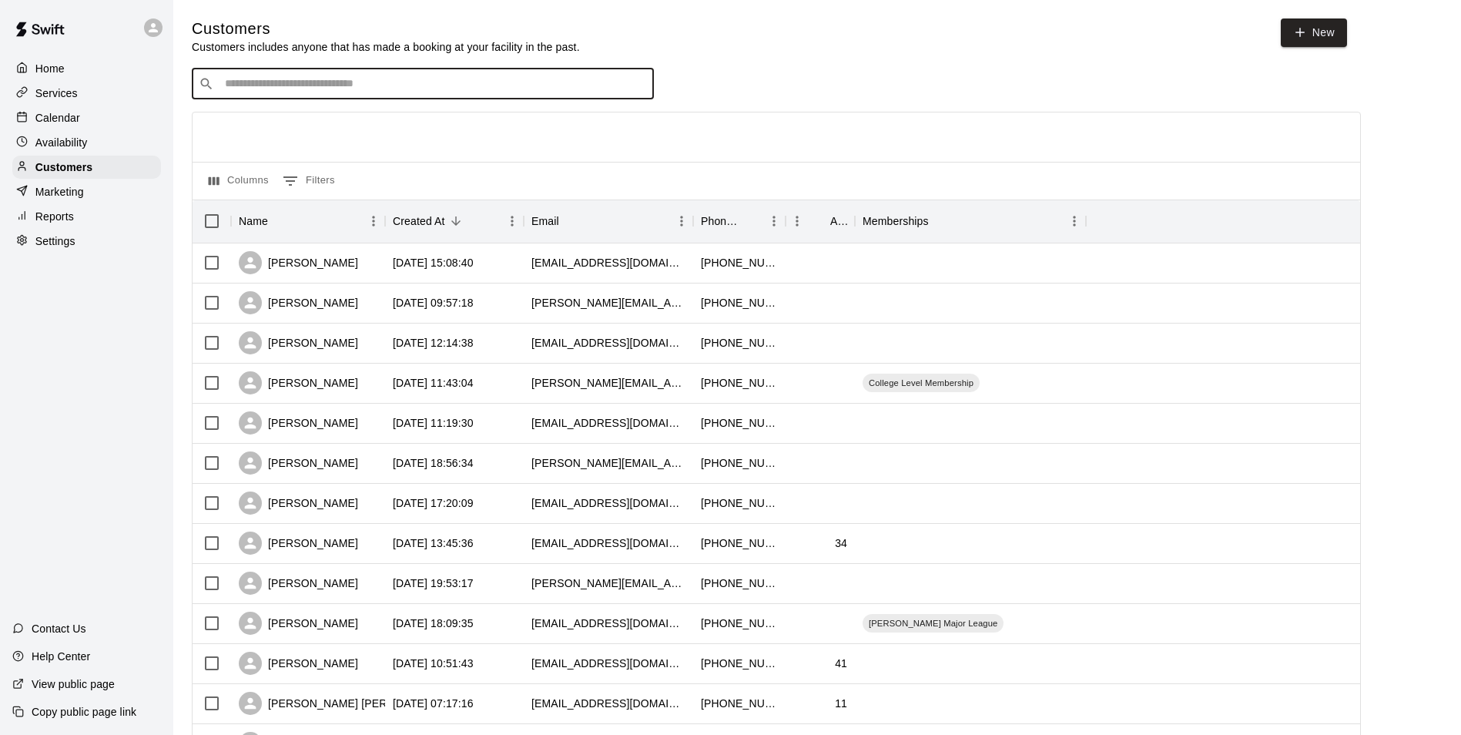
click at [432, 92] on input "Search customers by name or email" at bounding box center [433, 83] width 427 height 15
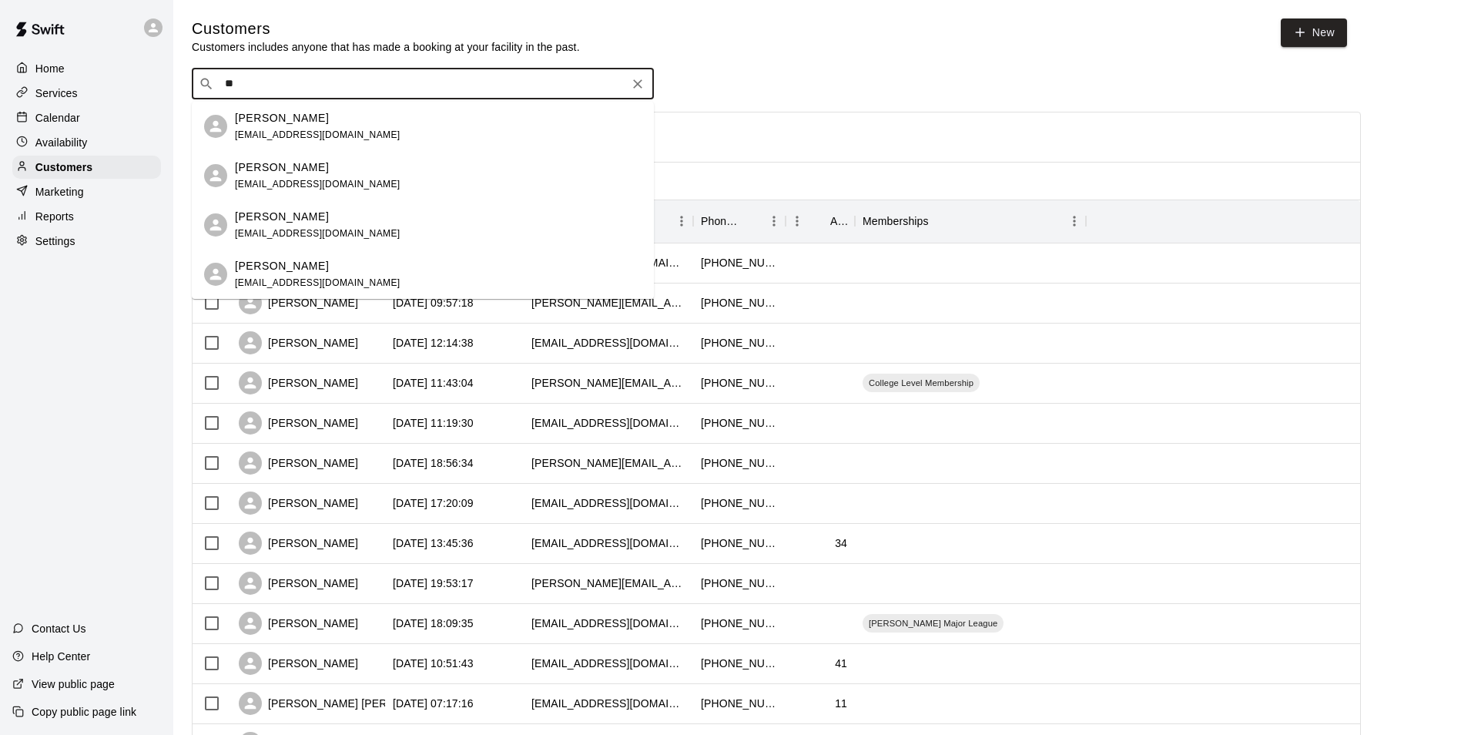
type input "*"
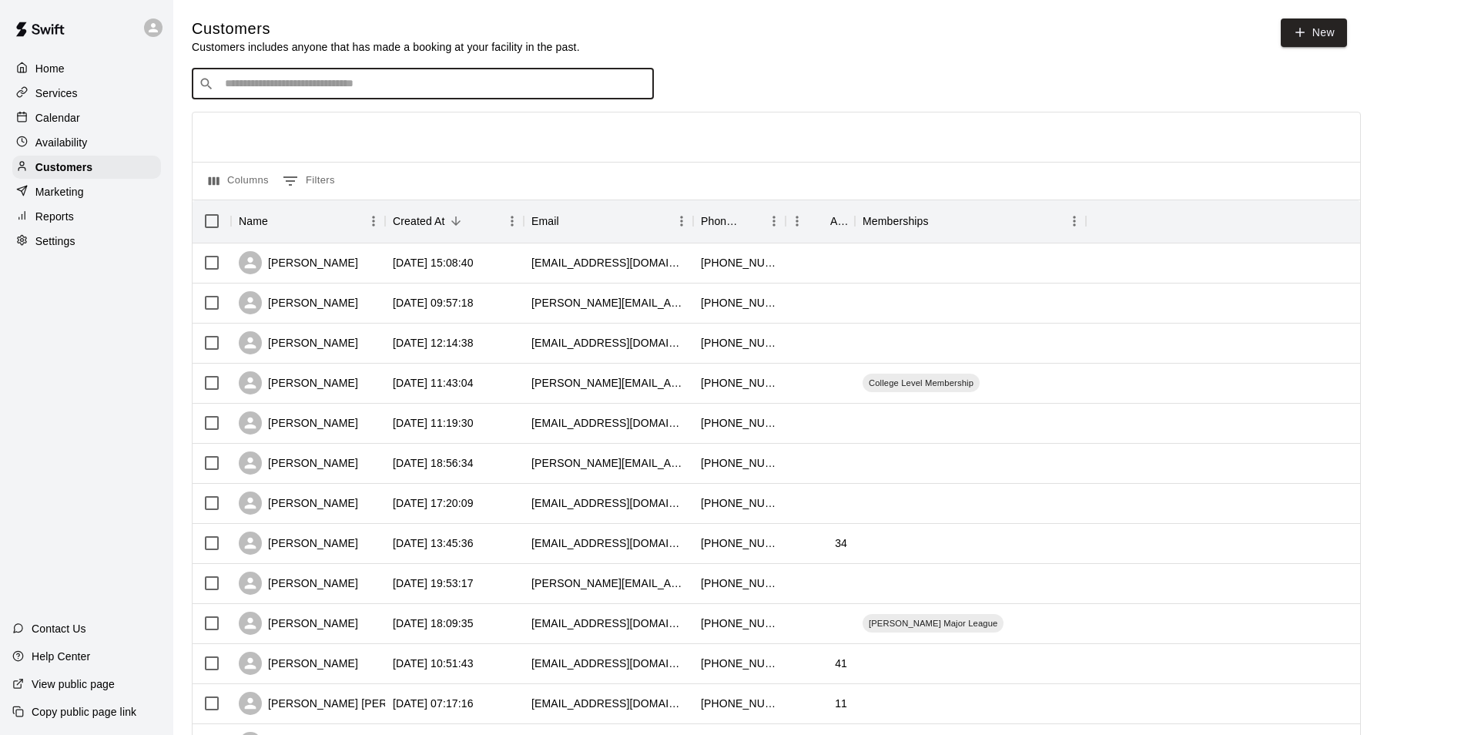
click at [89, 71] on div "Home" at bounding box center [86, 68] width 149 height 23
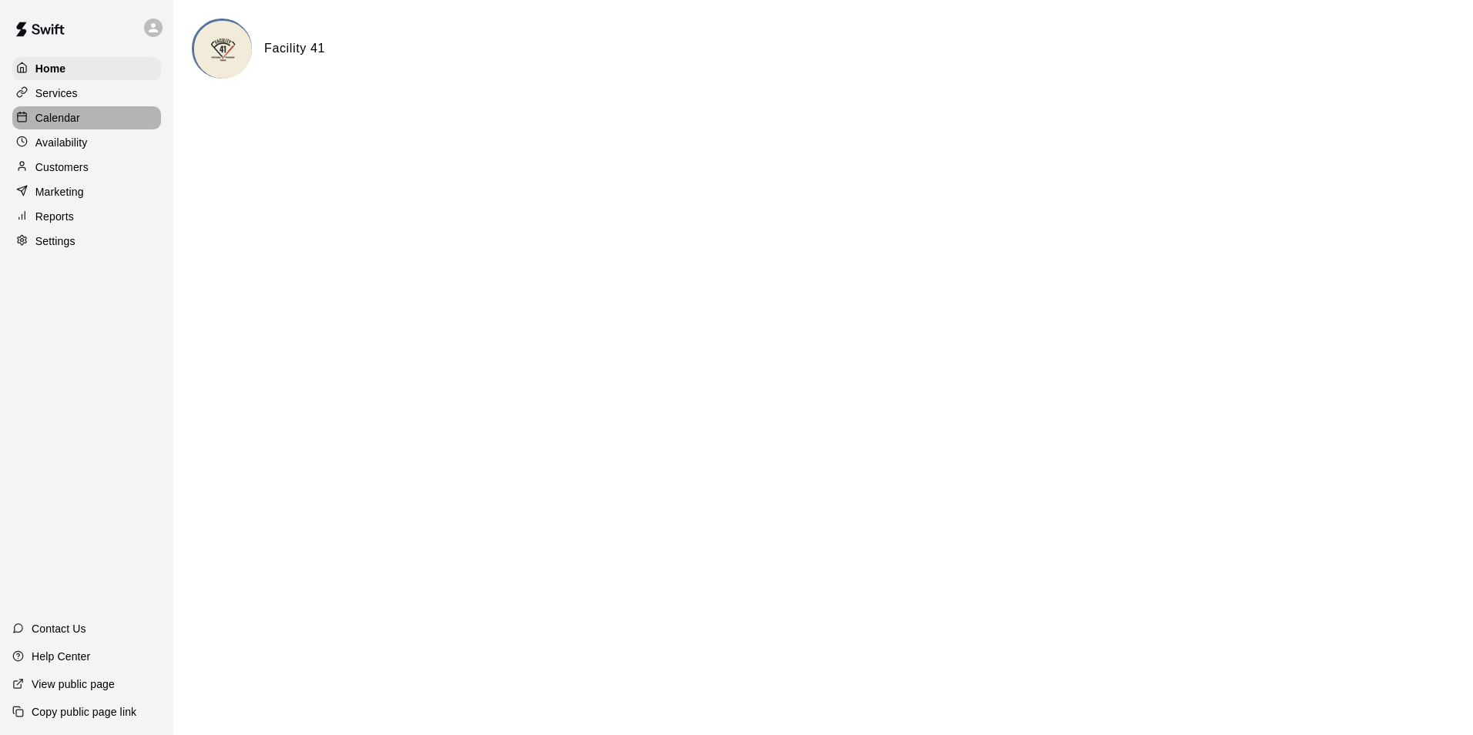
click at [24, 122] on icon at bounding box center [22, 117] width 12 height 12
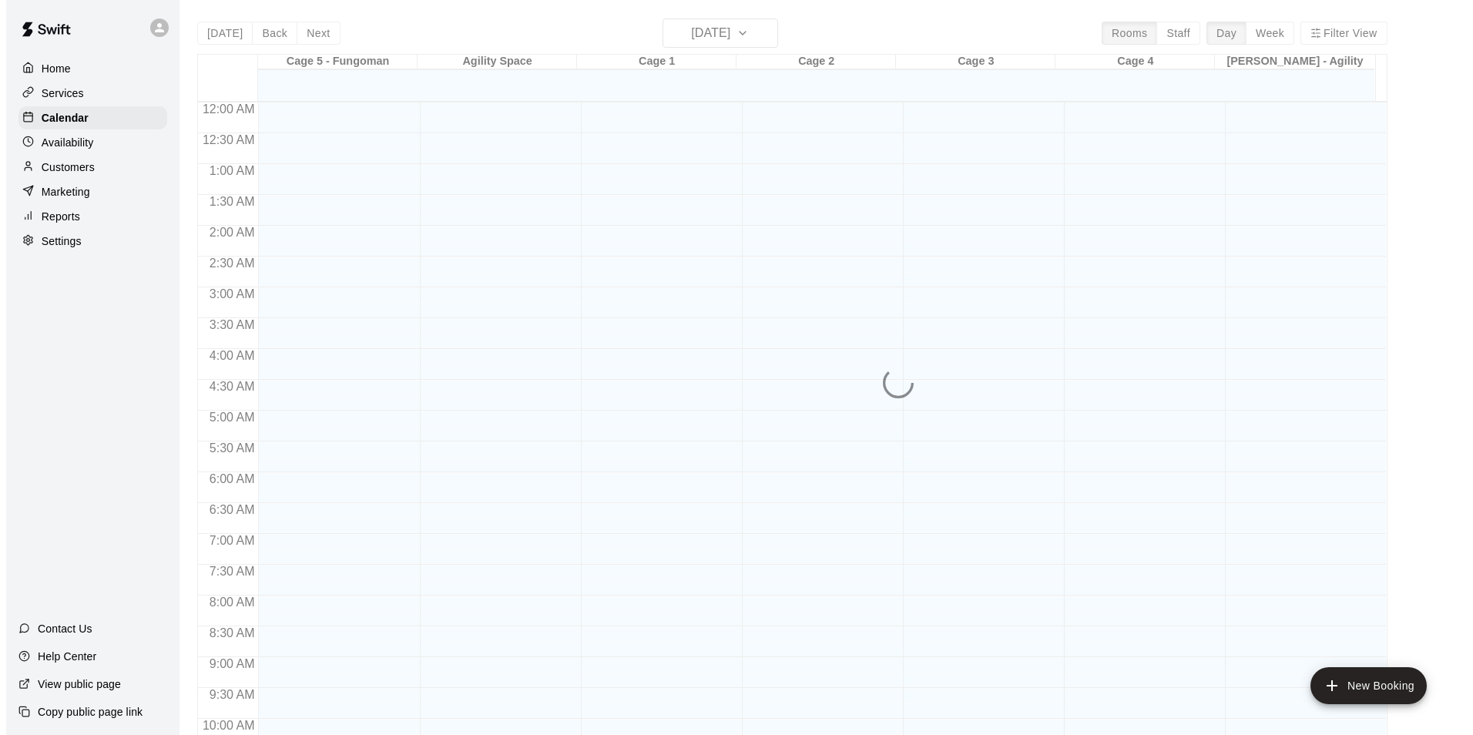
scroll to position [783, 0]
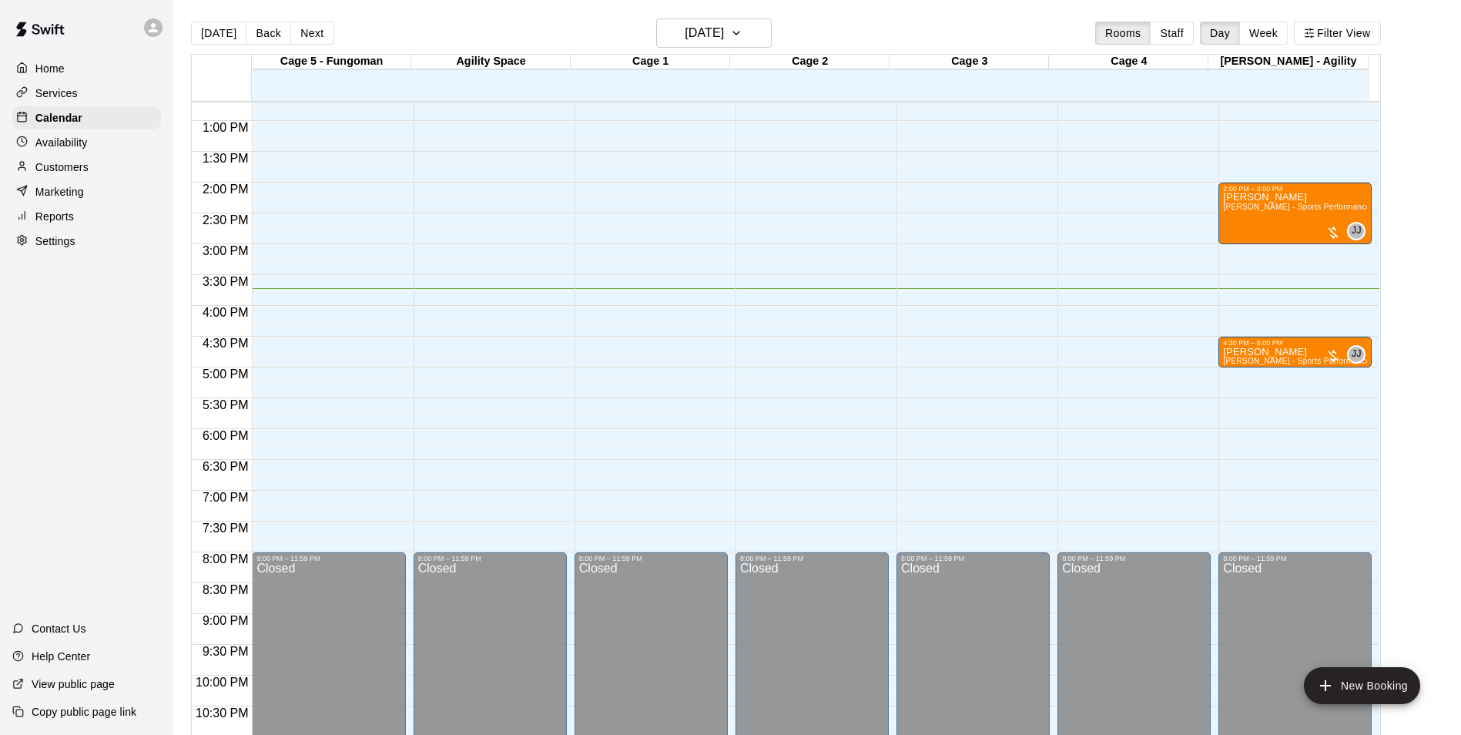
click at [1393, 637] on div "[DATE] Back [DATE][DATE] Rooms Staff Day Week Filter View Cage 5 - Fungoman 10 …" at bounding box center [785, 385] width 1213 height 735
click at [156, 26] on icon at bounding box center [153, 28] width 14 height 14
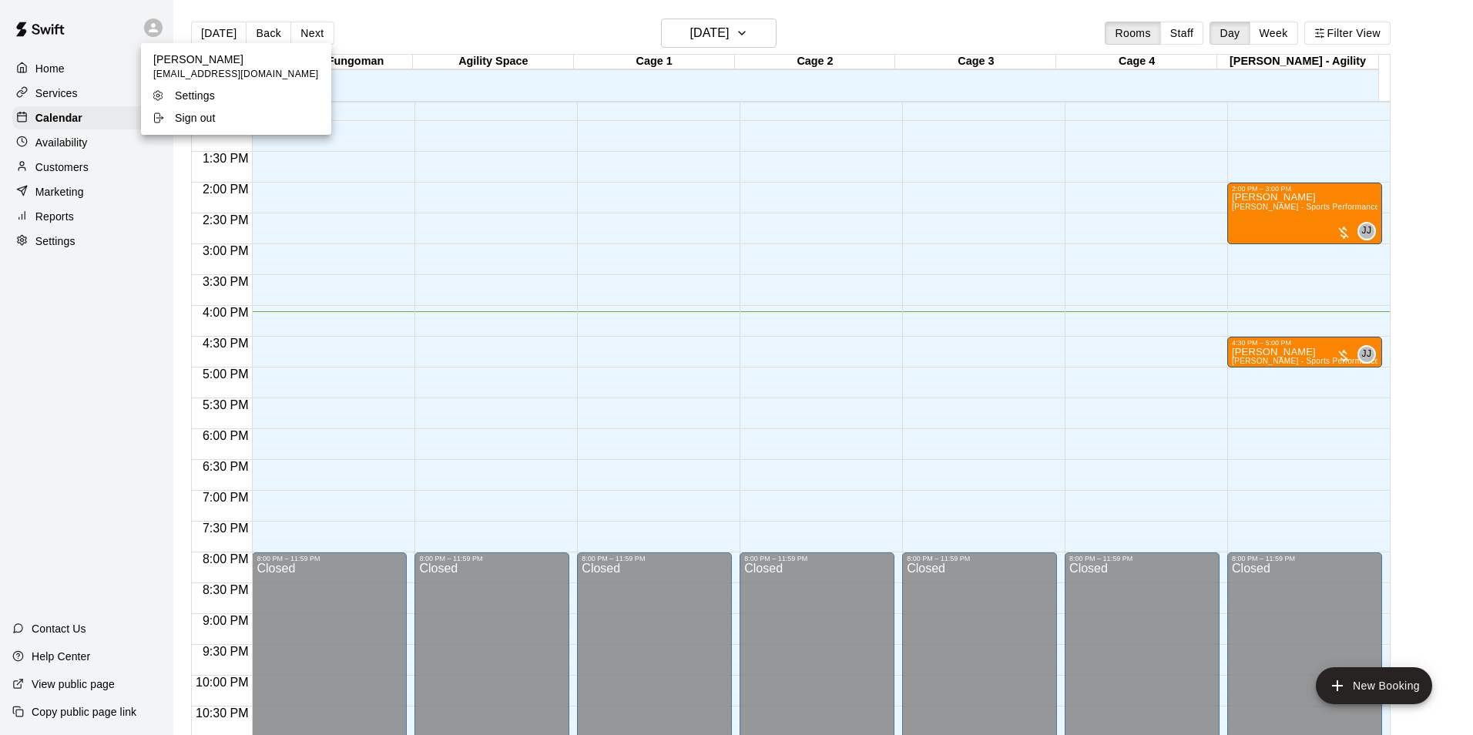
click at [180, 116] on p "Sign out" at bounding box center [195, 117] width 41 height 15
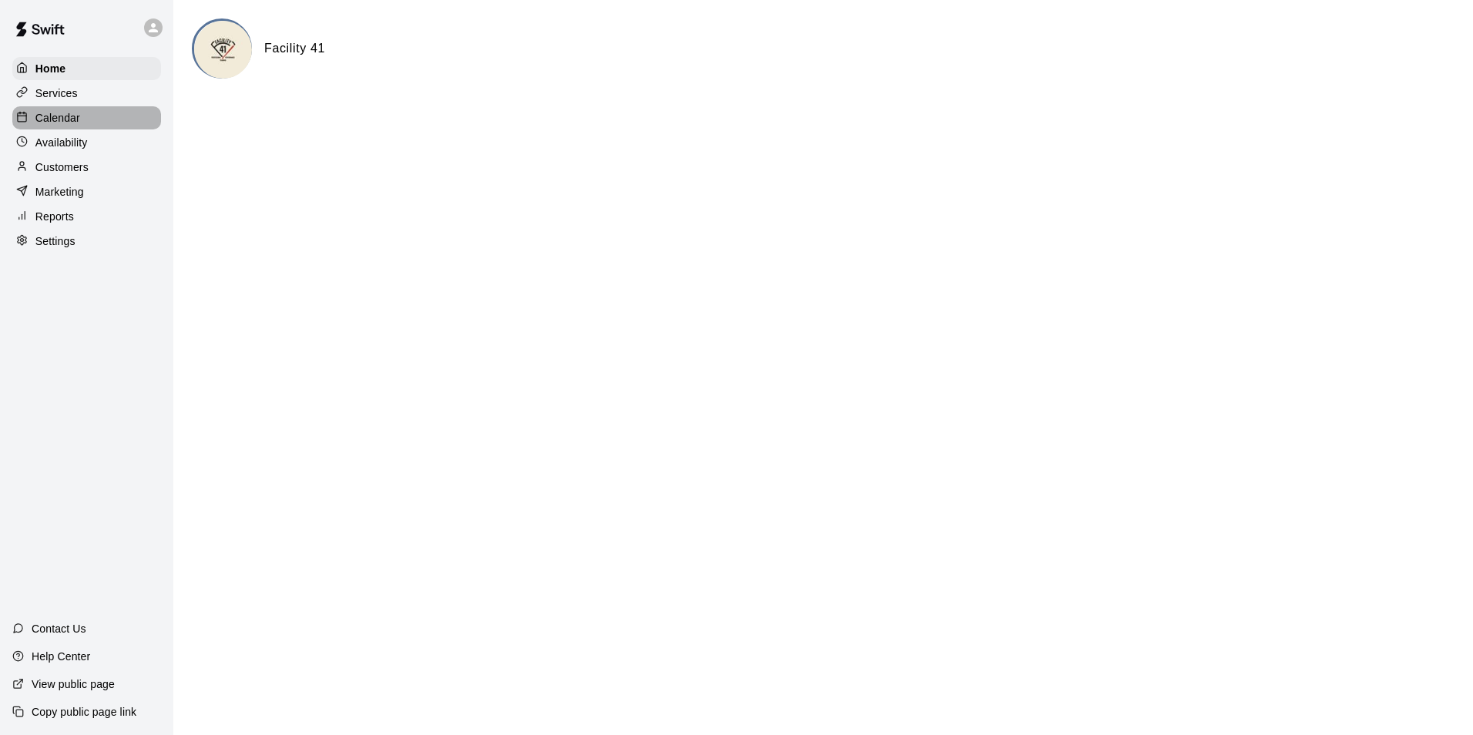
click at [81, 126] on div "Calendar" at bounding box center [86, 117] width 149 height 23
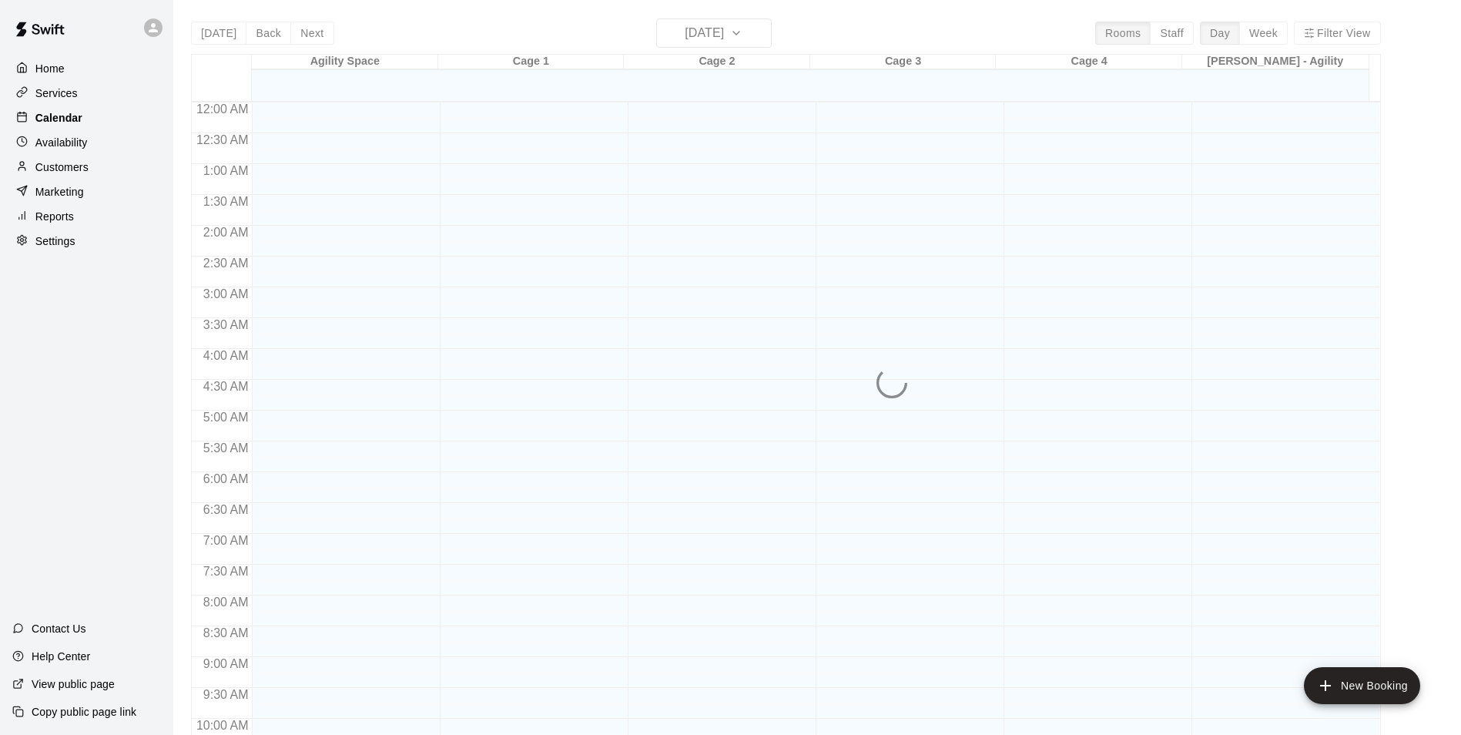
scroll to position [783, 0]
